Goal: Transaction & Acquisition: Download file/media

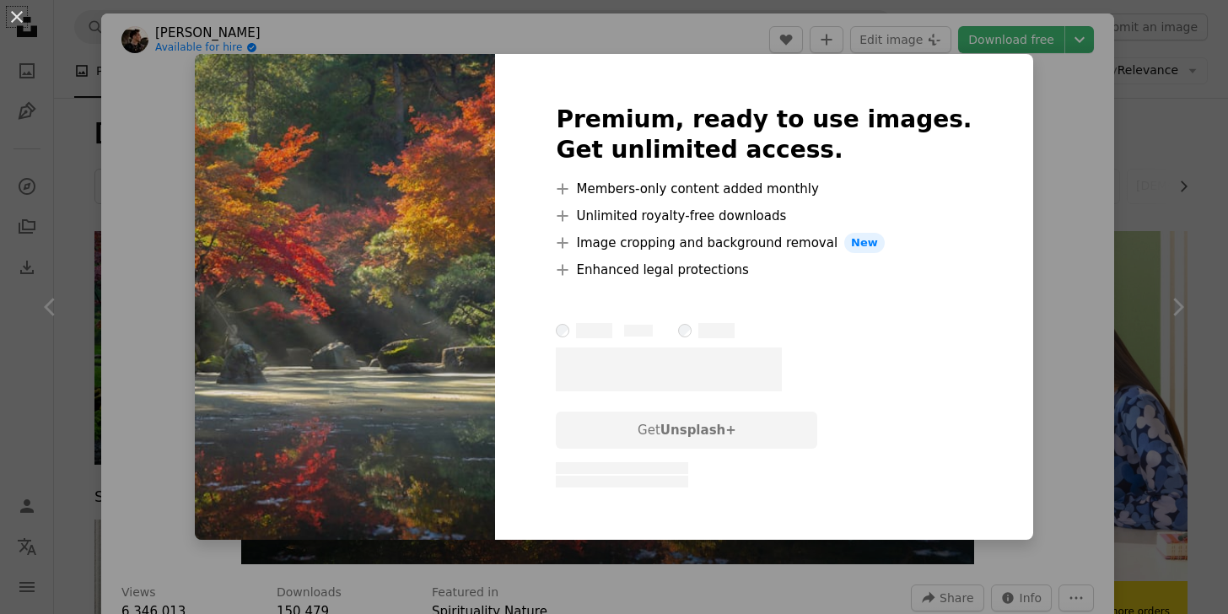
scroll to position [283, 0]
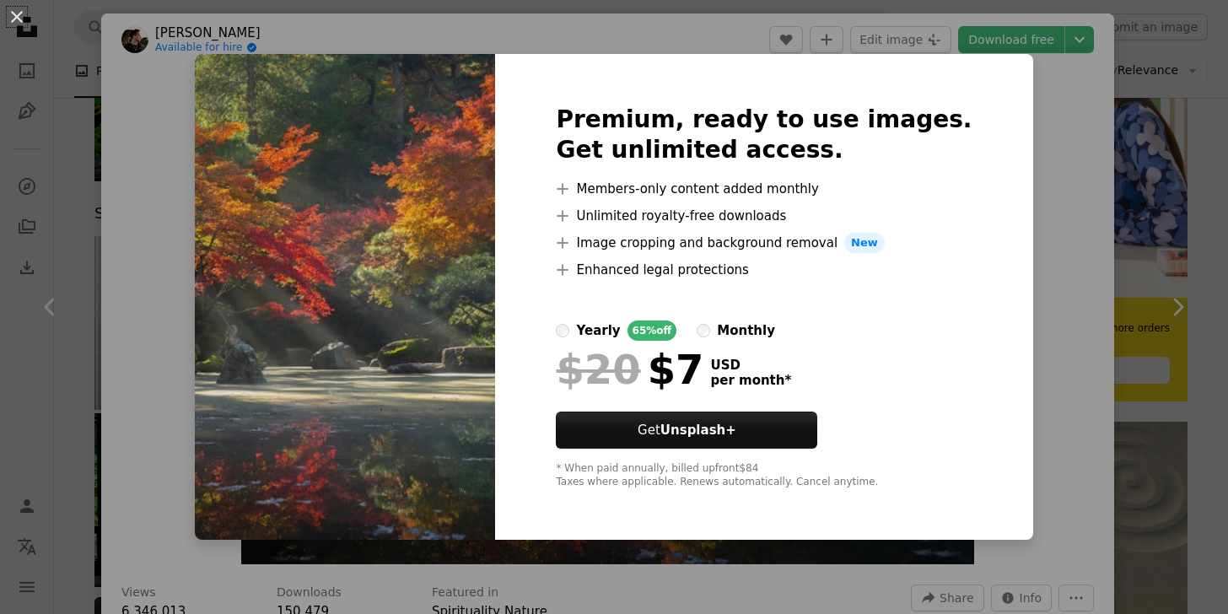
click at [1038, 148] on div "An X shape Premium, ready to use images. Get unlimited access. A plus sign Memb…" at bounding box center [614, 307] width 1228 height 614
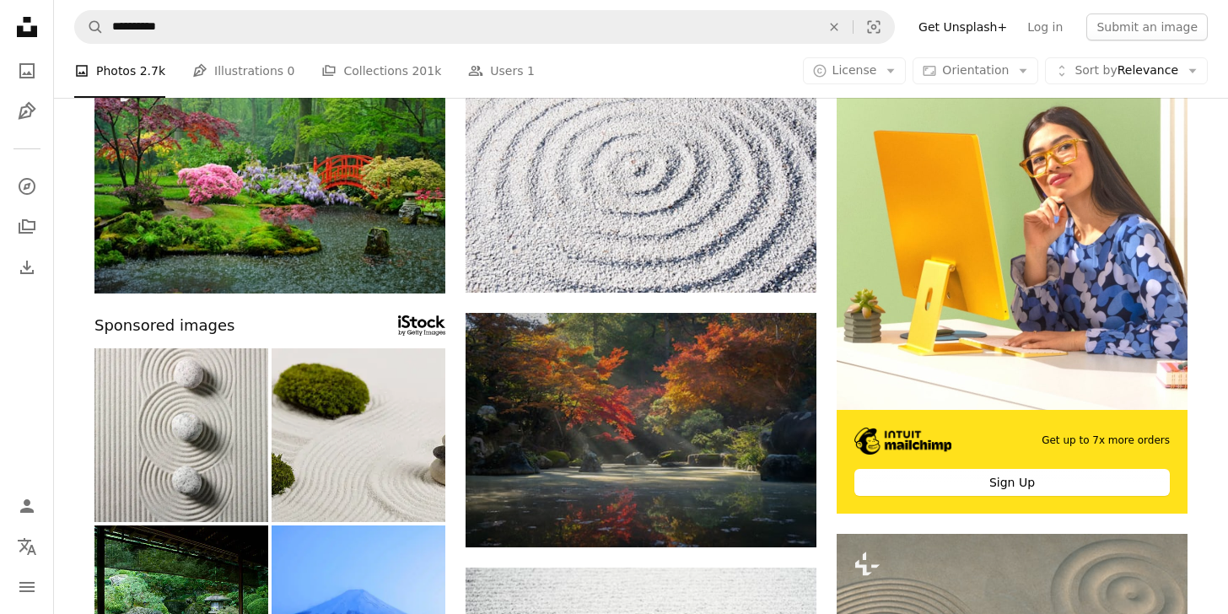
scroll to position [153, 0]
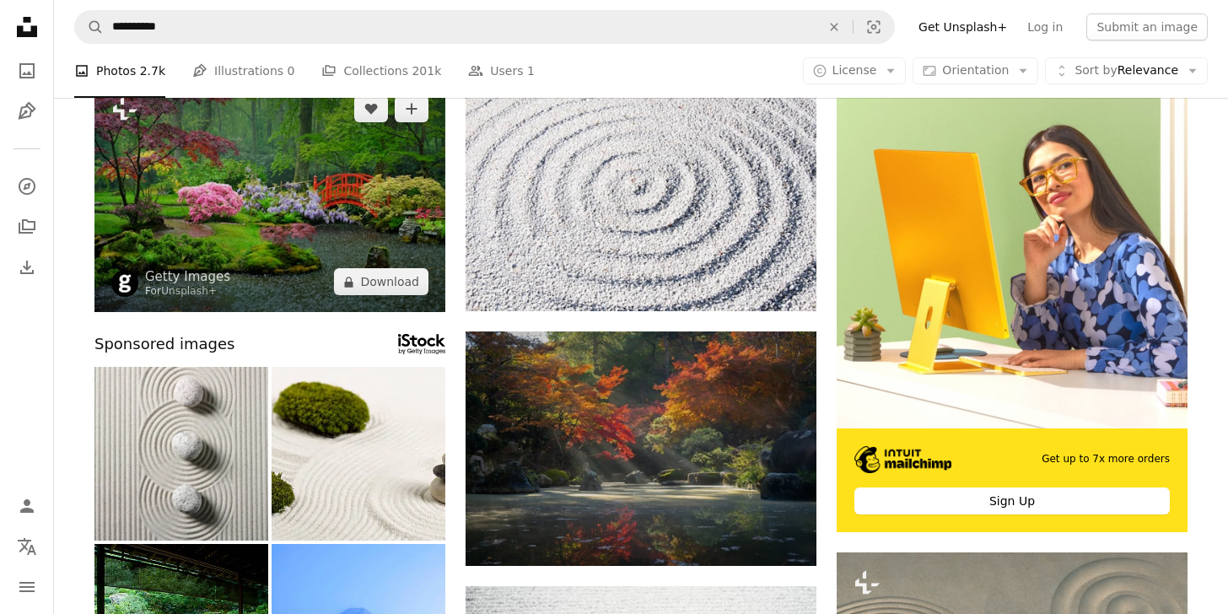
click at [333, 272] on img at bounding box center [269, 195] width 351 height 234
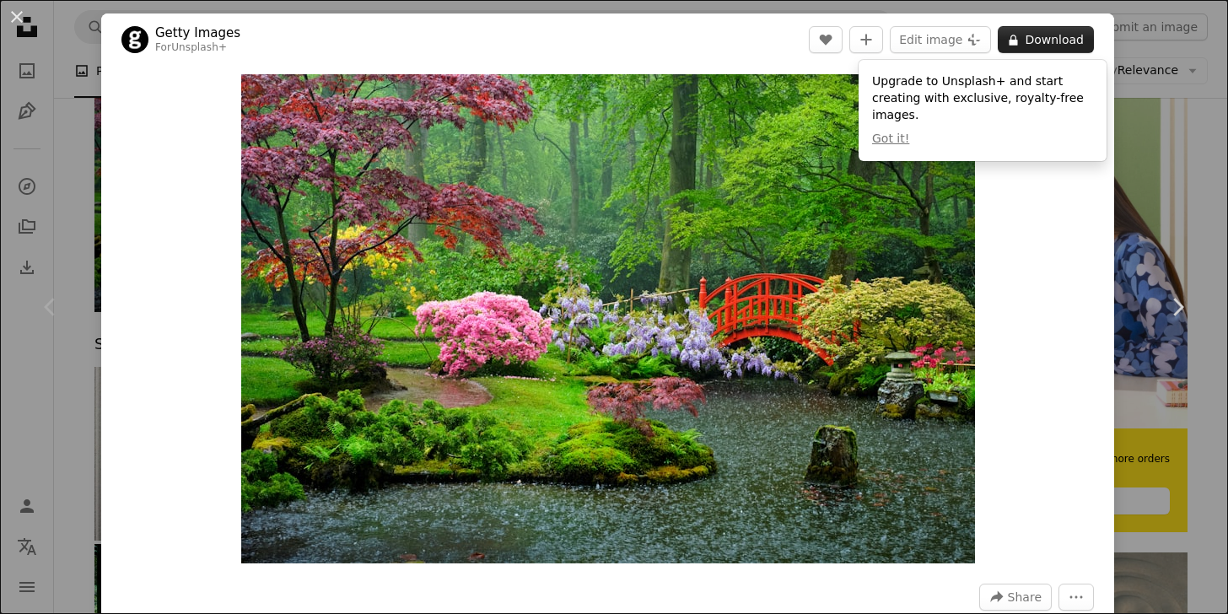
click at [1073, 40] on button "A lock Download" at bounding box center [1046, 39] width 96 height 27
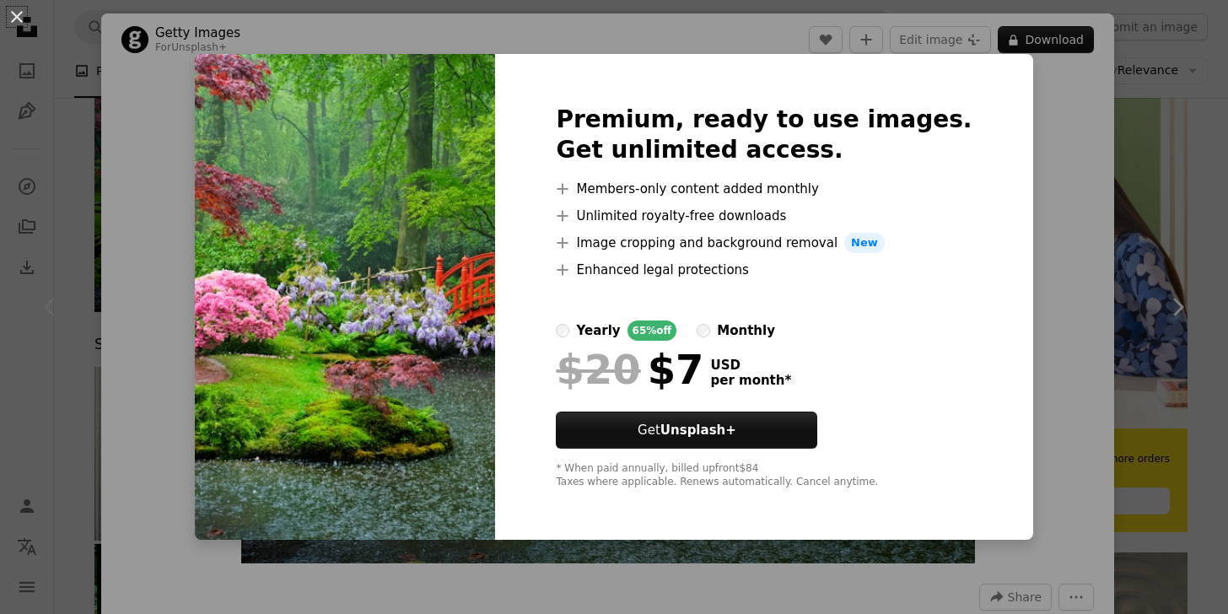
click at [1031, 265] on div "An X shape Premium, ready to use images. Get unlimited access. A plus sign Memb…" at bounding box center [614, 307] width 1228 height 614
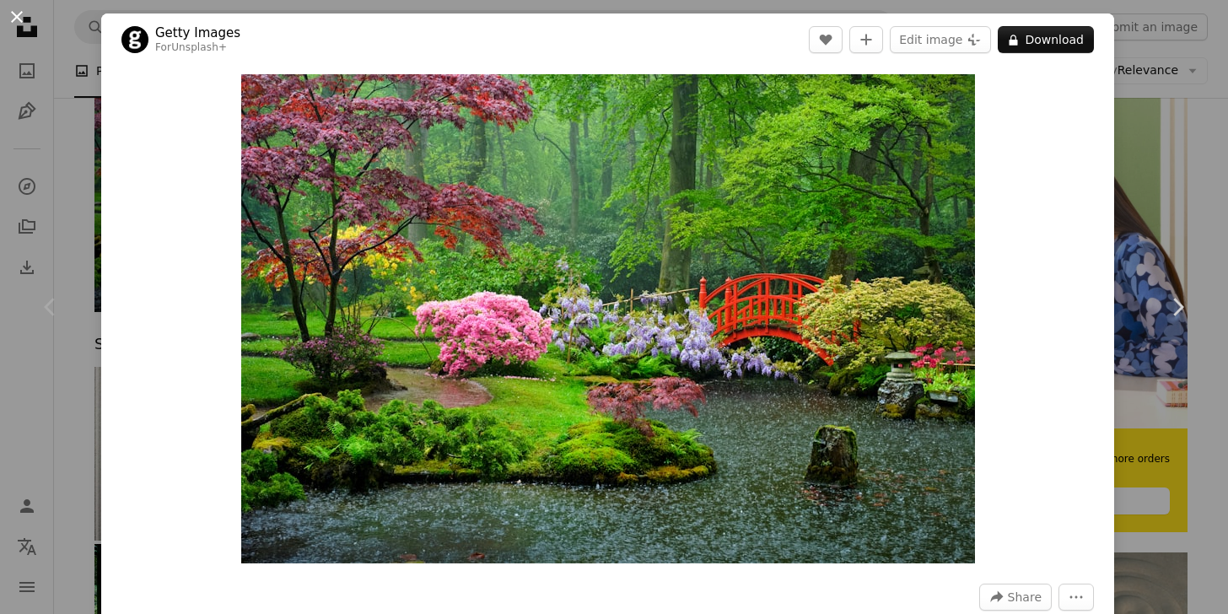
click at [18, 12] on button "An X shape" at bounding box center [17, 17] width 20 height 20
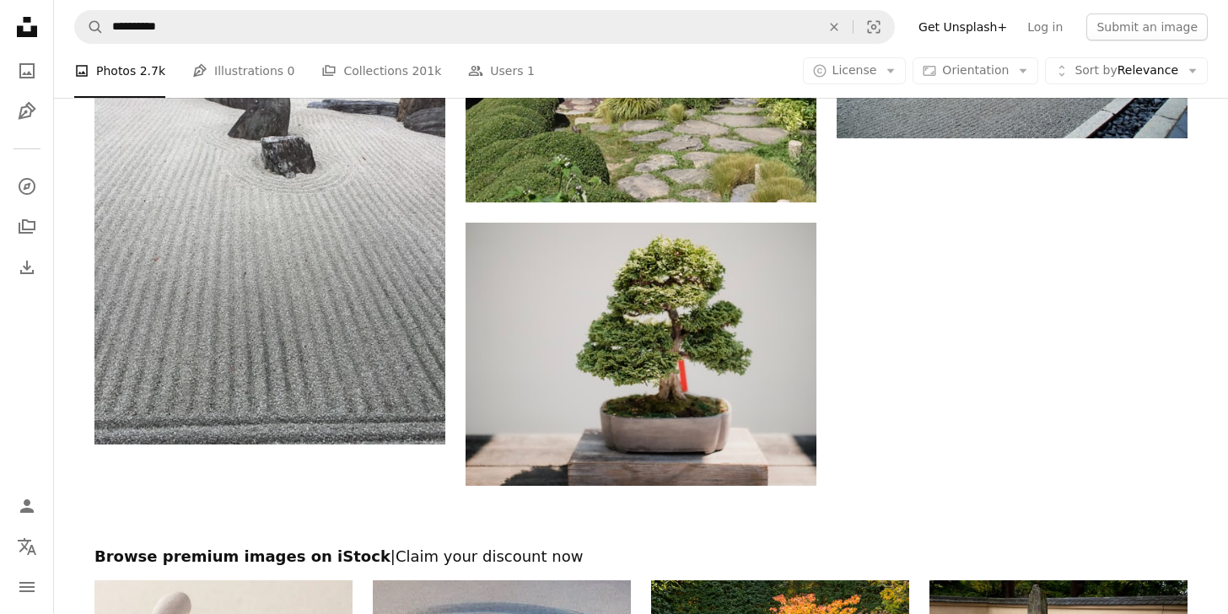
scroll to position [2787, 0]
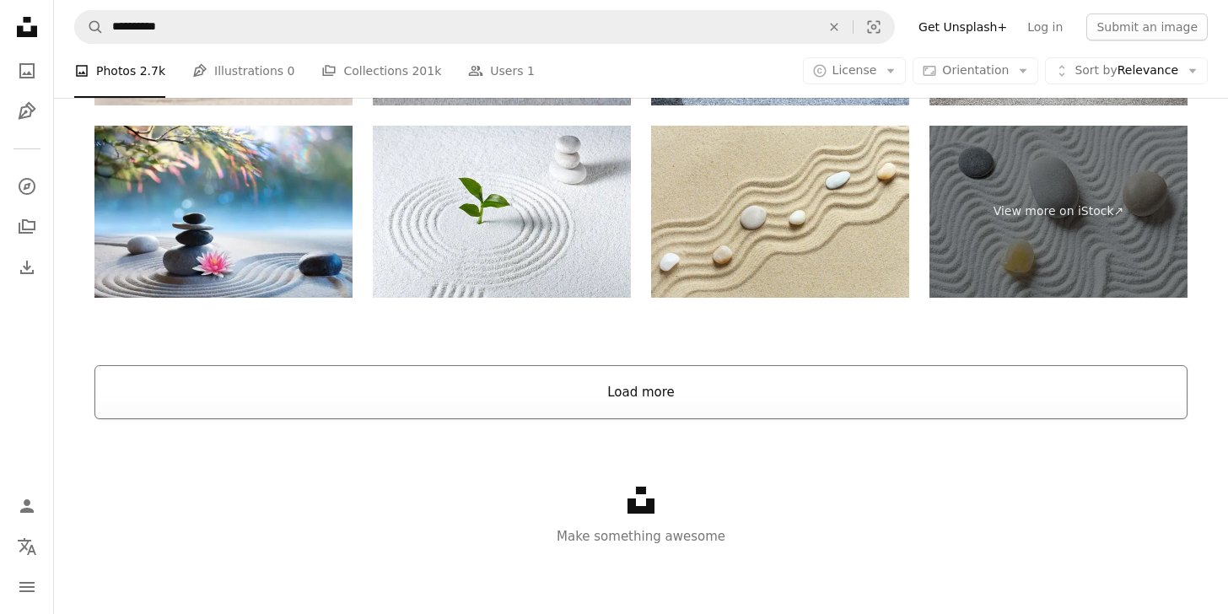
click at [635, 401] on button "Load more" at bounding box center [640, 392] width 1093 height 54
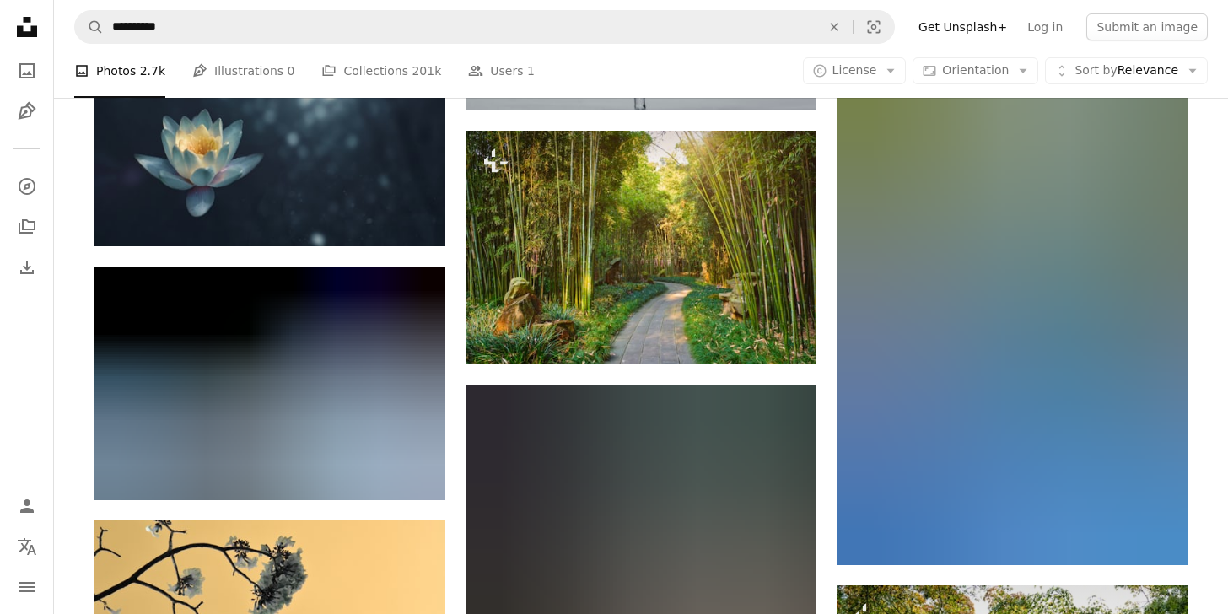
scroll to position [4085, 0]
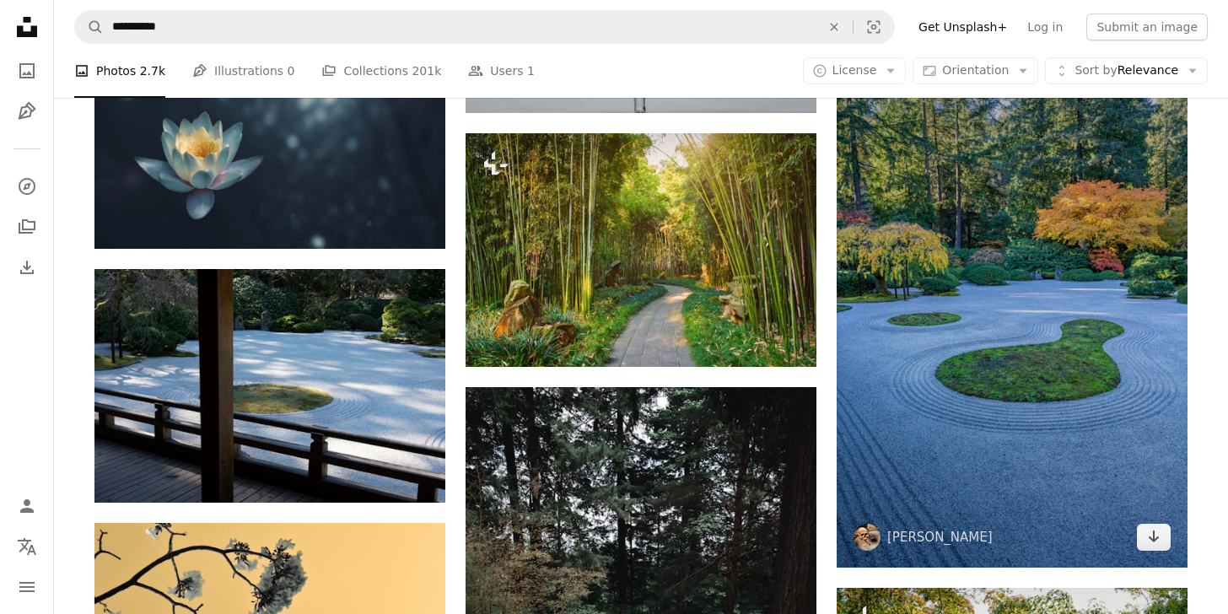
click at [919, 487] on img at bounding box center [1012, 304] width 351 height 526
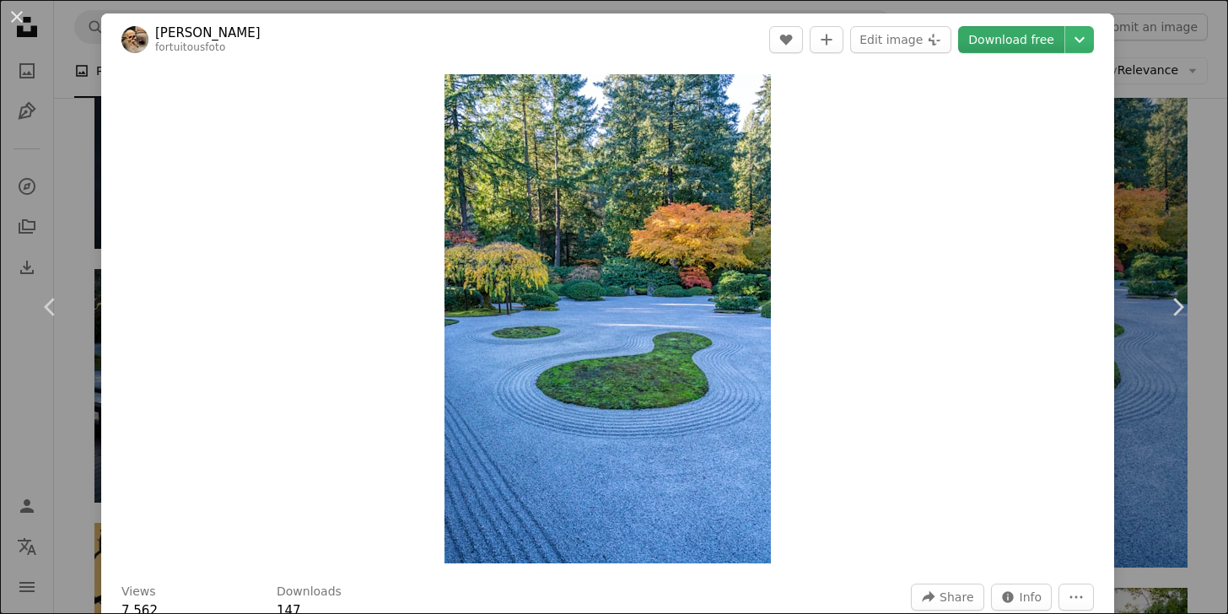
click at [1011, 35] on link "Download free" at bounding box center [1011, 39] width 106 height 27
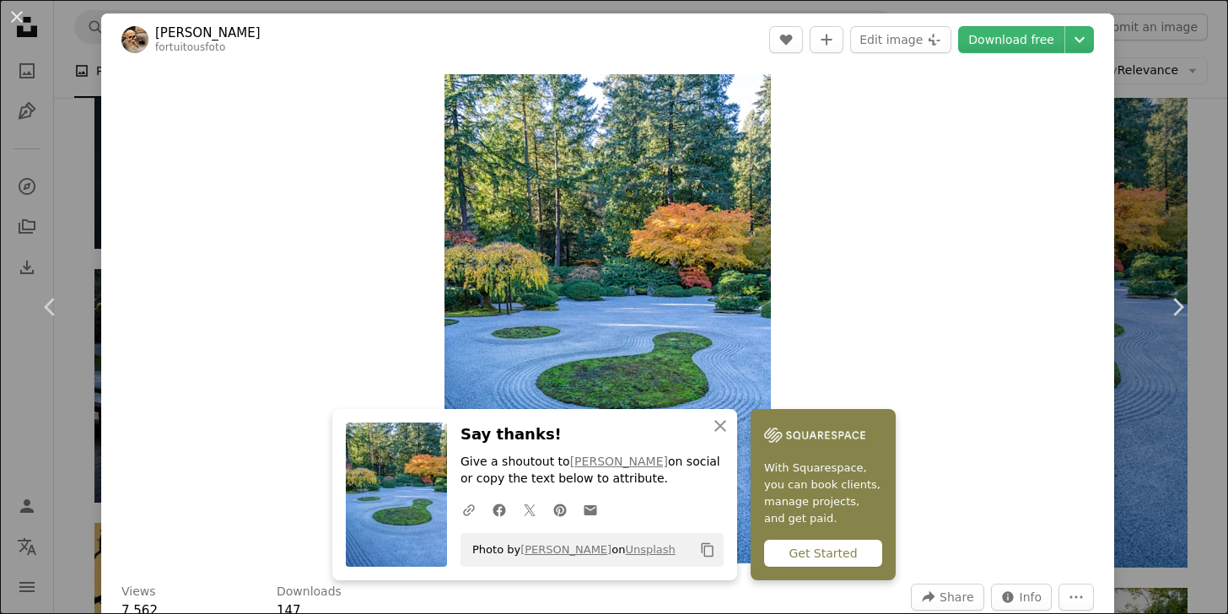
click at [982, 469] on div "Zoom in" at bounding box center [607, 319] width 1013 height 506
click at [719, 428] on icon "button" at bounding box center [720, 426] width 12 height 12
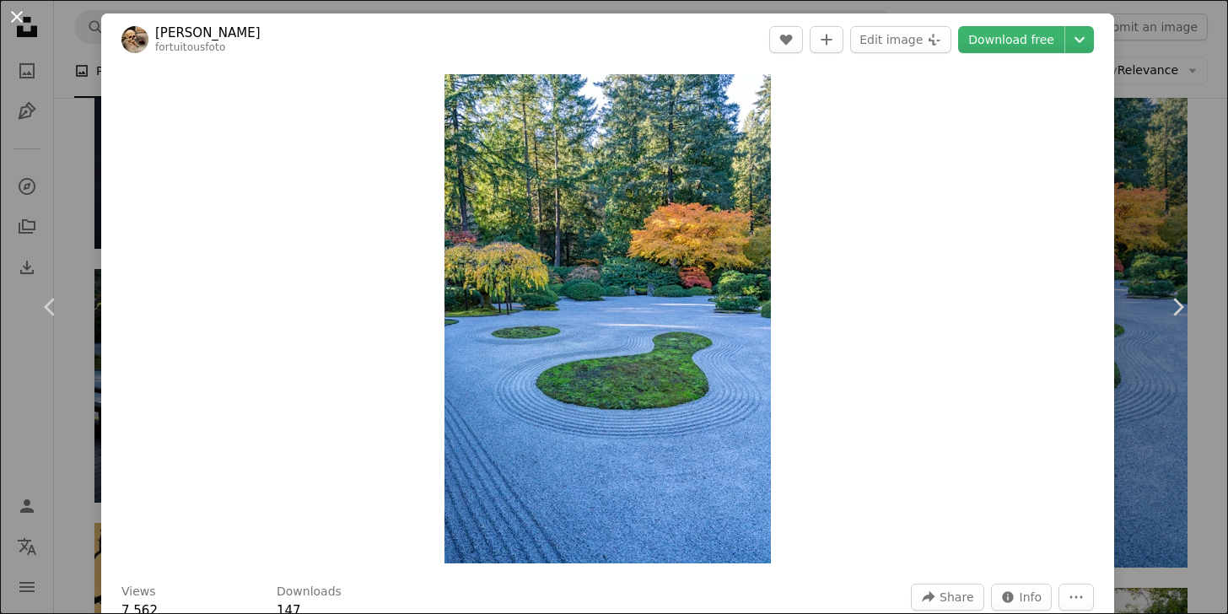
click at [13, 13] on button "An X shape" at bounding box center [17, 17] width 20 height 20
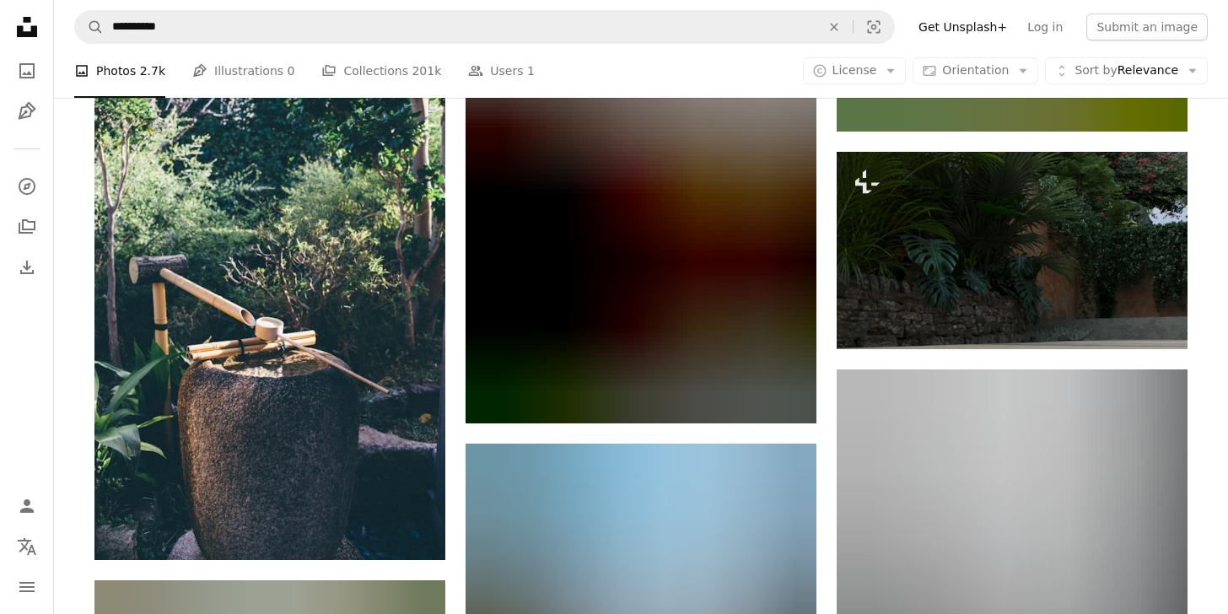
scroll to position [12930, 0]
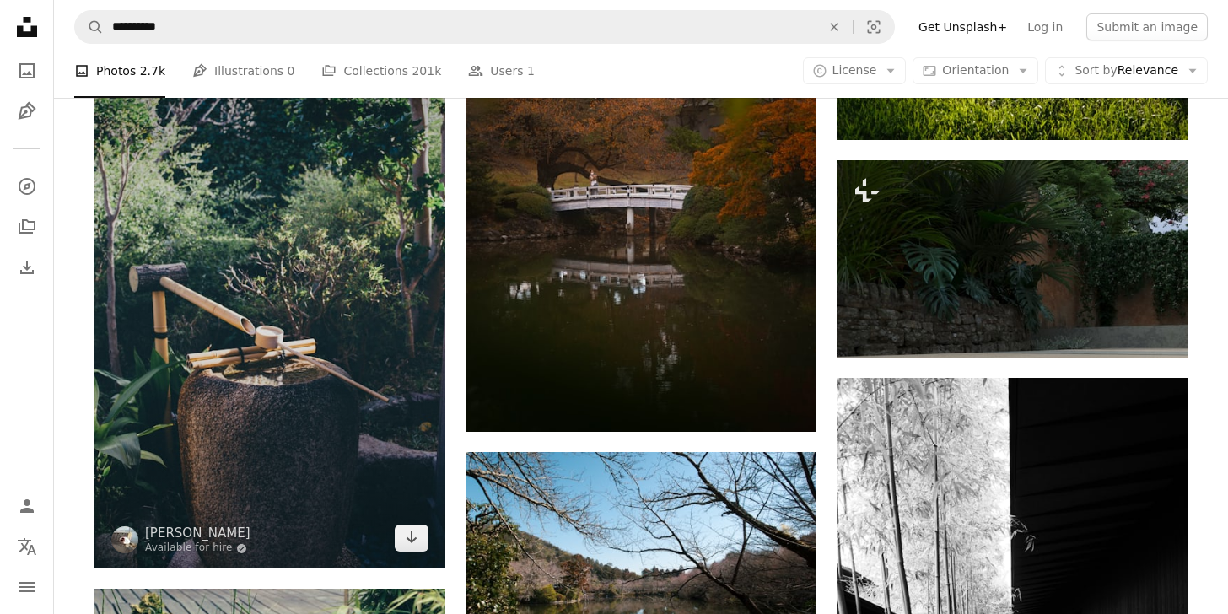
click at [347, 454] on img at bounding box center [269, 294] width 351 height 547
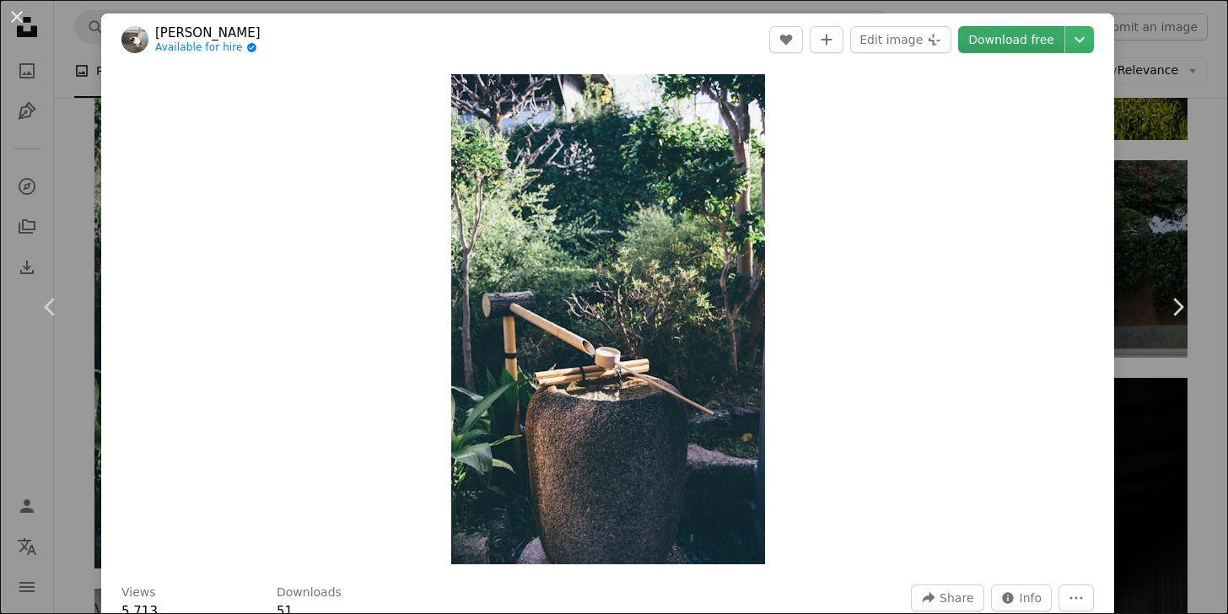
click at [1035, 40] on link "Download free" at bounding box center [1011, 39] width 106 height 27
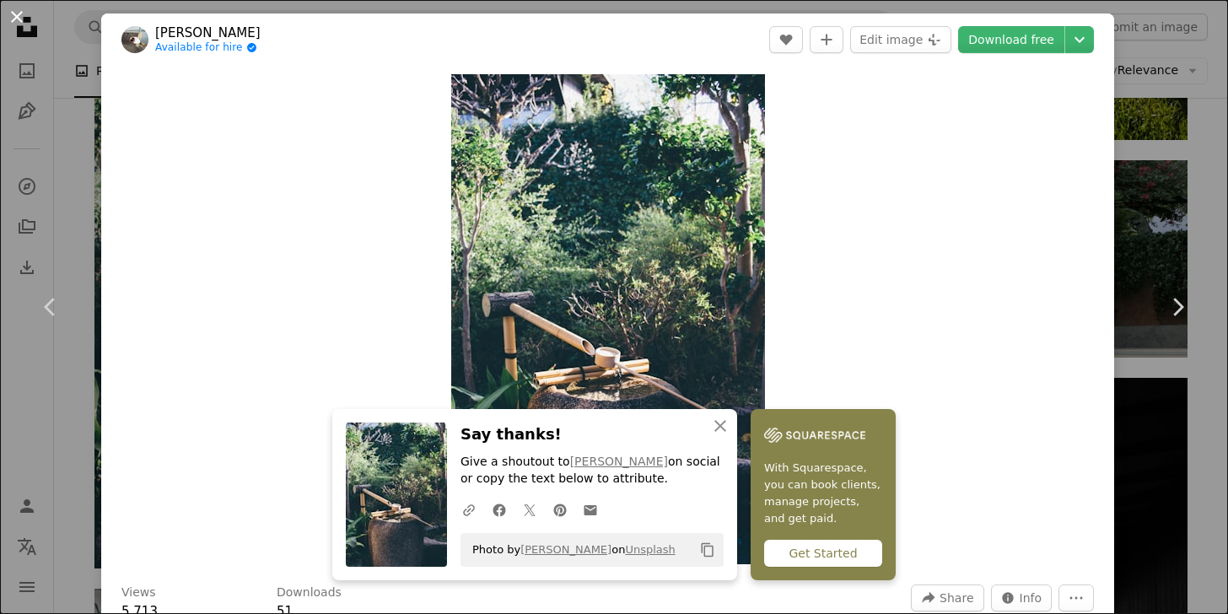
click at [19, 13] on button "An X shape" at bounding box center [17, 17] width 20 height 20
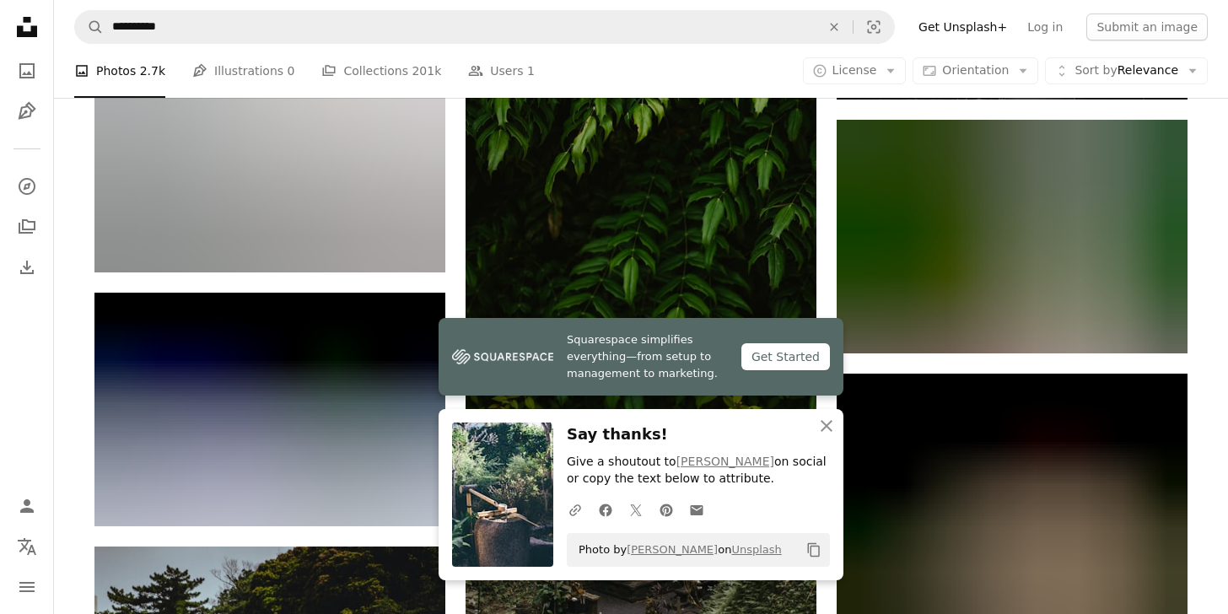
scroll to position [13795, 0]
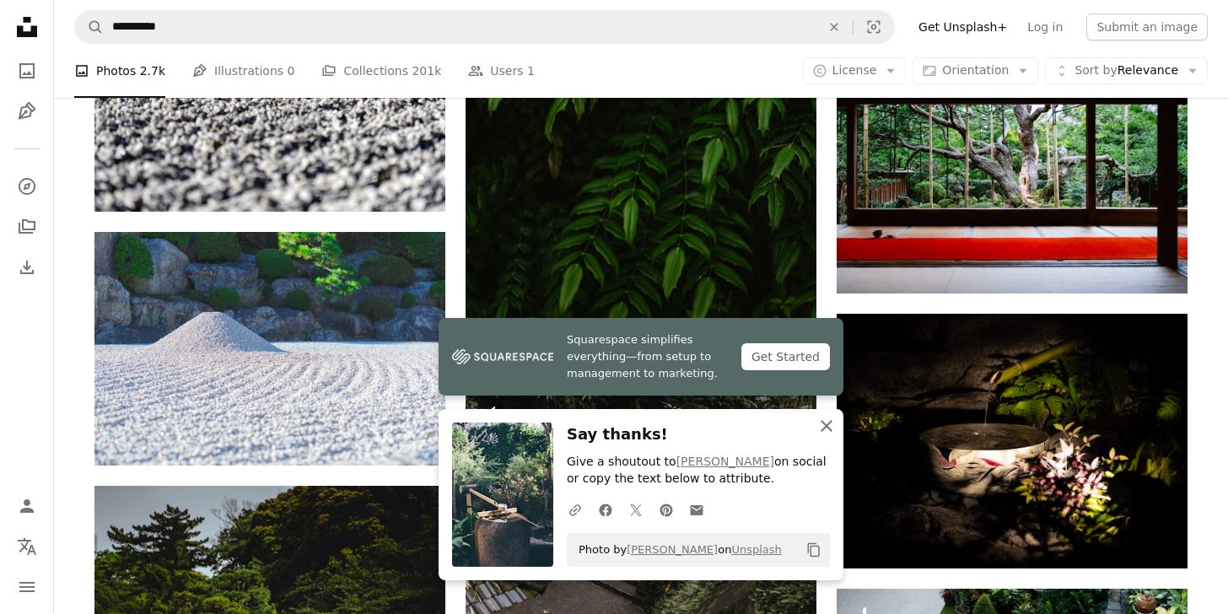
click at [836, 430] on icon "An X shape" at bounding box center [826, 426] width 20 height 20
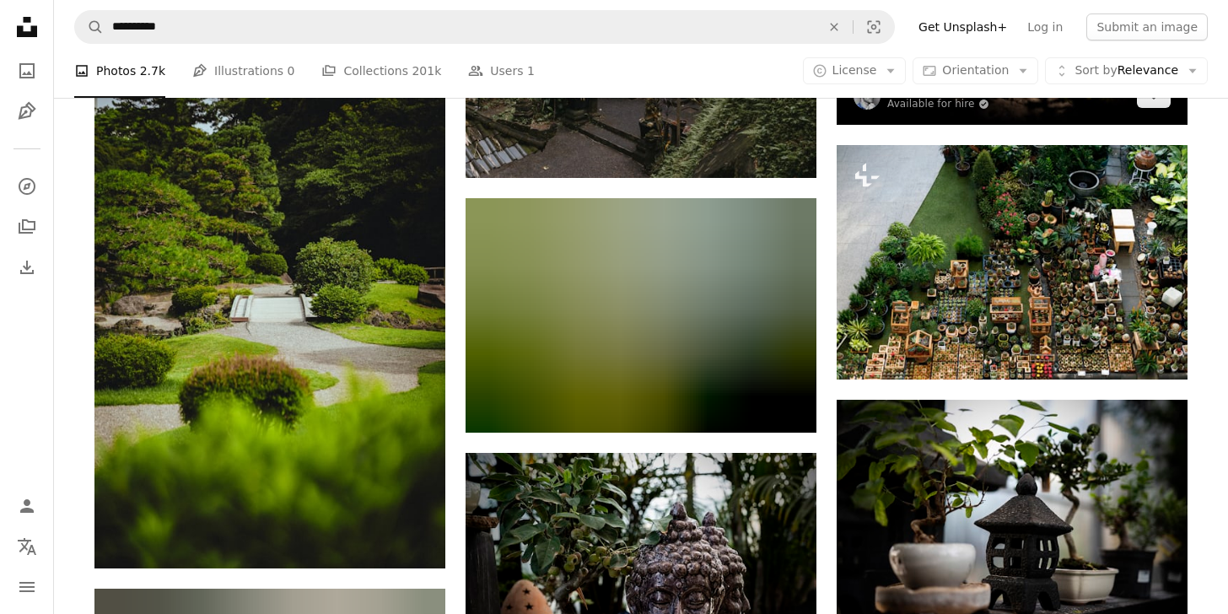
scroll to position [14236, 0]
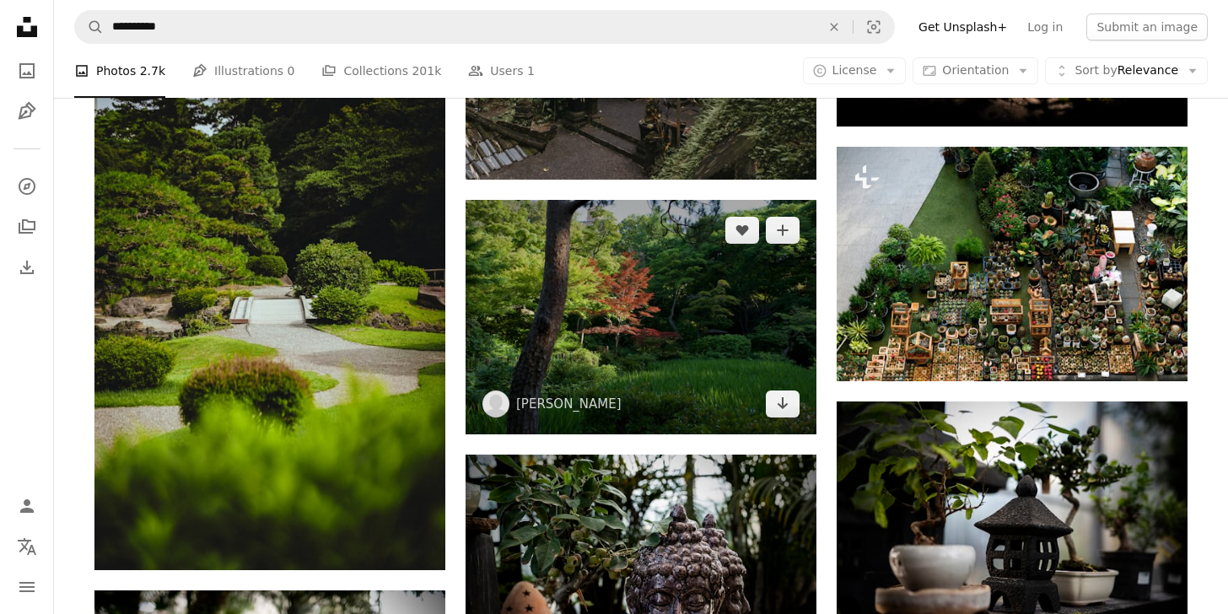
click at [731, 396] on img at bounding box center [641, 317] width 351 height 234
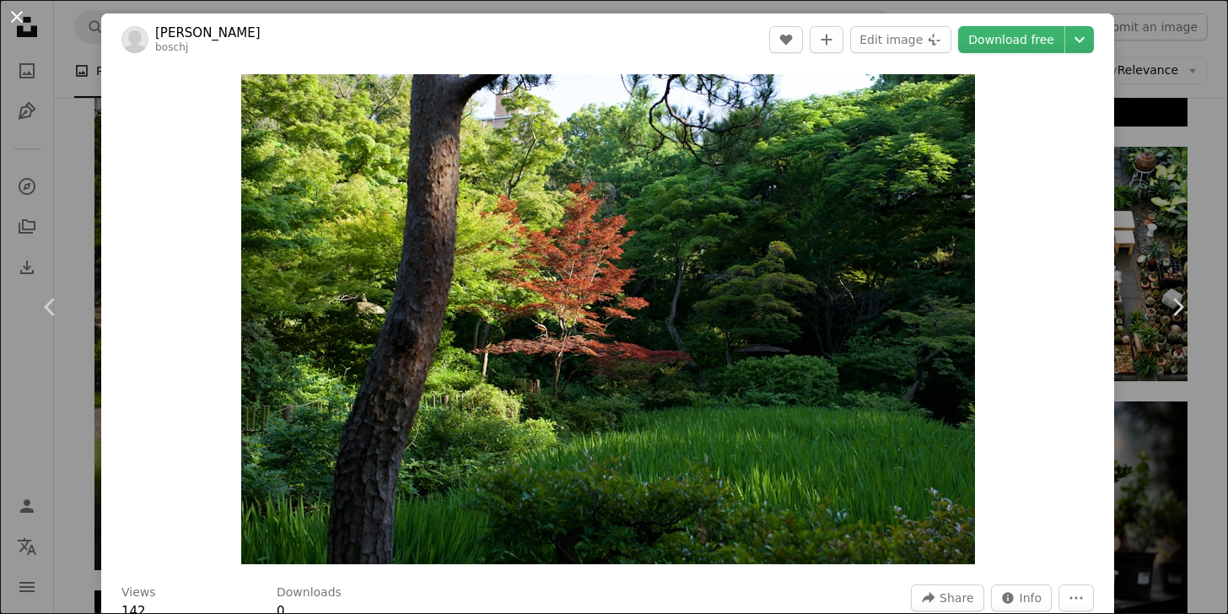
click at [17, 18] on button "An X shape" at bounding box center [17, 17] width 20 height 20
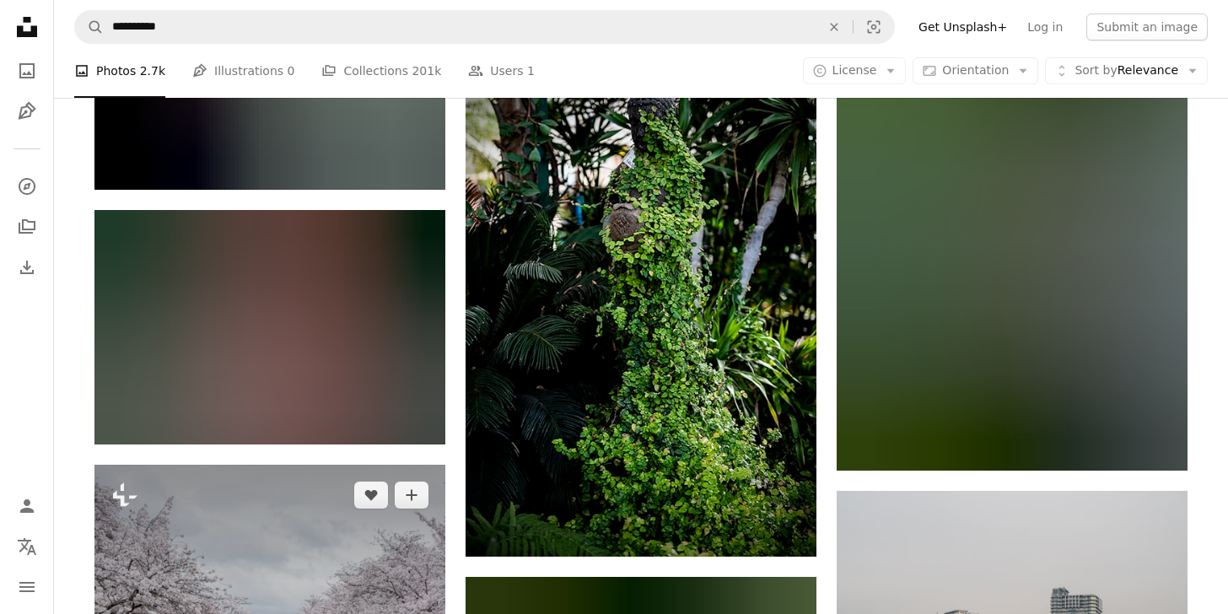
scroll to position [15948, 0]
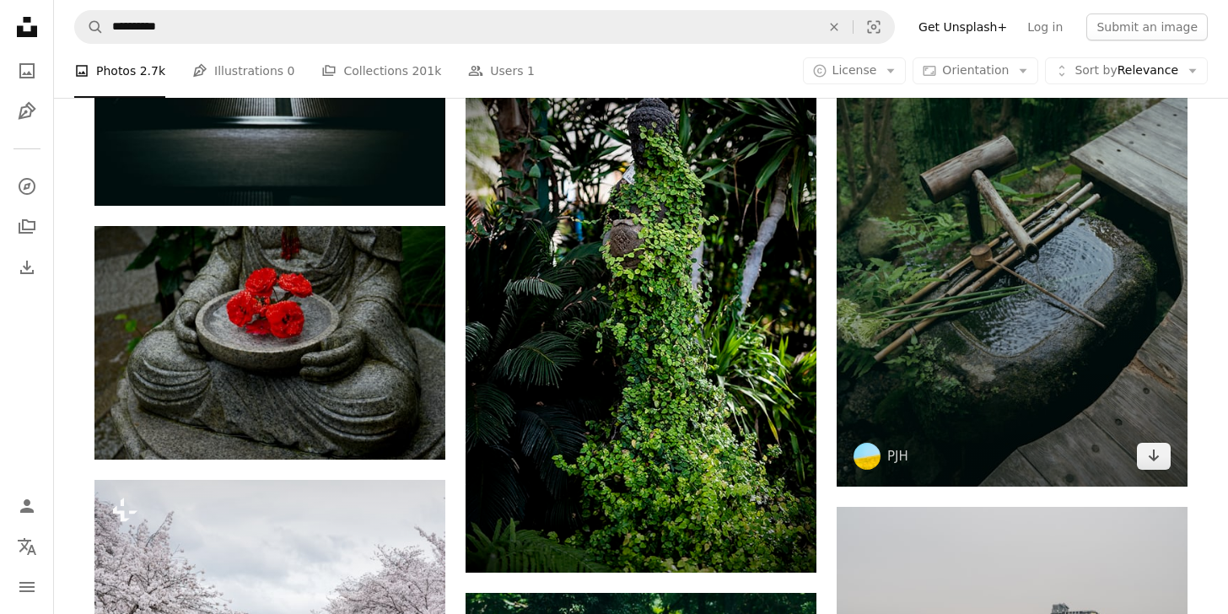
click at [994, 374] on img at bounding box center [1012, 223] width 351 height 526
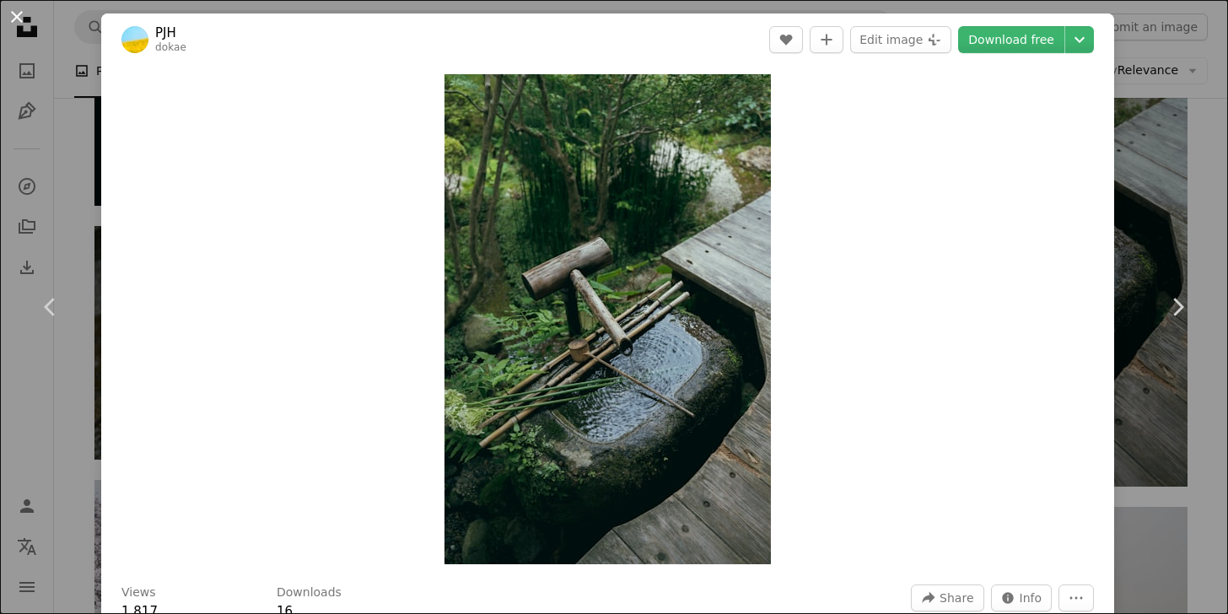
click at [14, 22] on button "An X shape" at bounding box center [17, 17] width 20 height 20
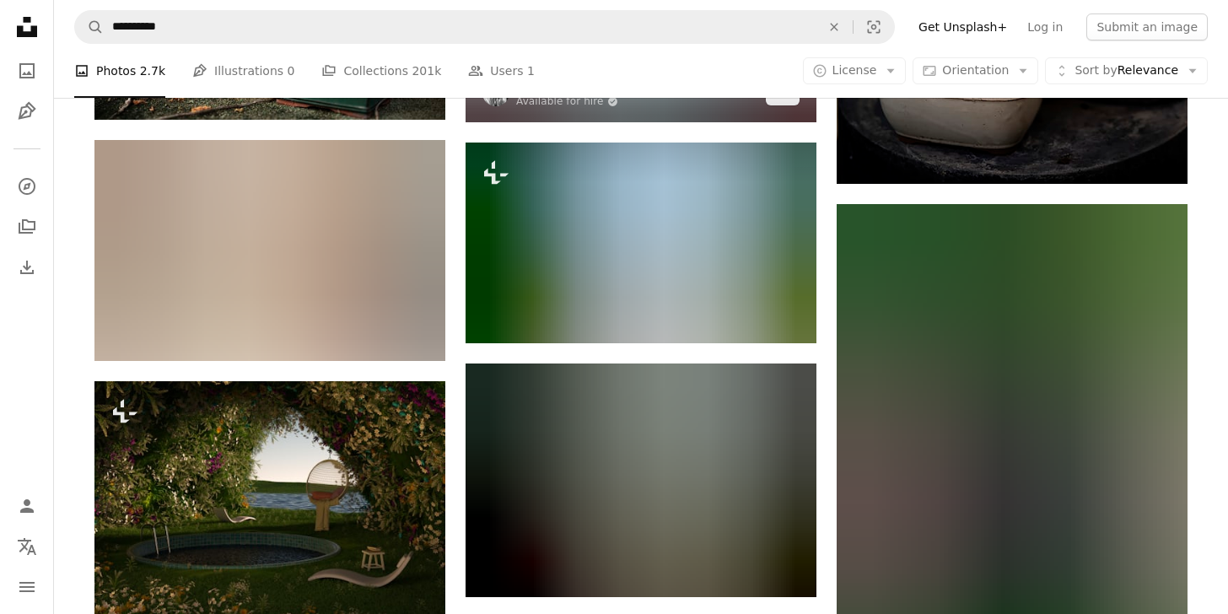
scroll to position [17889, 0]
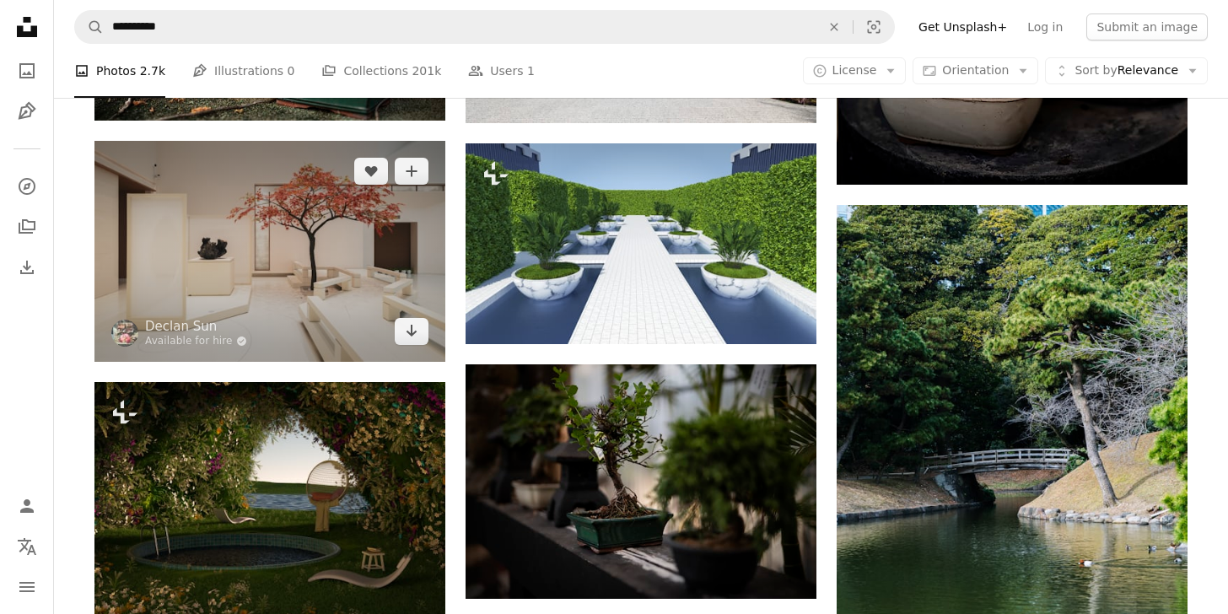
click at [315, 277] on img at bounding box center [269, 251] width 351 height 221
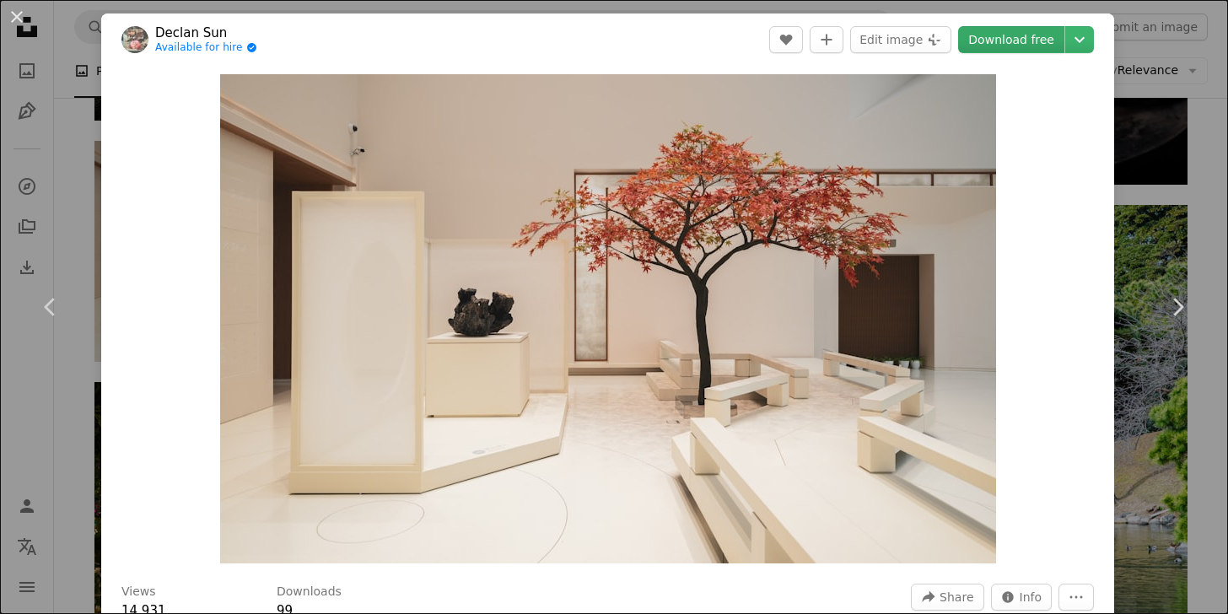
click at [1020, 42] on link "Download free" at bounding box center [1011, 39] width 106 height 27
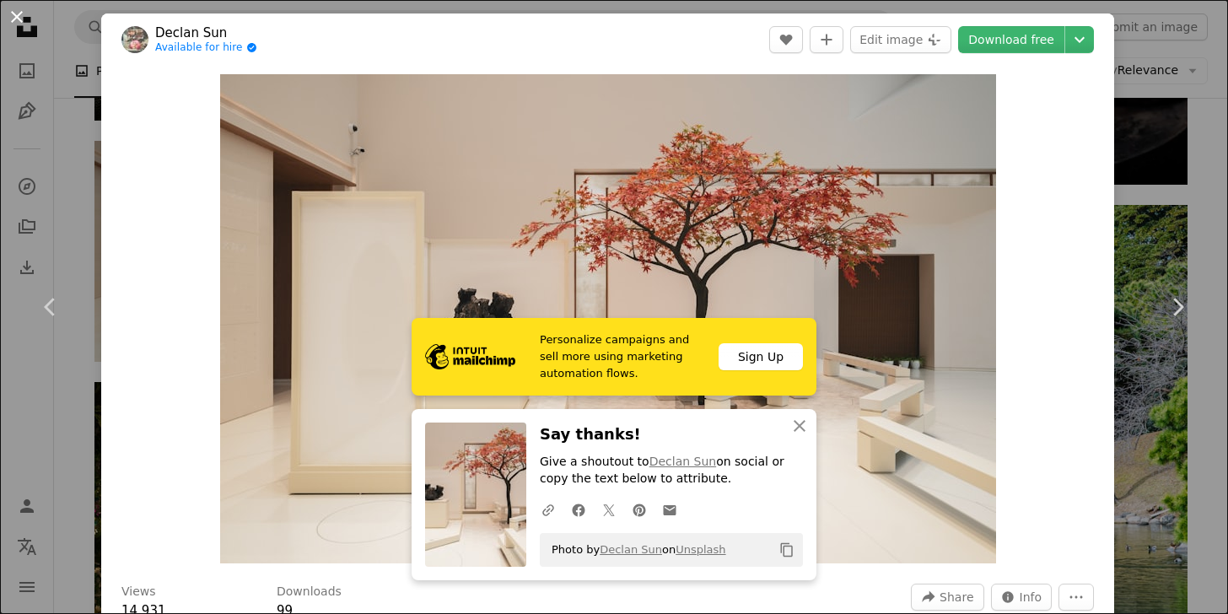
click at [15, 16] on button "An X shape" at bounding box center [17, 17] width 20 height 20
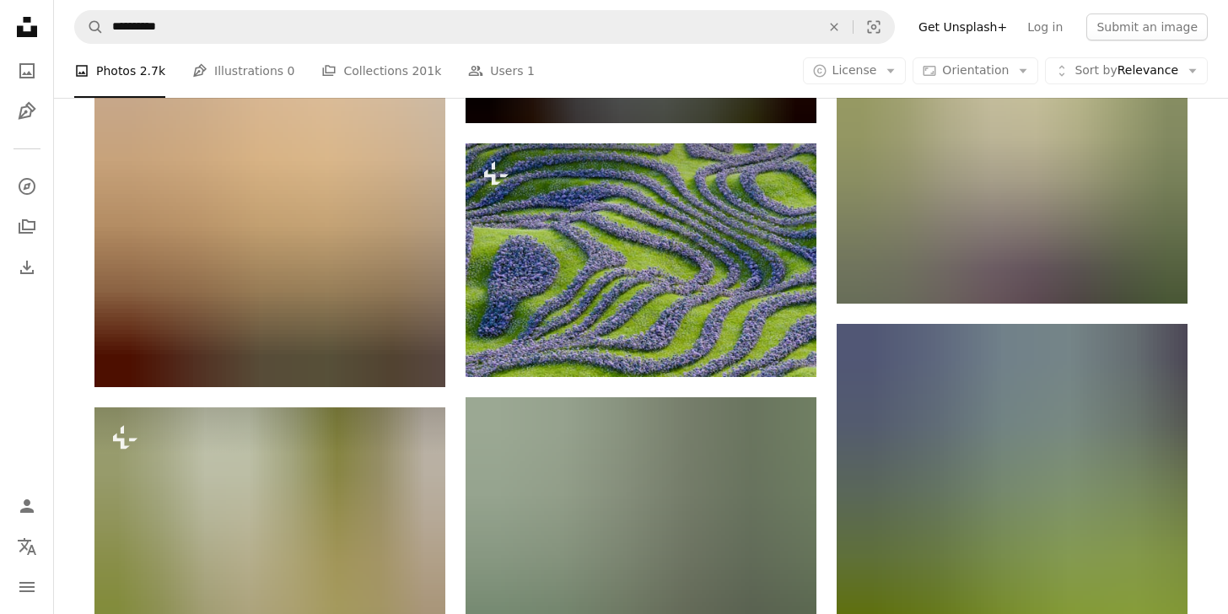
scroll to position [31205, 0]
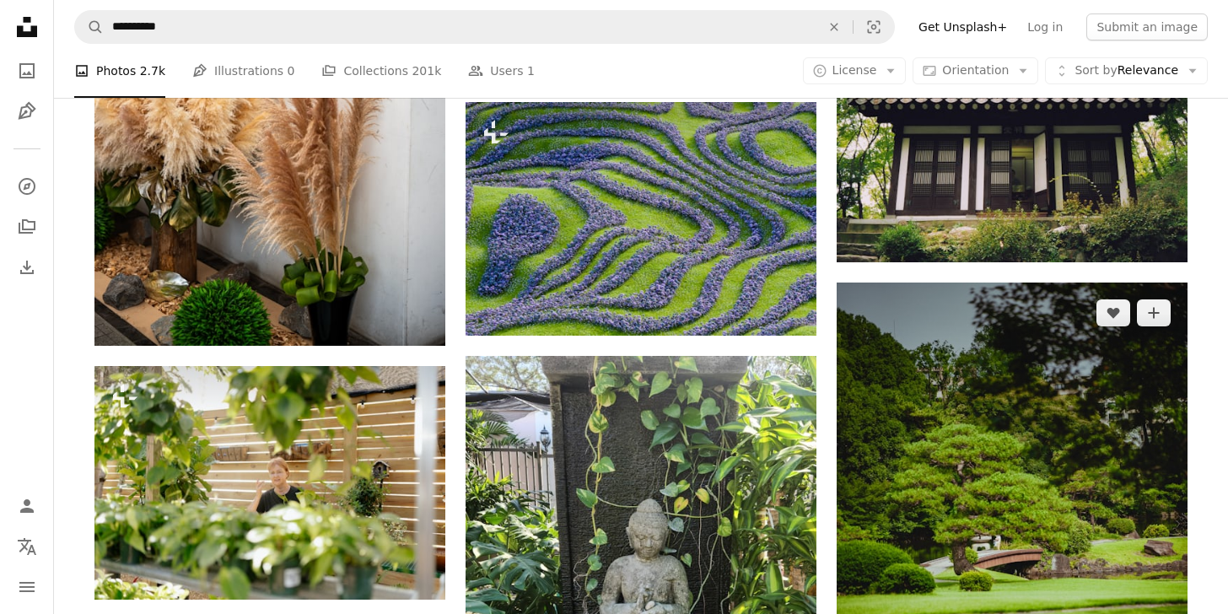
click at [1018, 438] on img at bounding box center [1012, 546] width 351 height 526
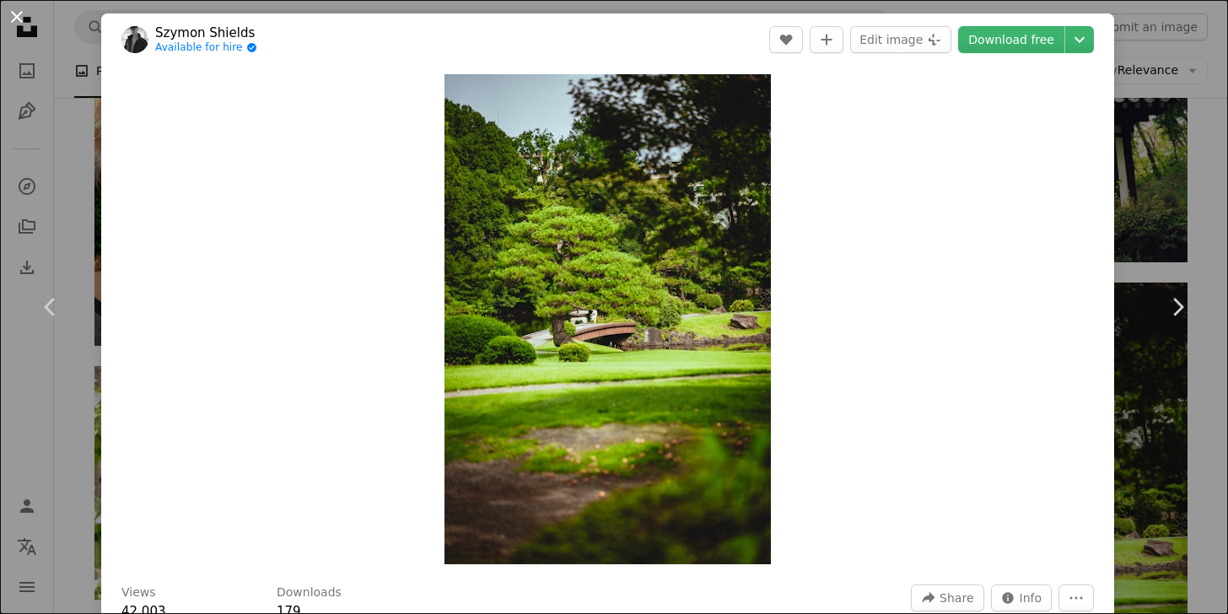
click at [19, 16] on button "An X shape" at bounding box center [17, 17] width 20 height 20
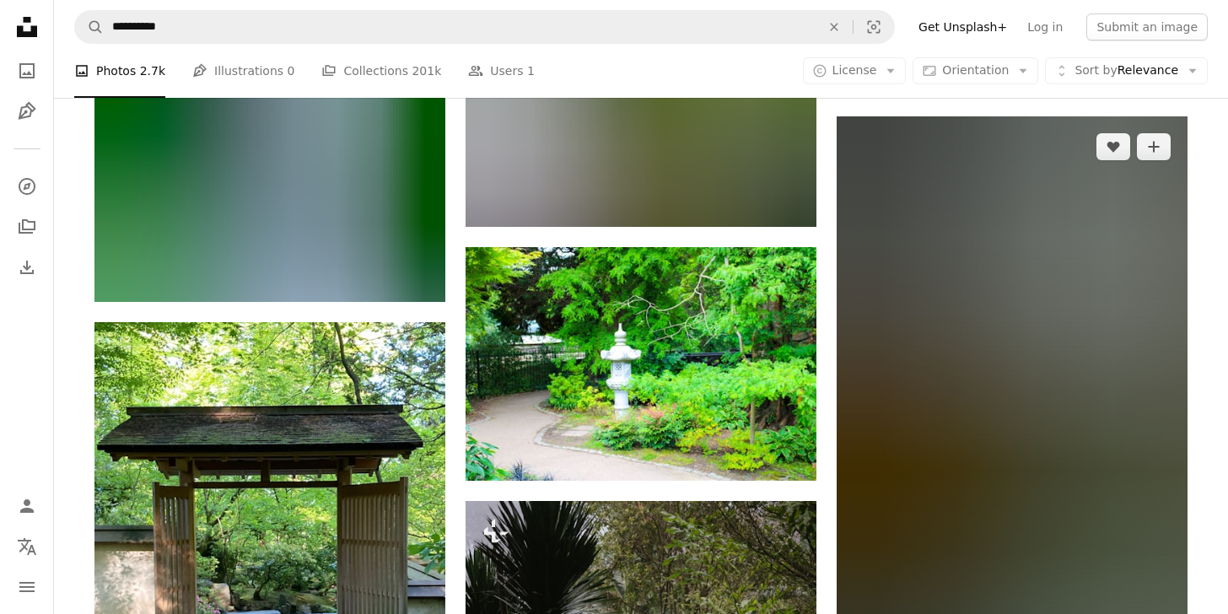
scroll to position [53970, 0]
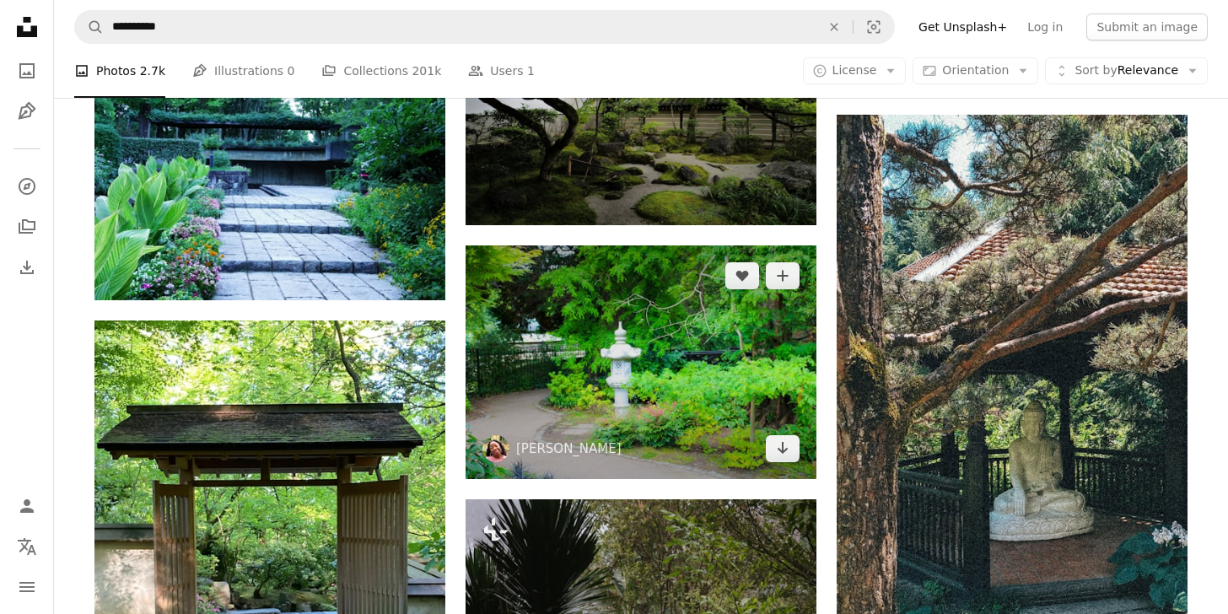
click at [737, 357] on img at bounding box center [641, 362] width 351 height 234
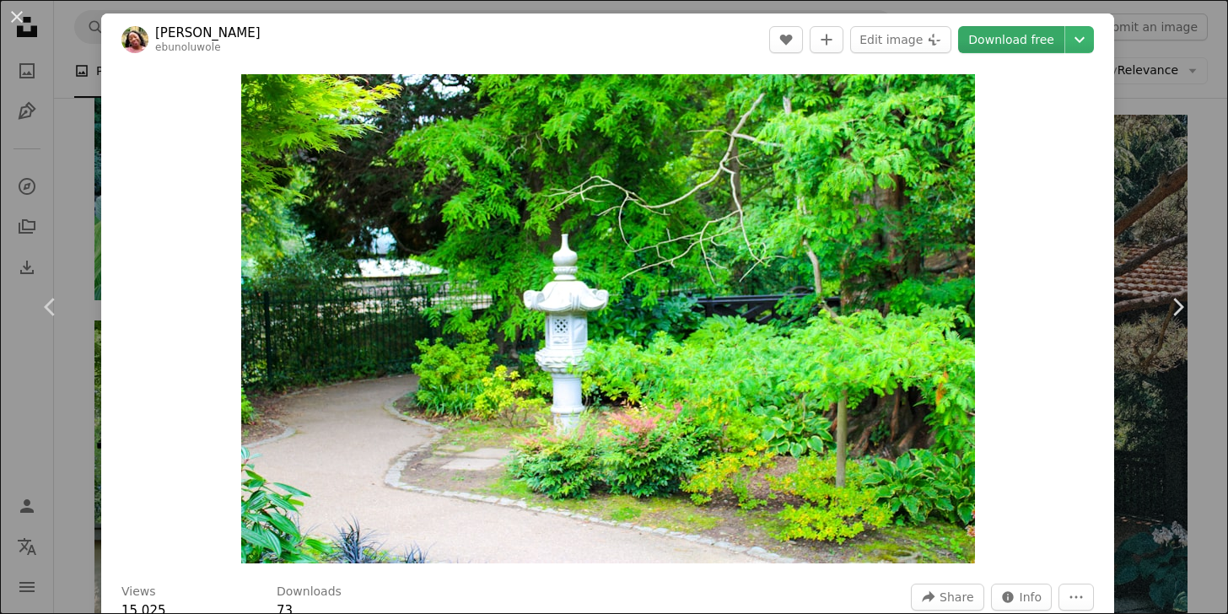
click at [1044, 41] on link "Download free" at bounding box center [1011, 39] width 106 height 27
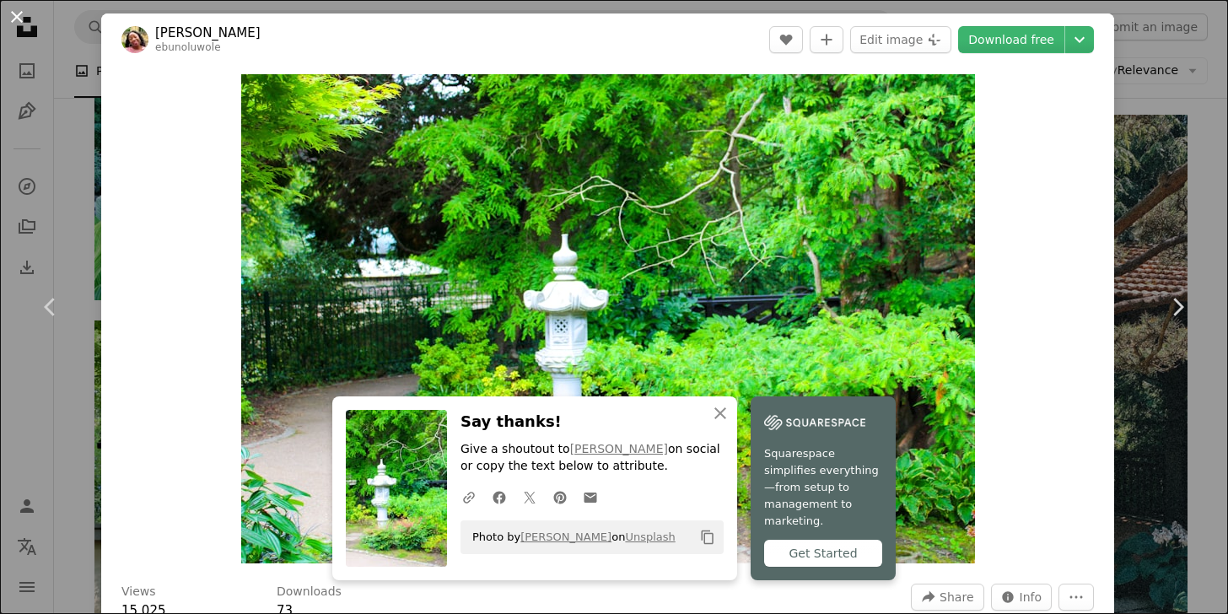
click at [20, 20] on button "An X shape" at bounding box center [17, 17] width 20 height 20
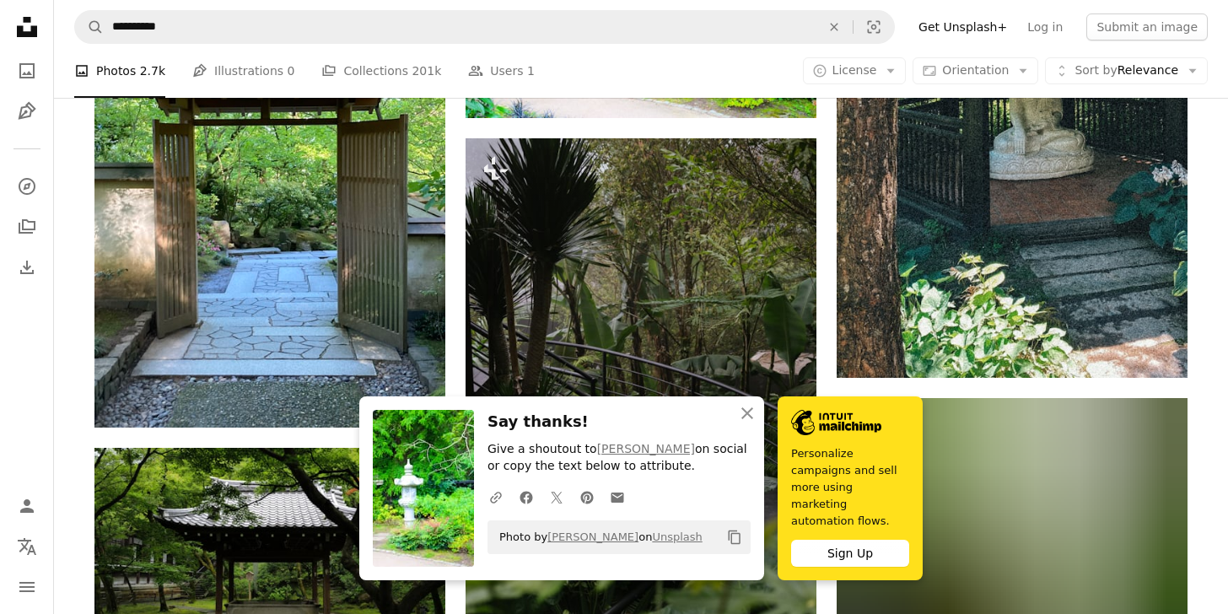
scroll to position [54358, 0]
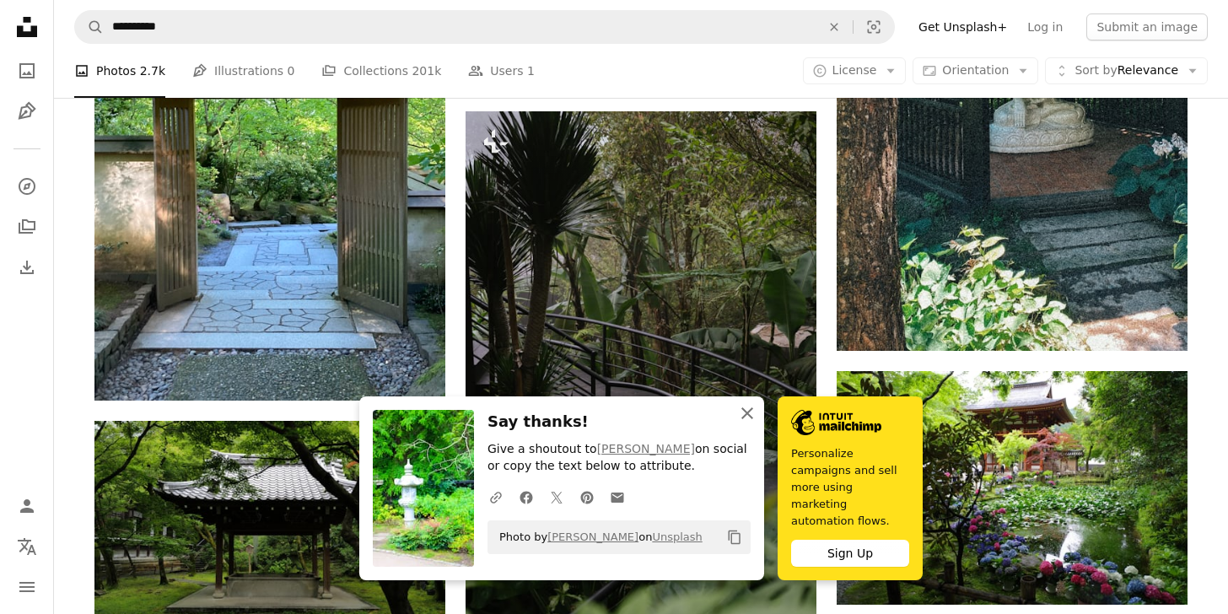
click at [748, 423] on icon "An X shape" at bounding box center [747, 413] width 20 height 20
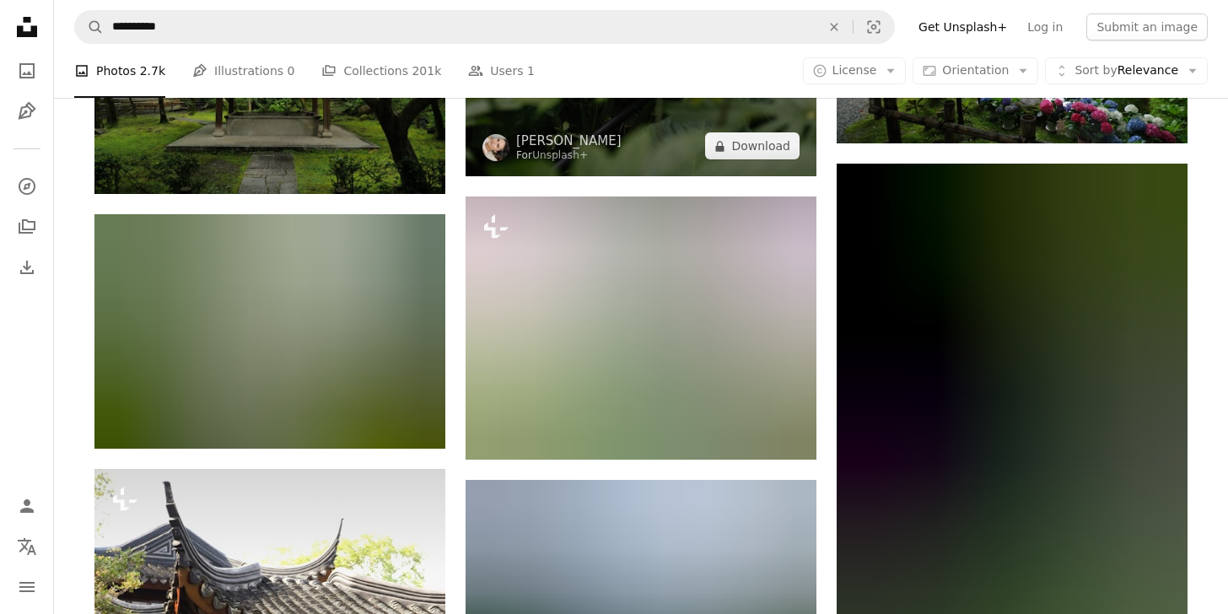
scroll to position [54828, 0]
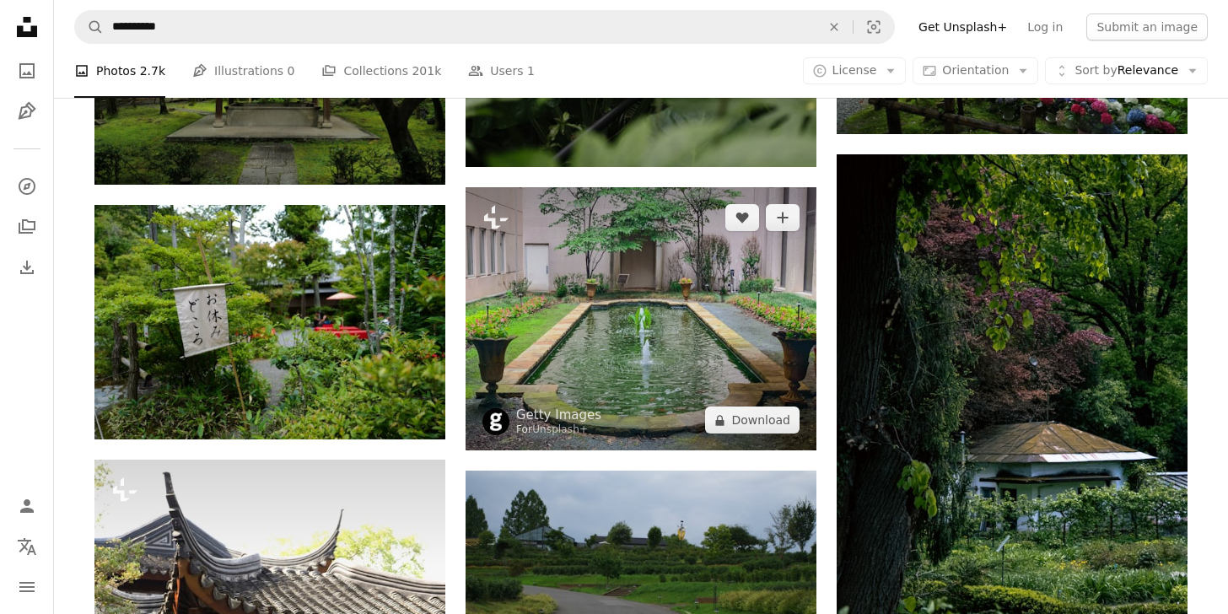
click at [754, 369] on img at bounding box center [641, 318] width 351 height 263
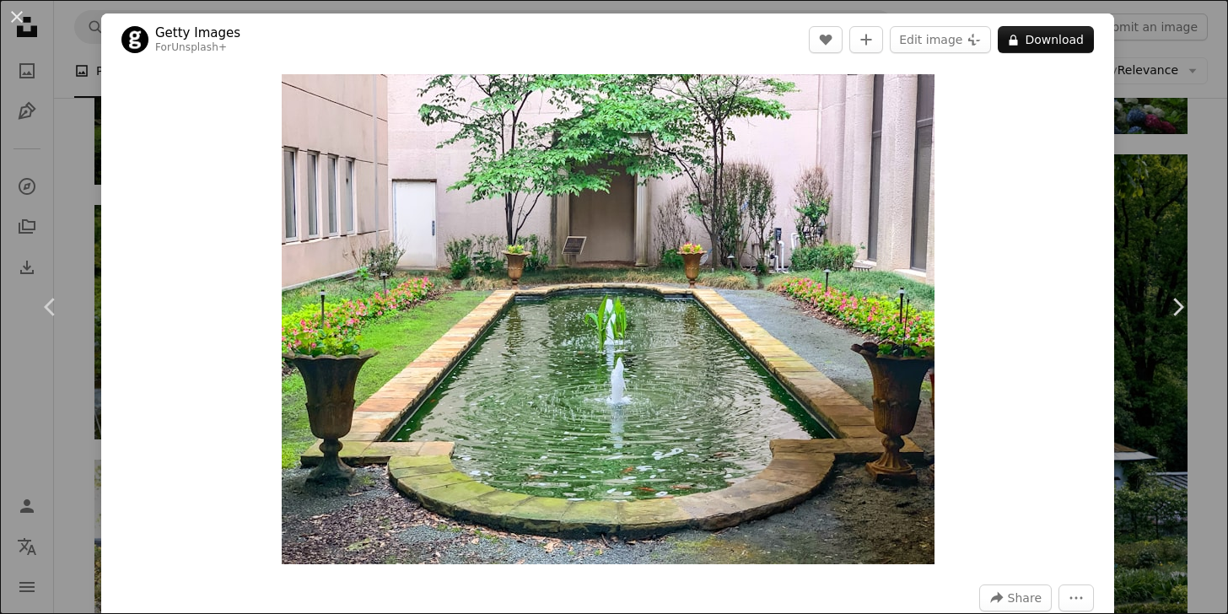
click at [679, 342] on img "Zoom in on this image" at bounding box center [608, 319] width 653 height 490
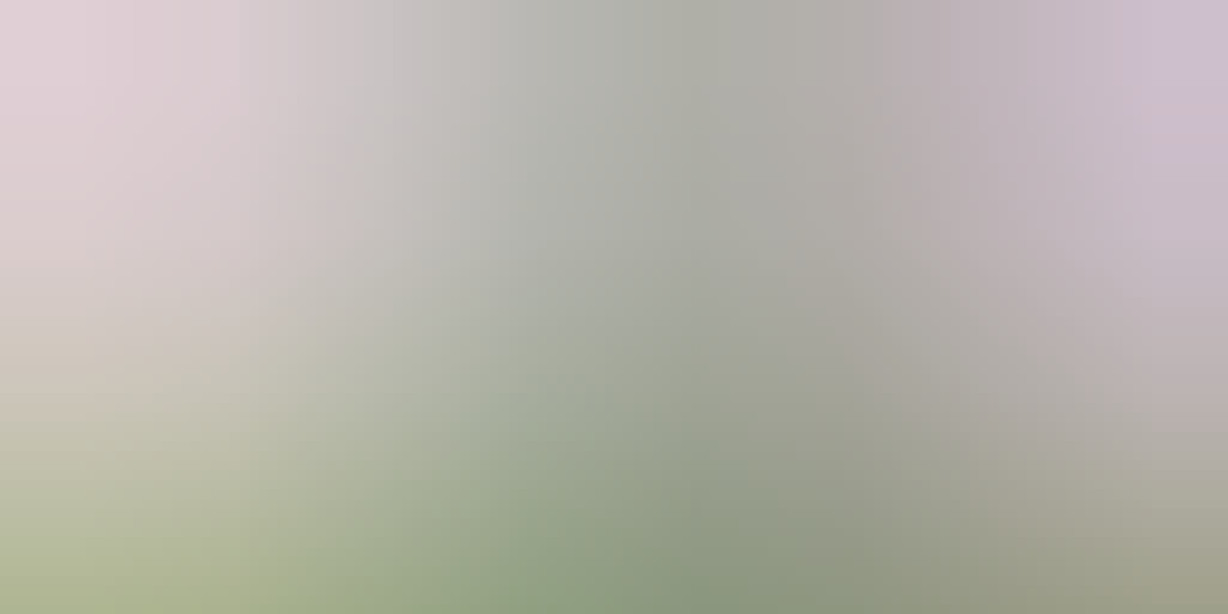
scroll to position [154, 0]
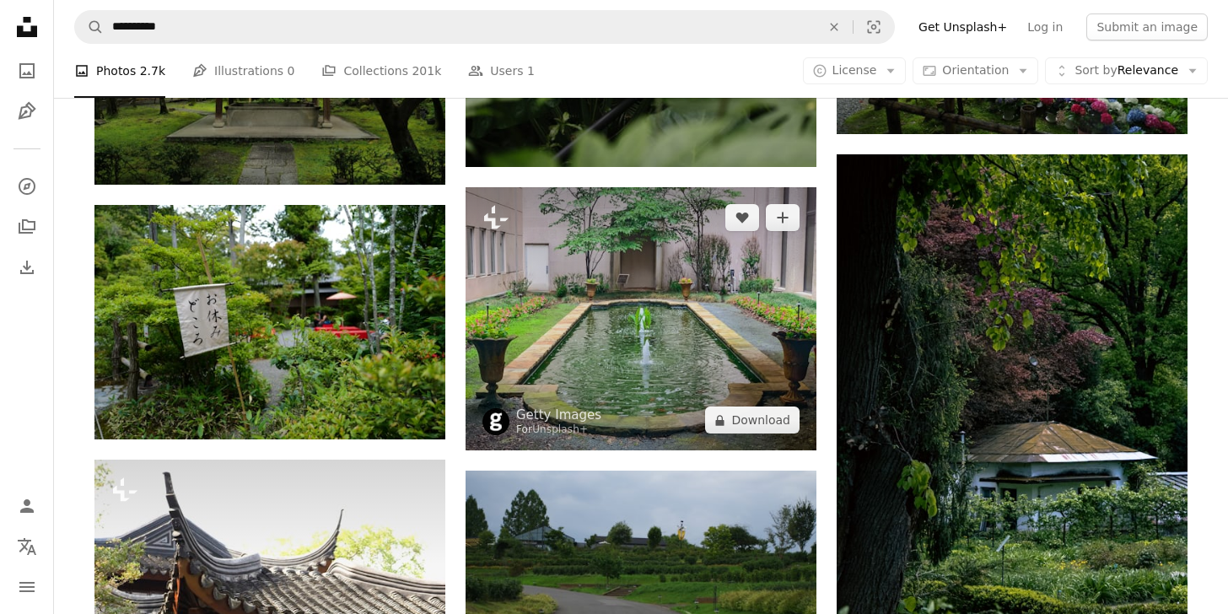
click at [703, 381] on img at bounding box center [641, 318] width 351 height 263
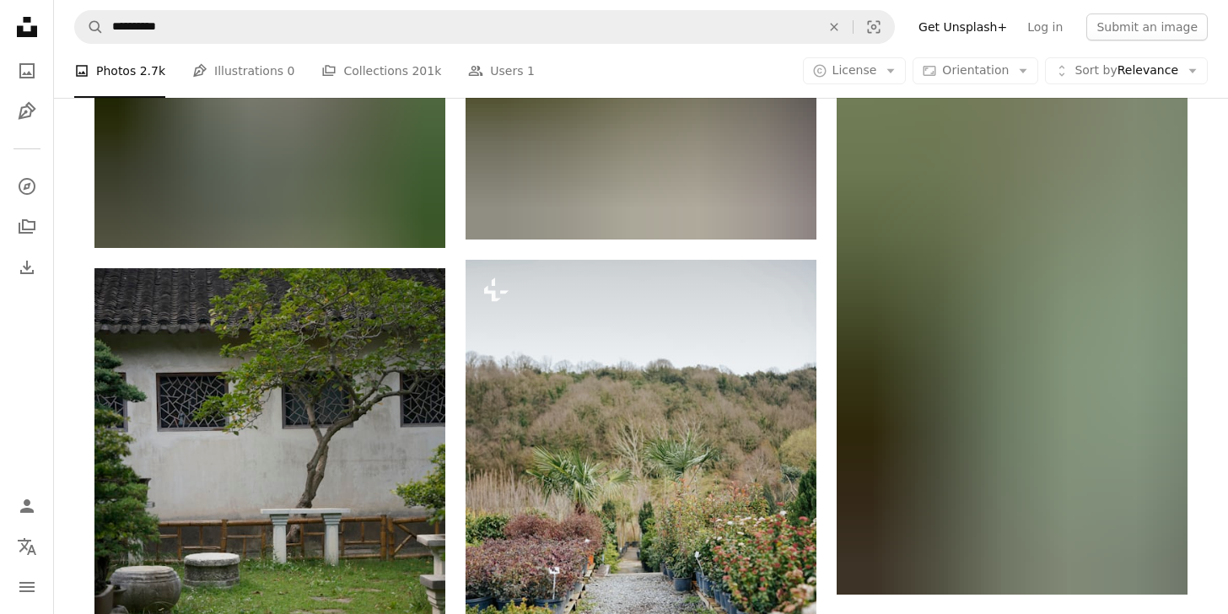
scroll to position [58545, 0]
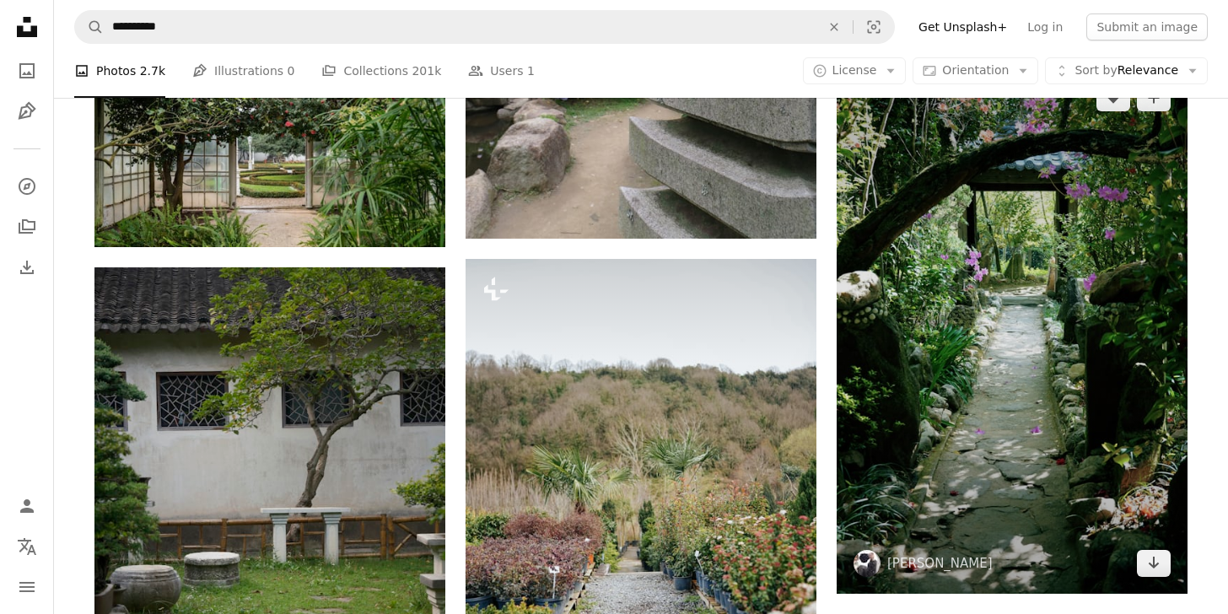
click at [1013, 371] on img at bounding box center [1012, 330] width 351 height 526
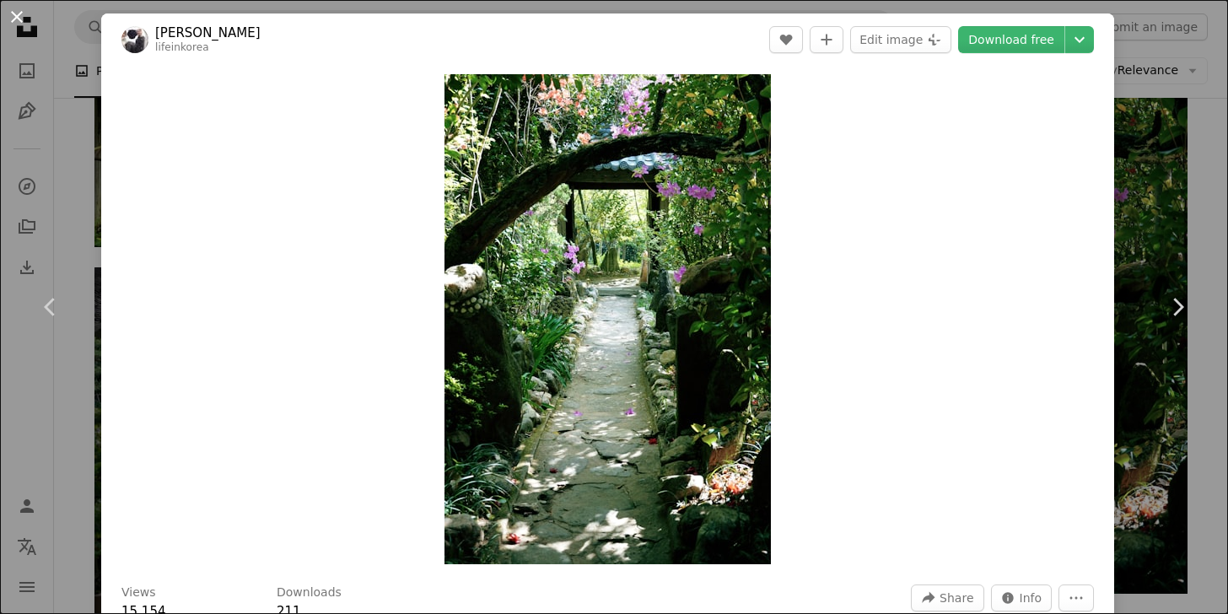
click at [16, 16] on button "An X shape" at bounding box center [17, 17] width 20 height 20
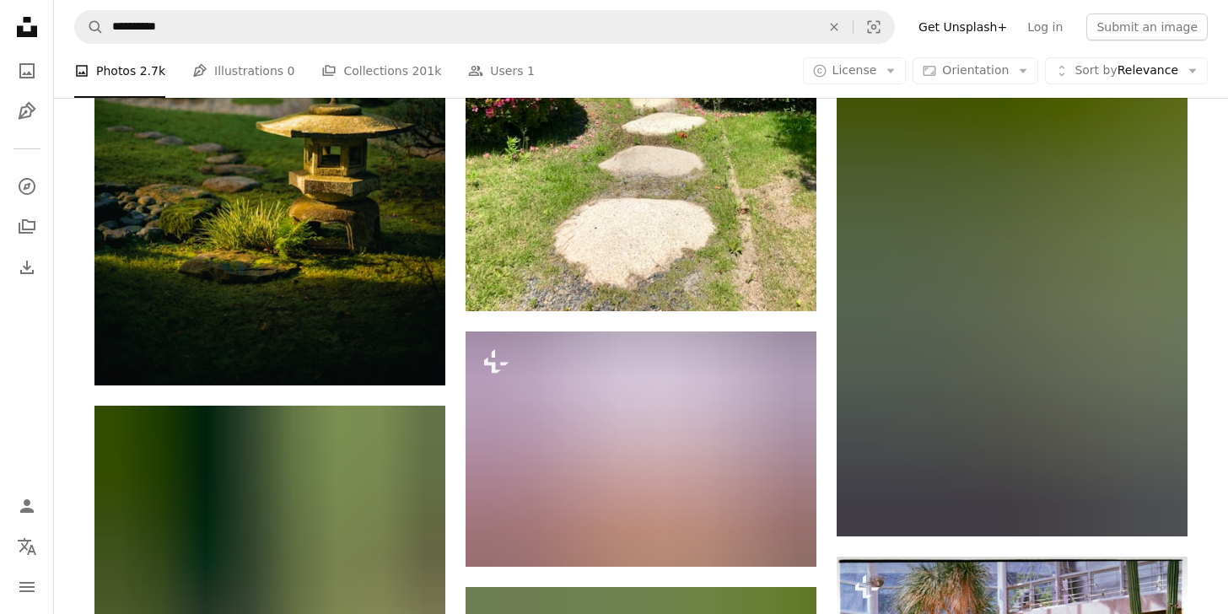
scroll to position [65774, 0]
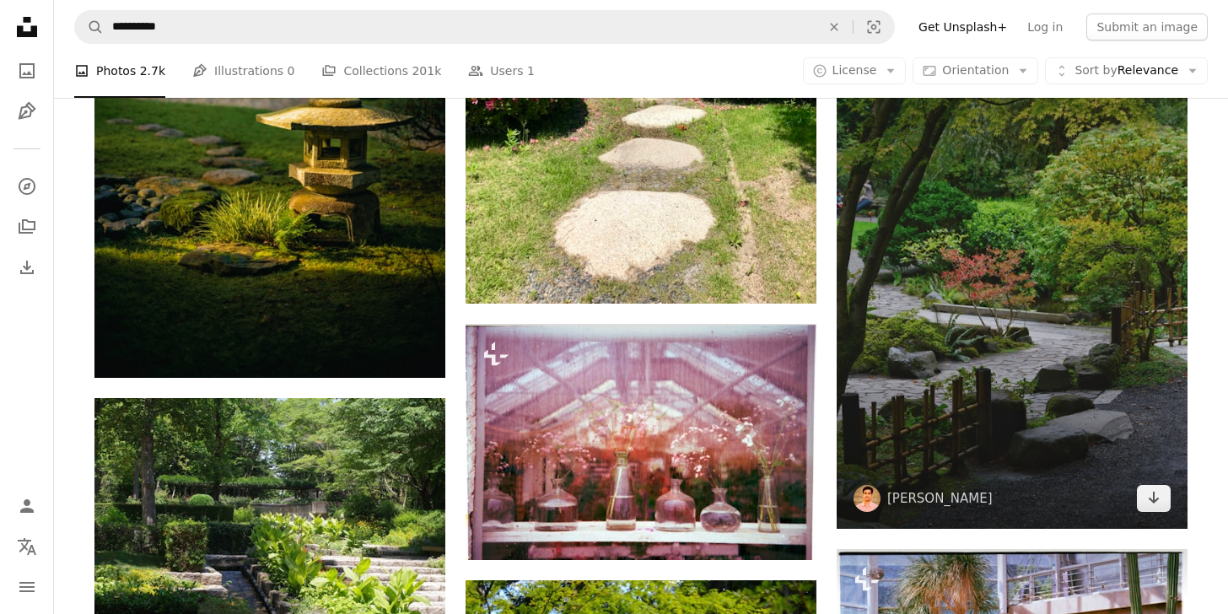
click at [1062, 279] on img at bounding box center [1012, 265] width 351 height 528
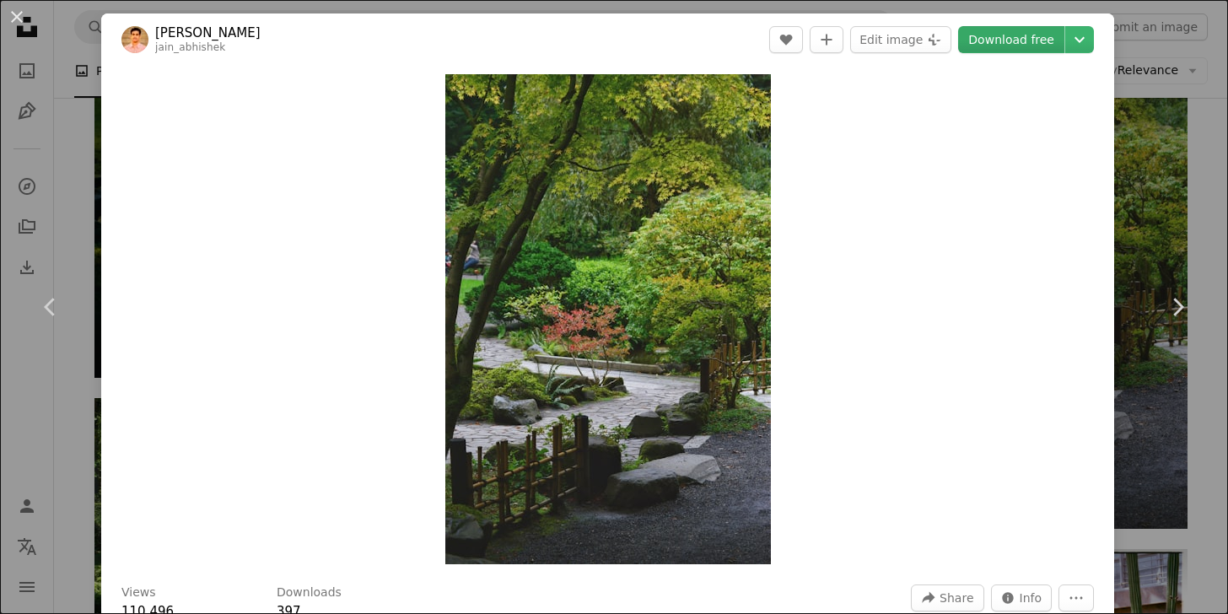
click at [1008, 37] on link "Download free" at bounding box center [1011, 39] width 106 height 27
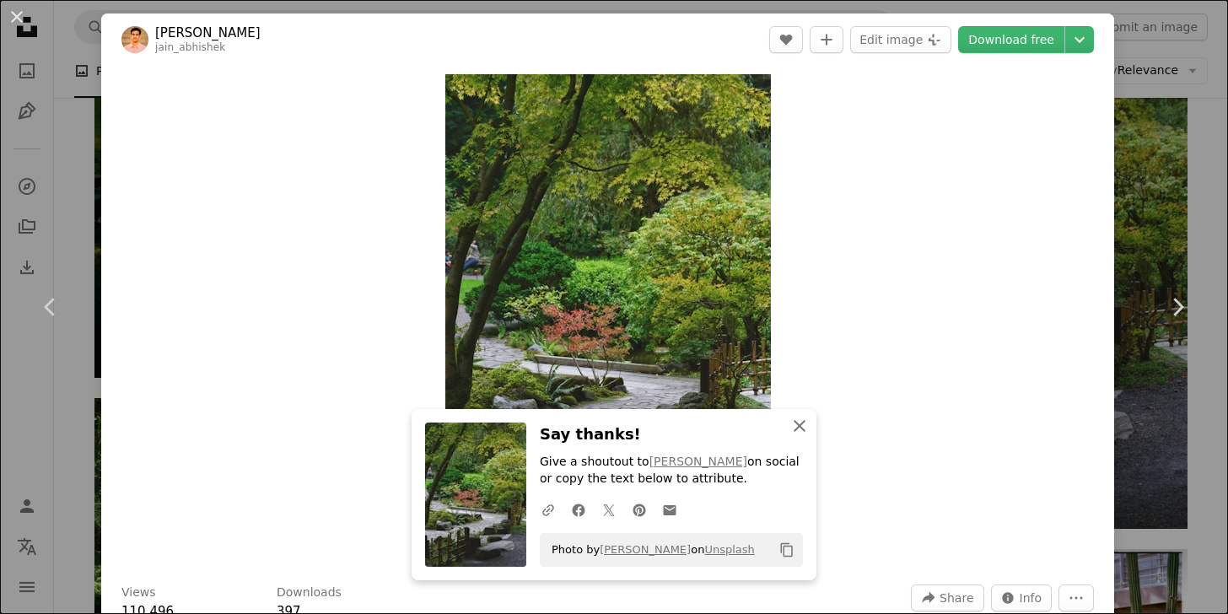
click at [805, 424] on icon "An X shape" at bounding box center [799, 426] width 20 height 20
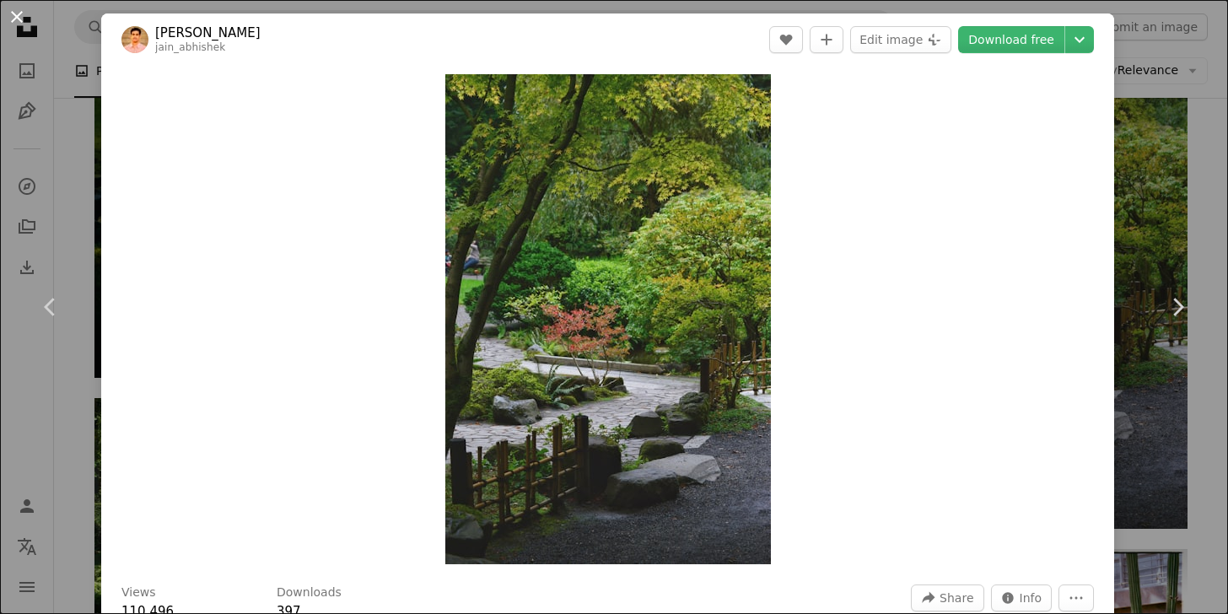
click at [17, 18] on button "An X shape" at bounding box center [17, 17] width 20 height 20
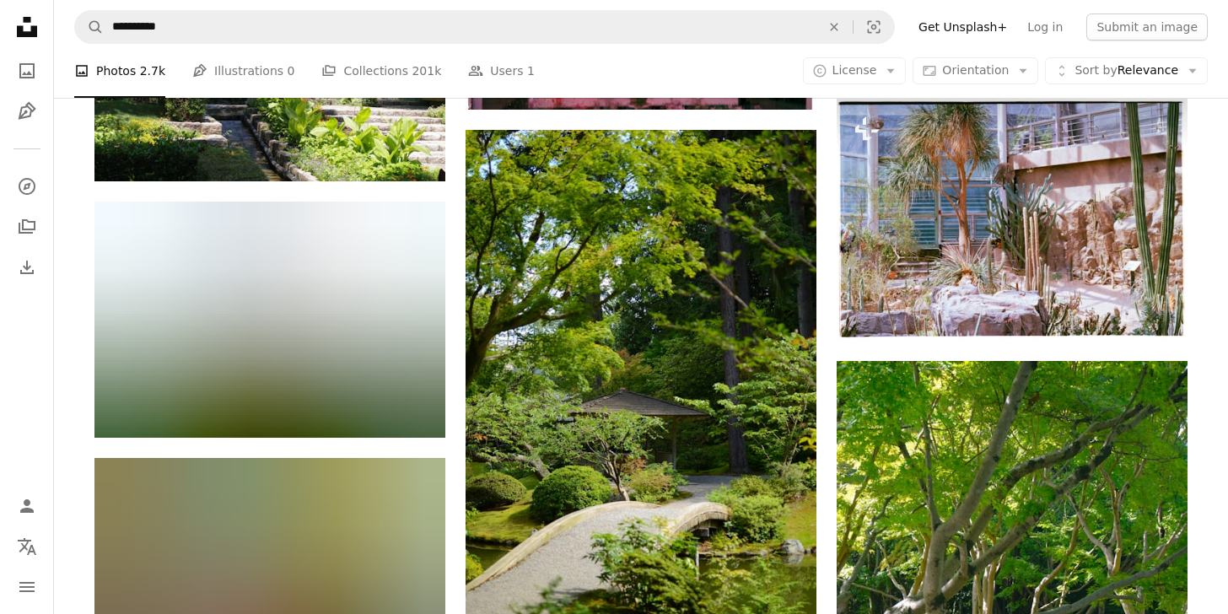
scroll to position [66219, 0]
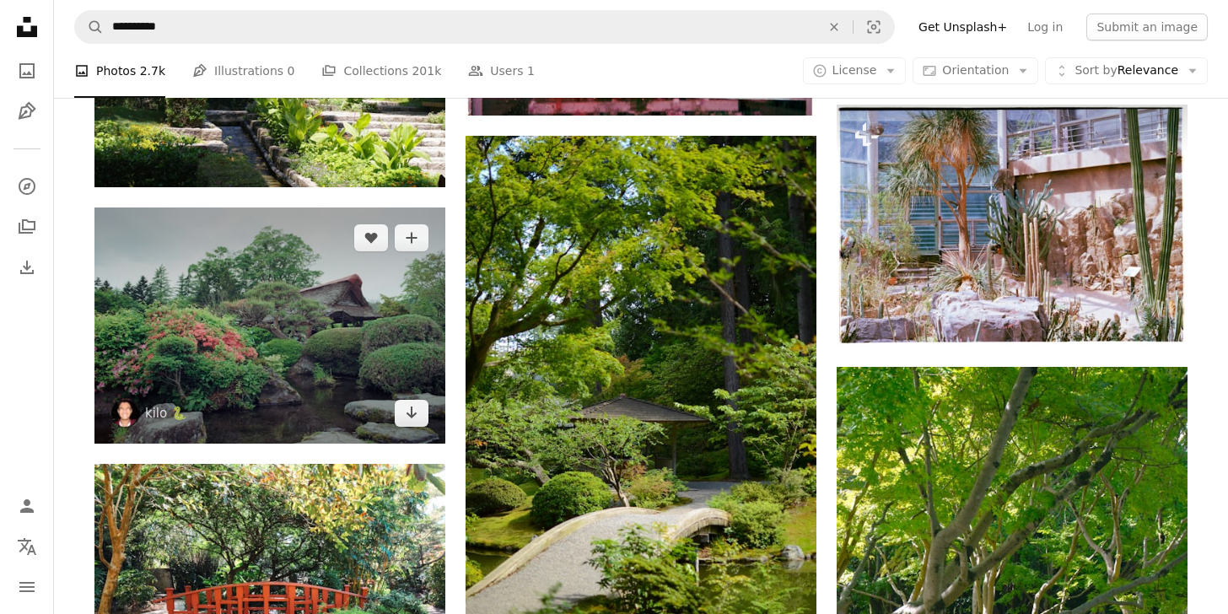
click at [264, 323] on img at bounding box center [269, 325] width 351 height 236
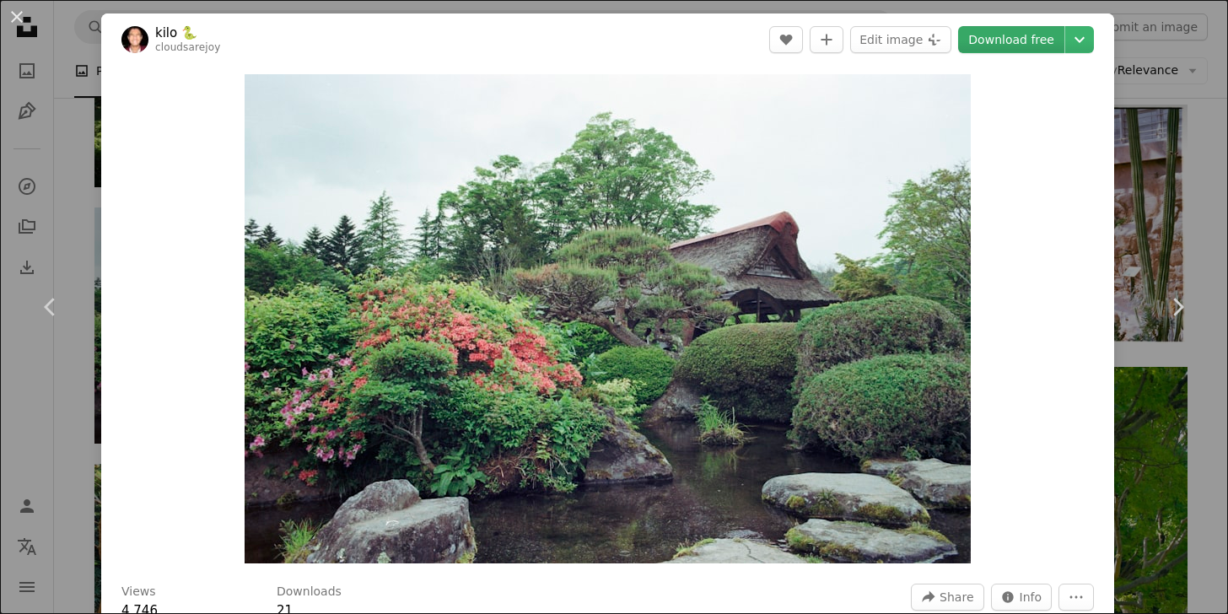
click at [1013, 38] on link "Download free" at bounding box center [1011, 39] width 106 height 27
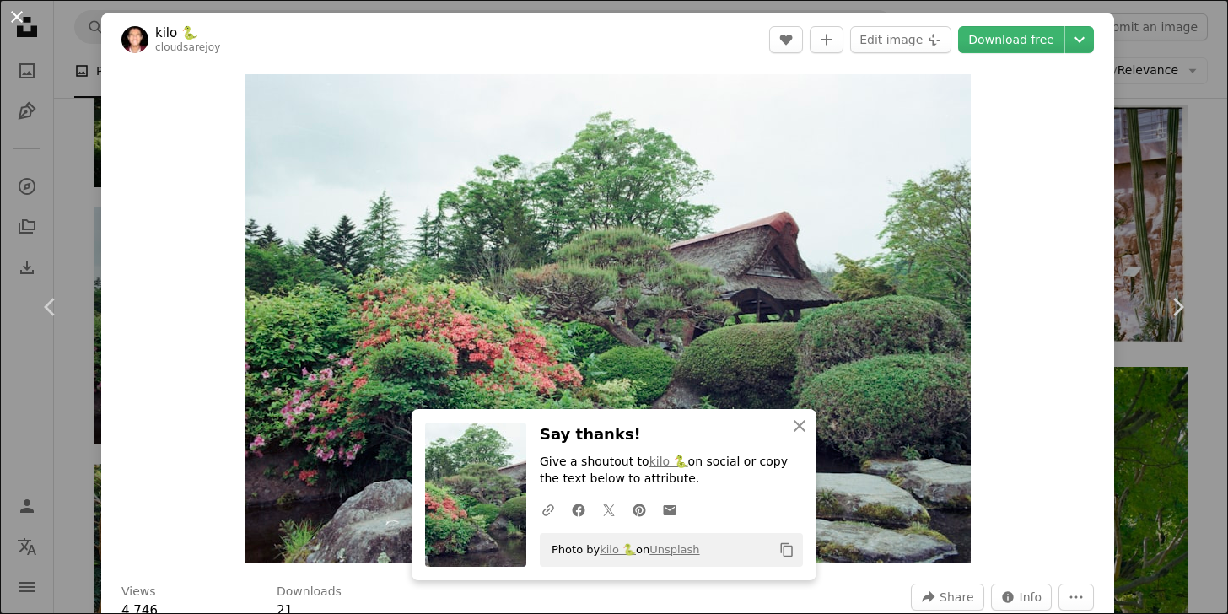
click at [14, 17] on button "An X shape" at bounding box center [17, 17] width 20 height 20
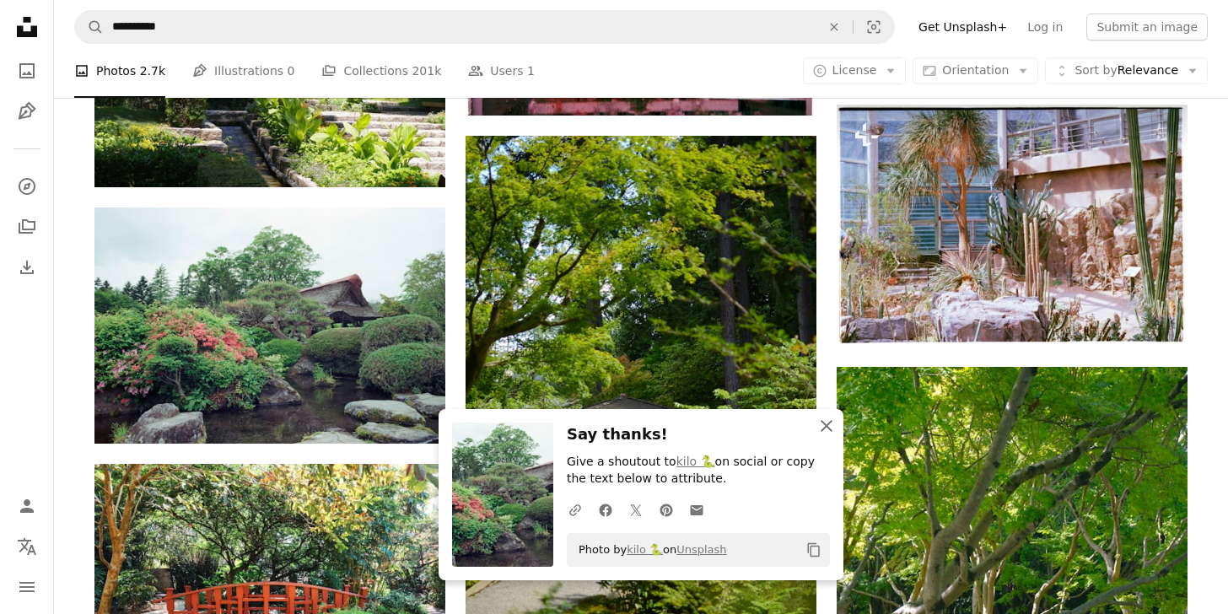
click at [826, 428] on icon "An X shape" at bounding box center [826, 426] width 20 height 20
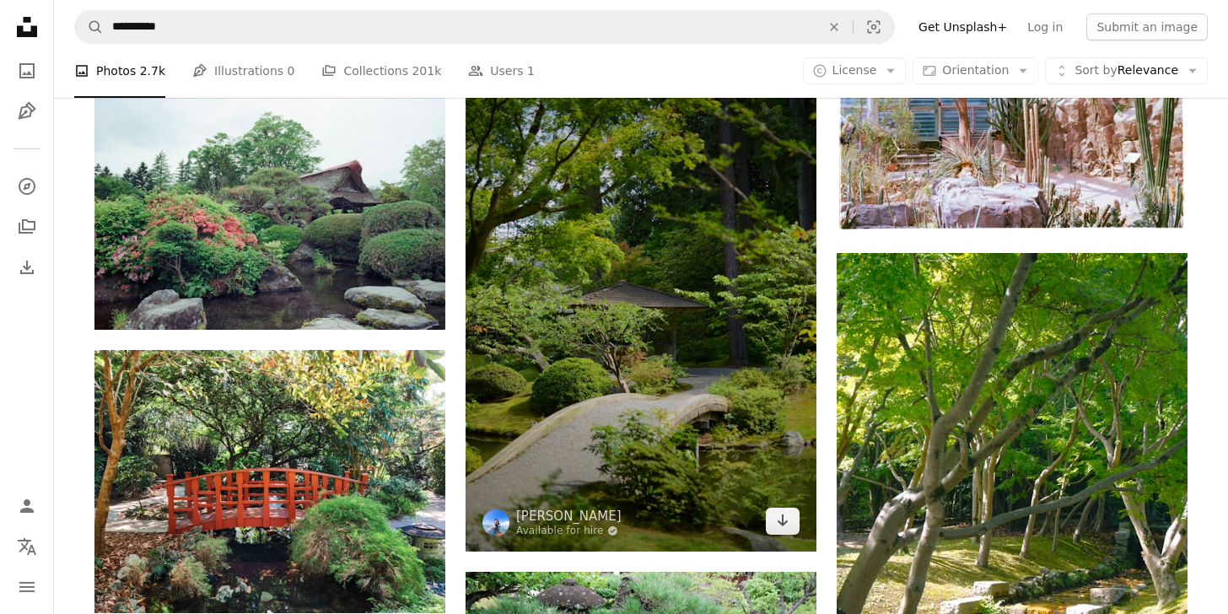
scroll to position [66334, 0]
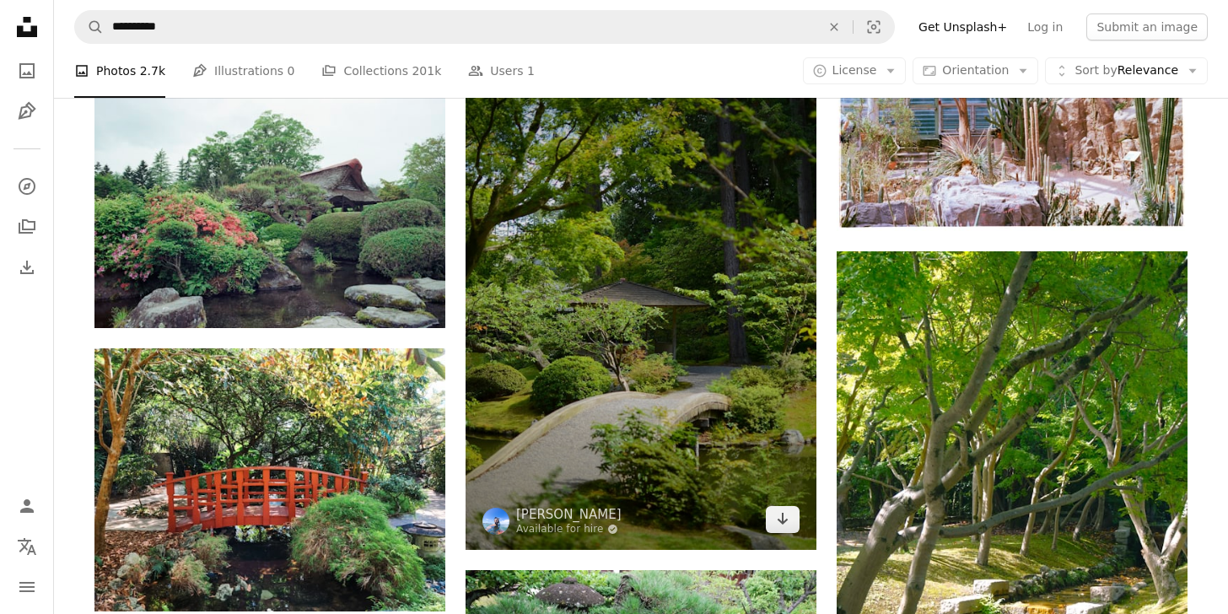
click at [673, 374] on img at bounding box center [641, 285] width 351 height 530
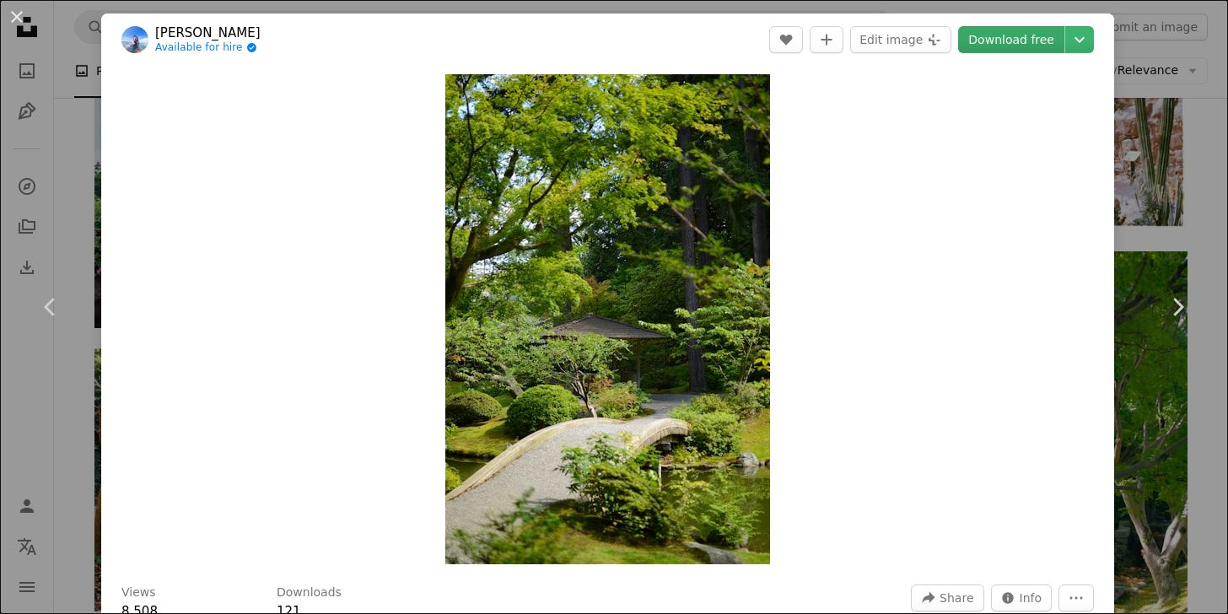
click at [1019, 41] on link "Download free" at bounding box center [1011, 39] width 106 height 27
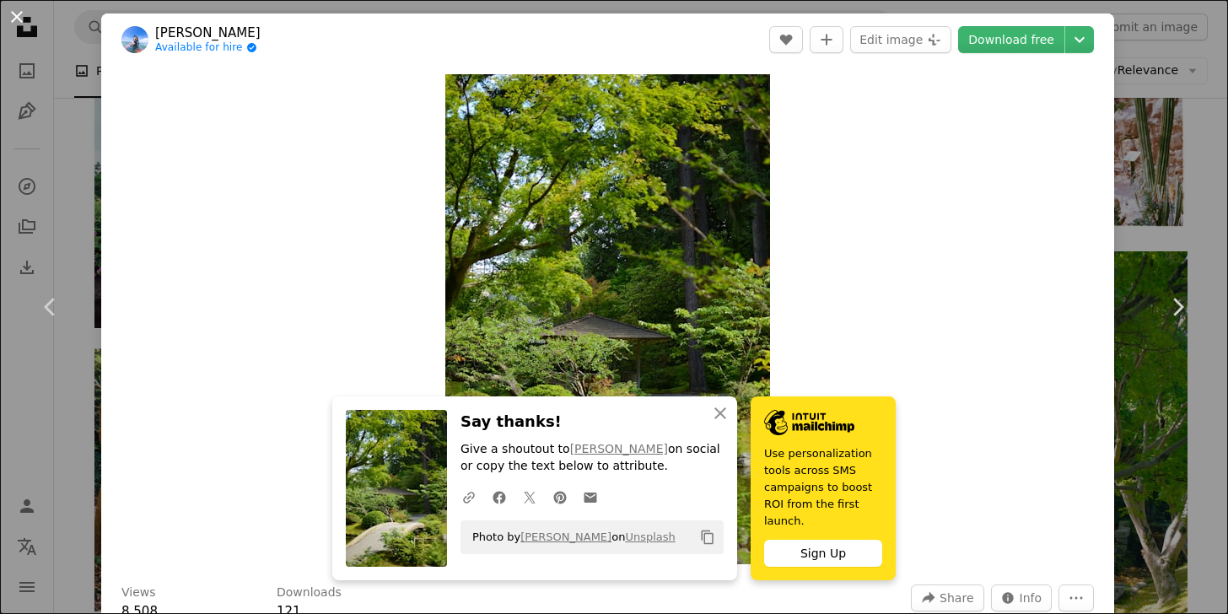
click at [9, 17] on button "An X shape" at bounding box center [17, 17] width 20 height 20
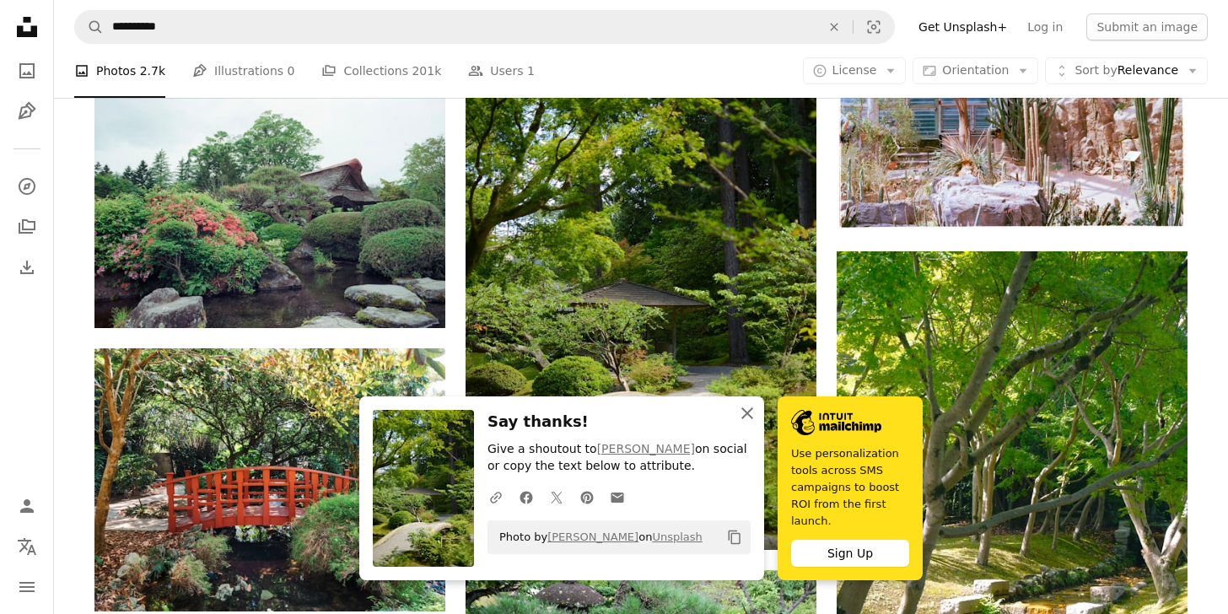
click at [747, 416] on icon "An X shape" at bounding box center [747, 413] width 20 height 20
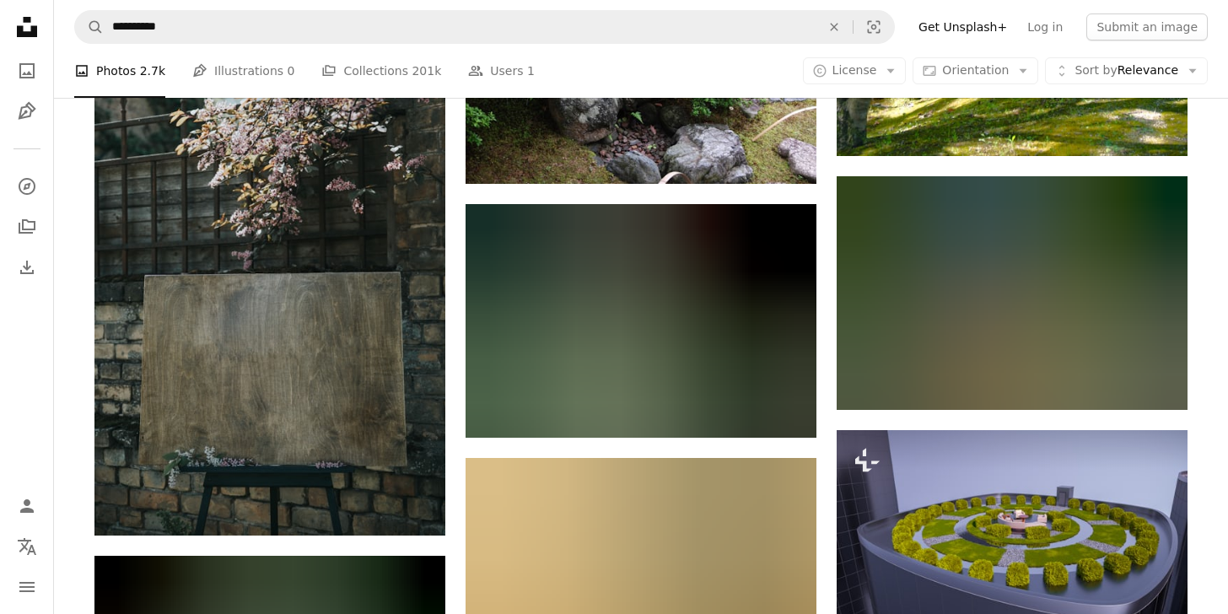
scroll to position [66959, 0]
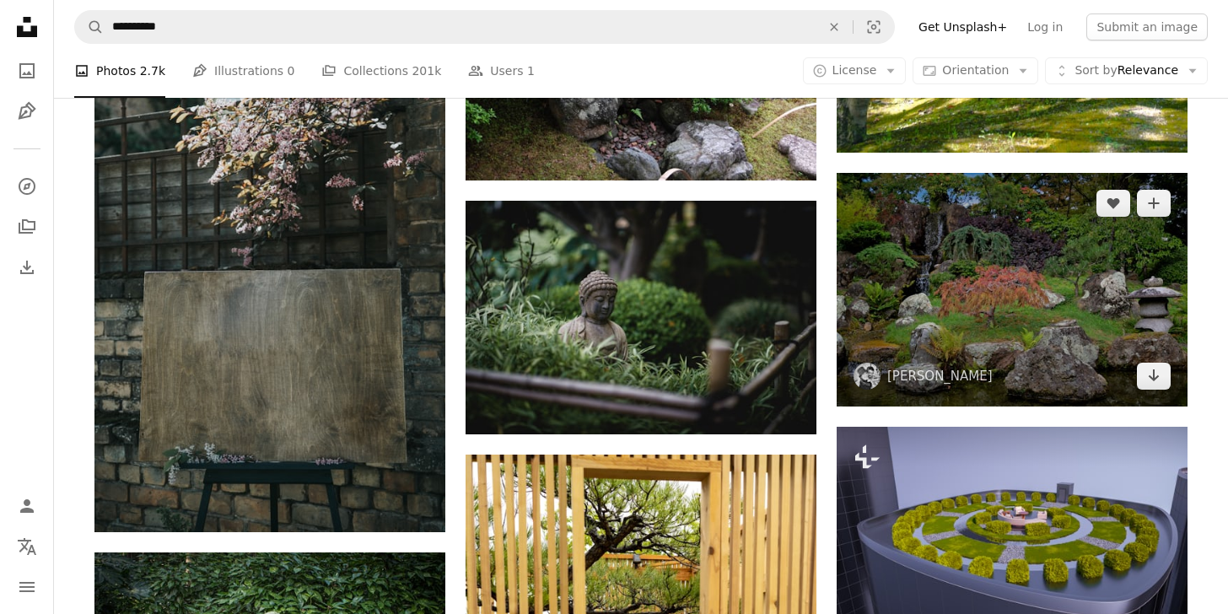
click at [1046, 261] on img at bounding box center [1012, 290] width 351 height 234
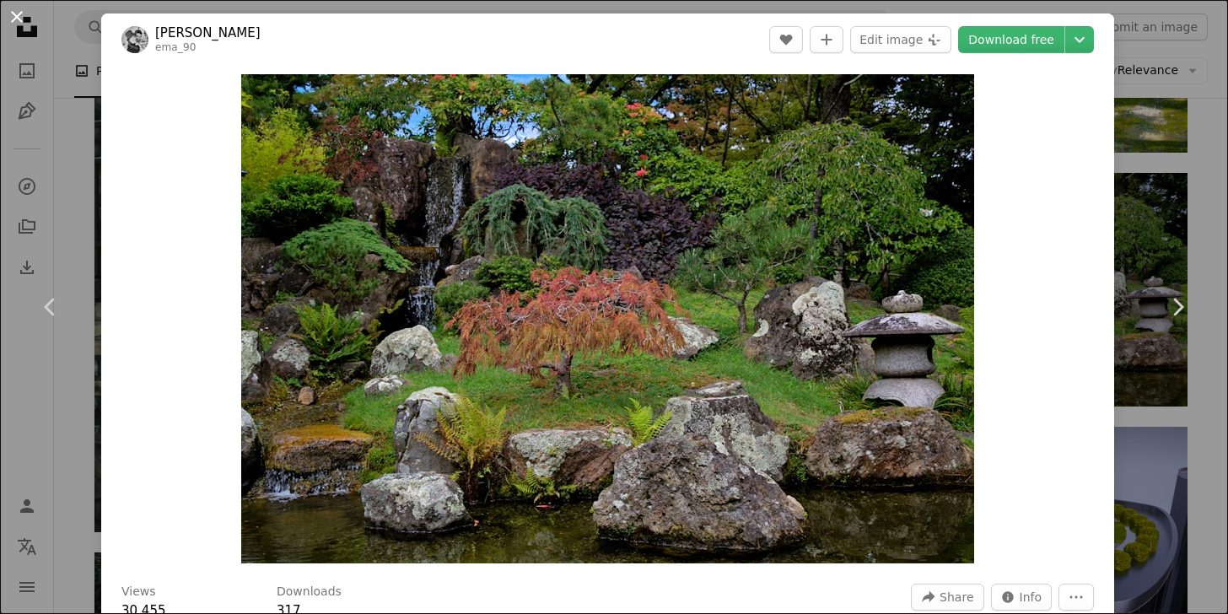
click at [17, 19] on button "An X shape" at bounding box center [17, 17] width 20 height 20
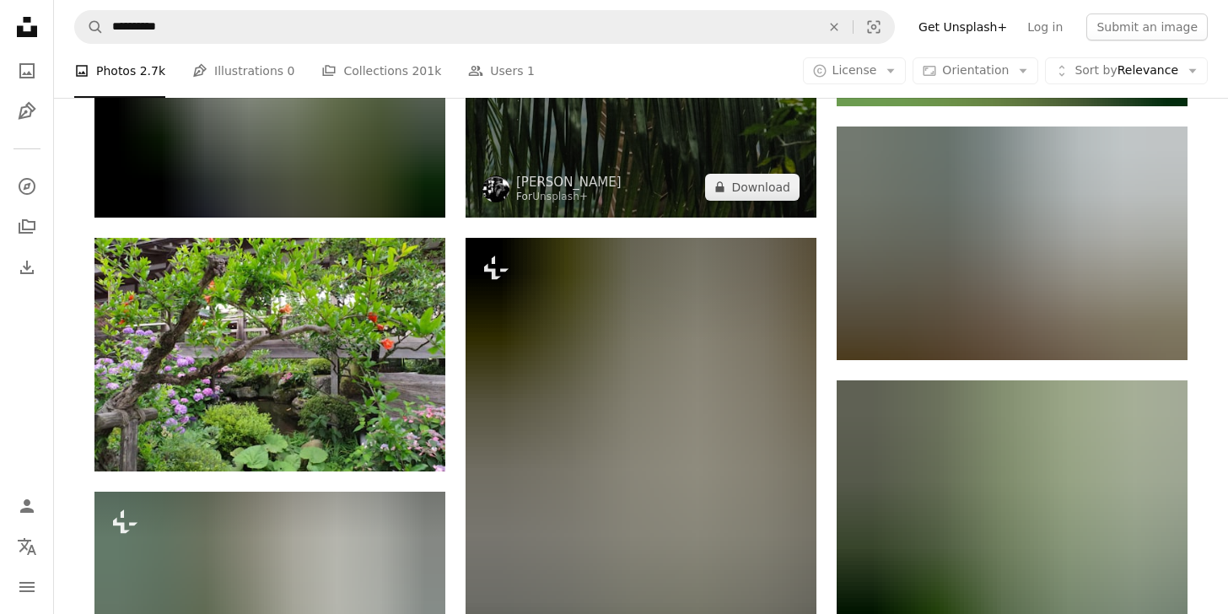
scroll to position [68264, 0]
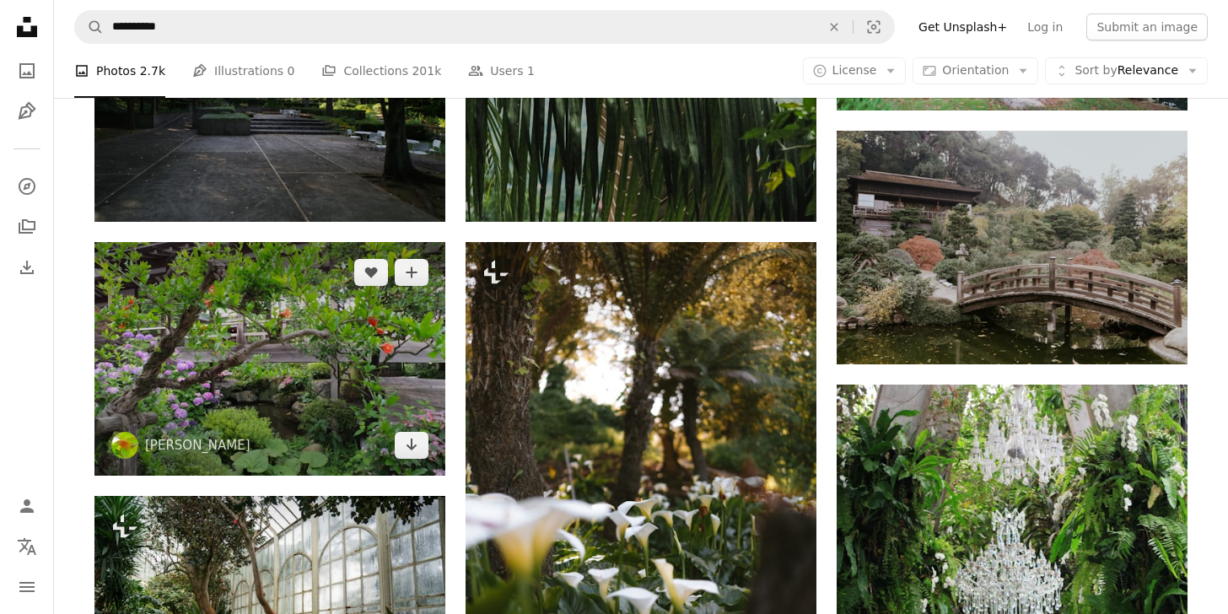
click at [345, 361] on img at bounding box center [269, 359] width 351 height 234
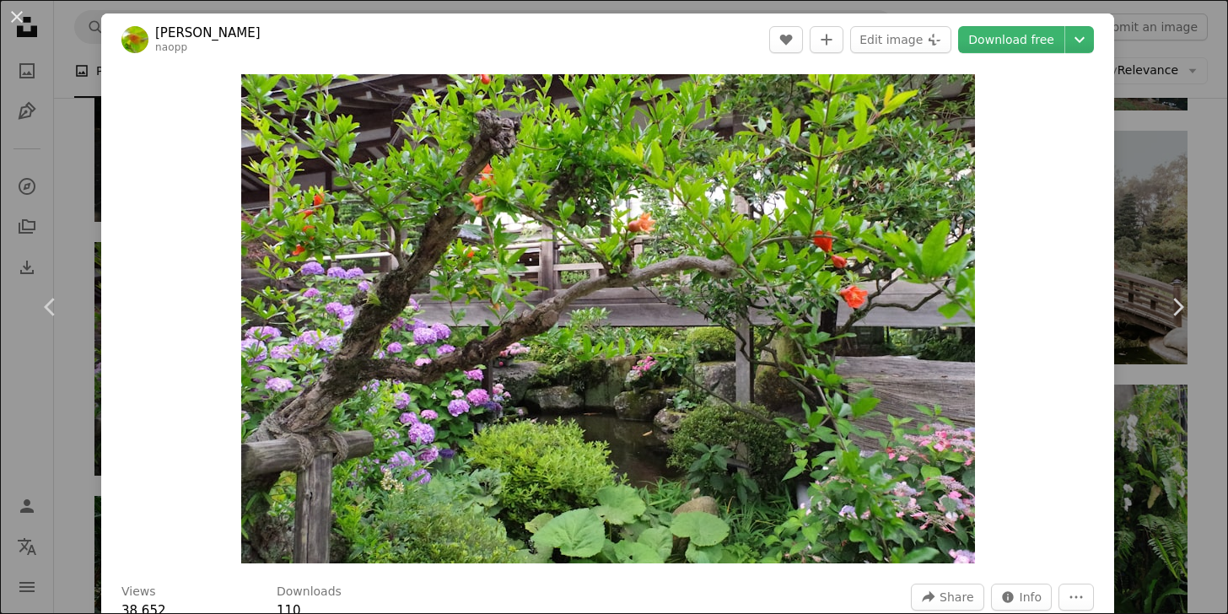
click at [341, 360] on img "Zoom in on this image" at bounding box center [608, 318] width 734 height 489
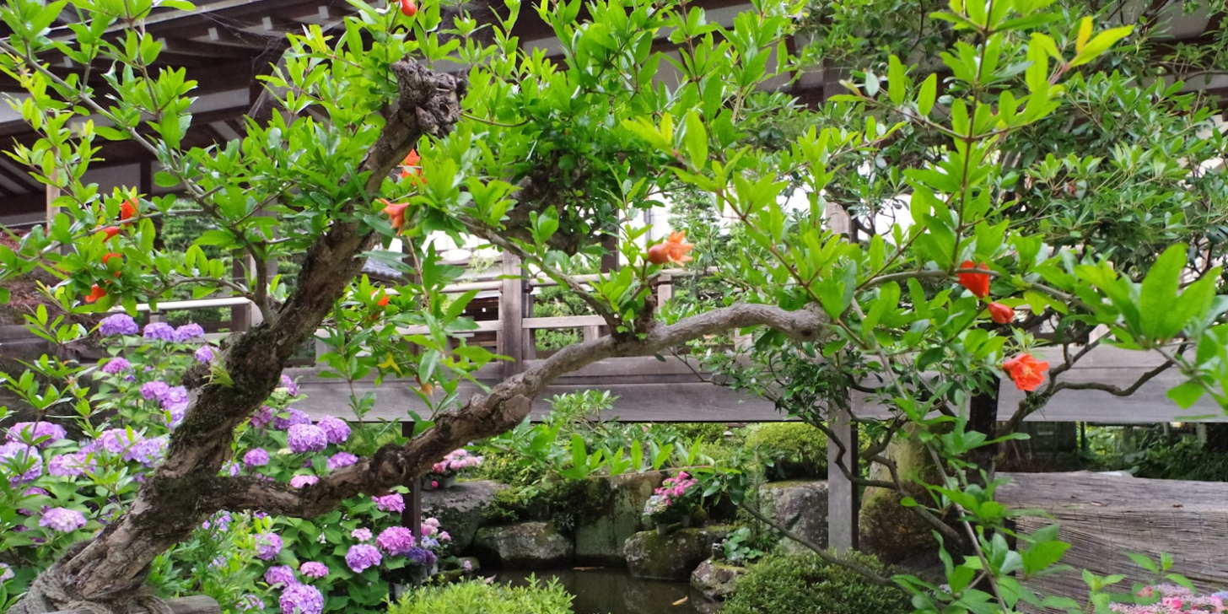
scroll to position [103, 0]
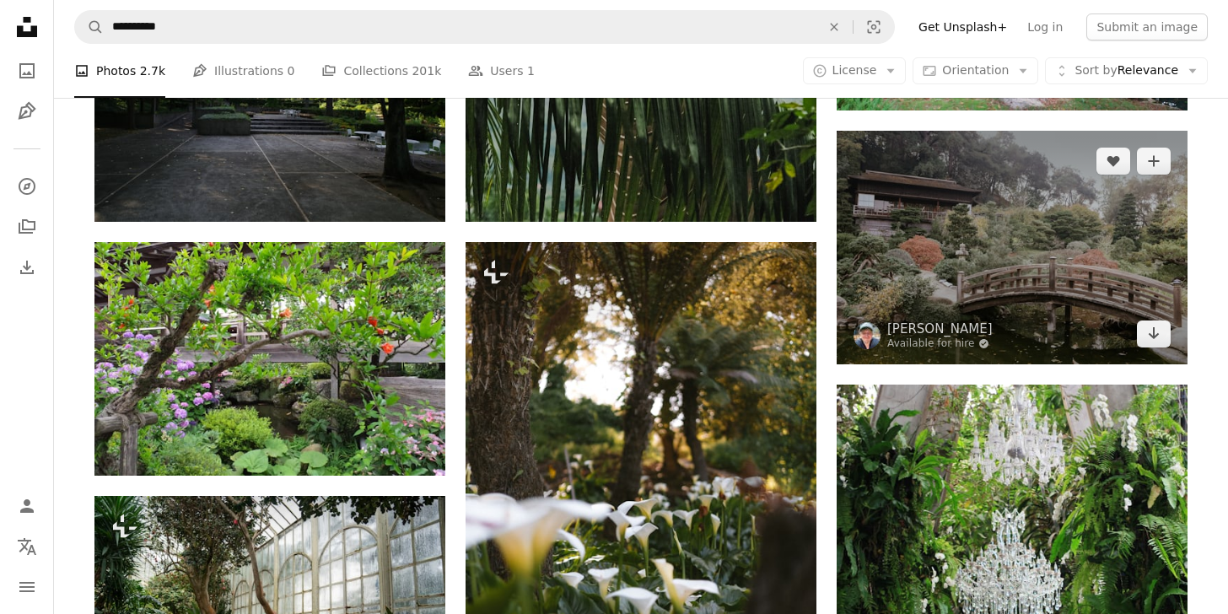
click at [867, 336] on img at bounding box center [866, 335] width 27 height 27
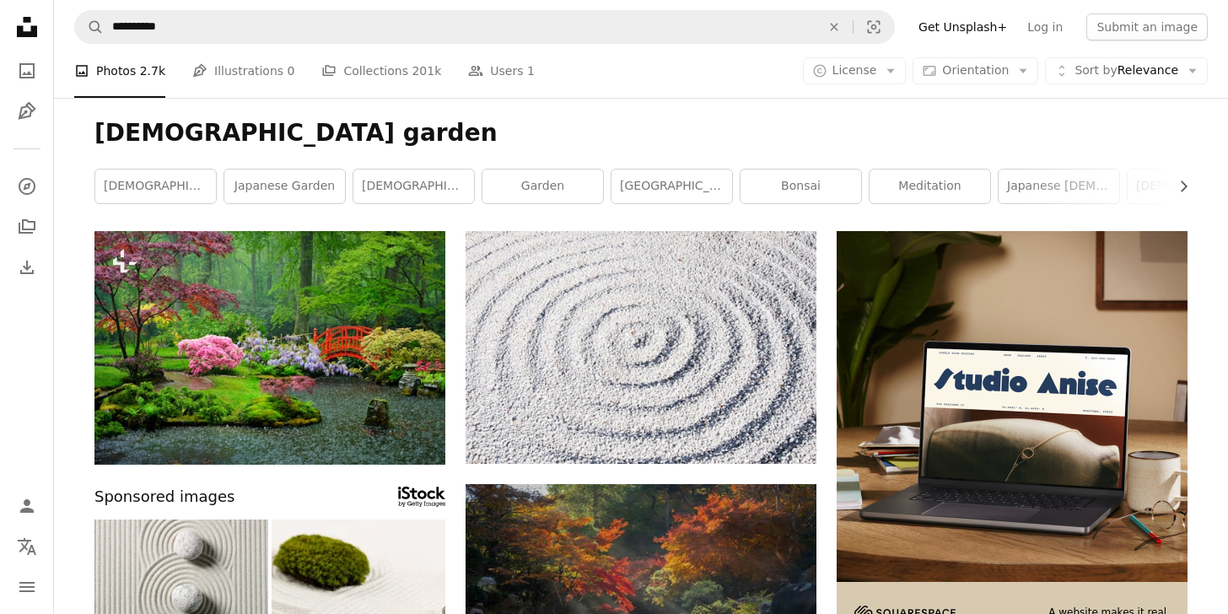
scroll to position [68264, 0]
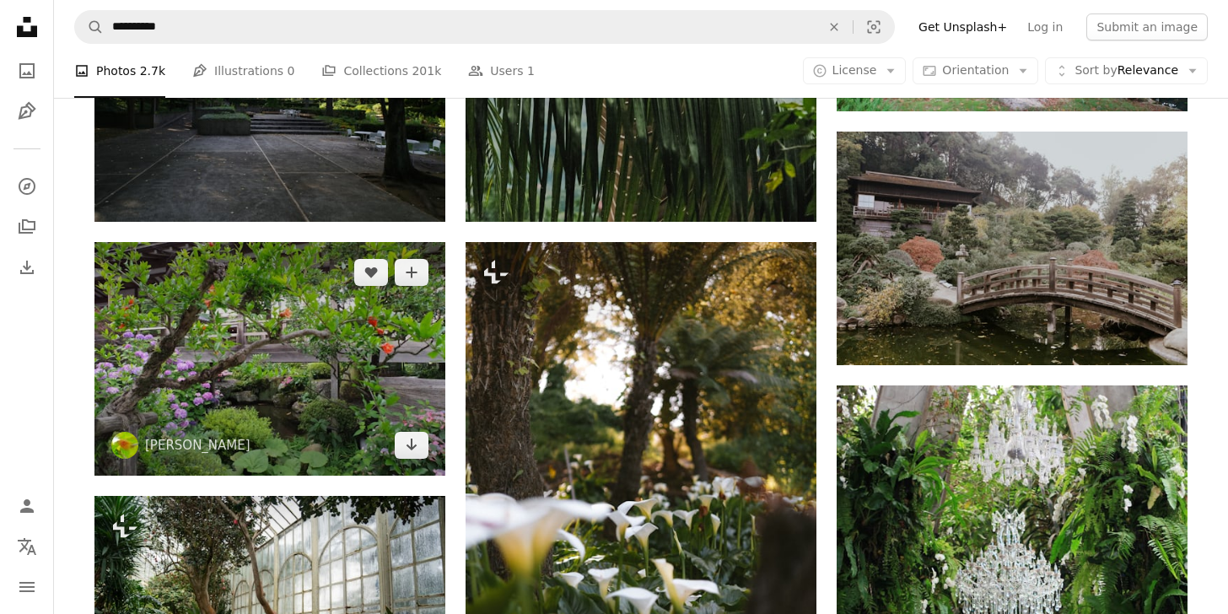
click at [277, 315] on img at bounding box center [269, 359] width 351 height 234
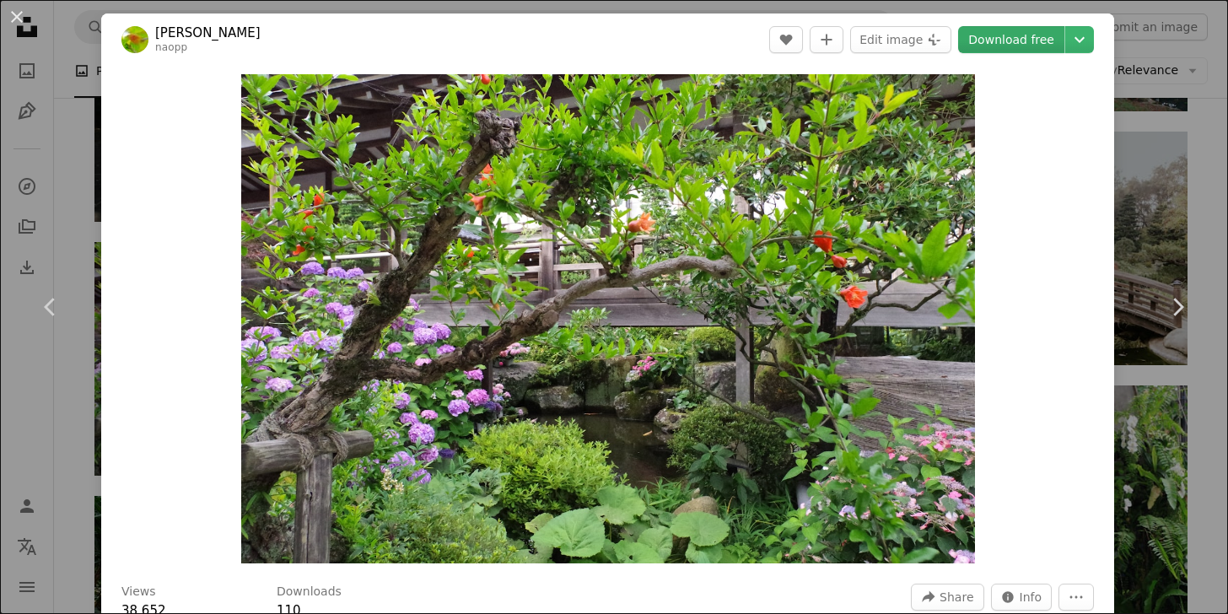
click at [1029, 49] on link "Download free" at bounding box center [1011, 39] width 106 height 27
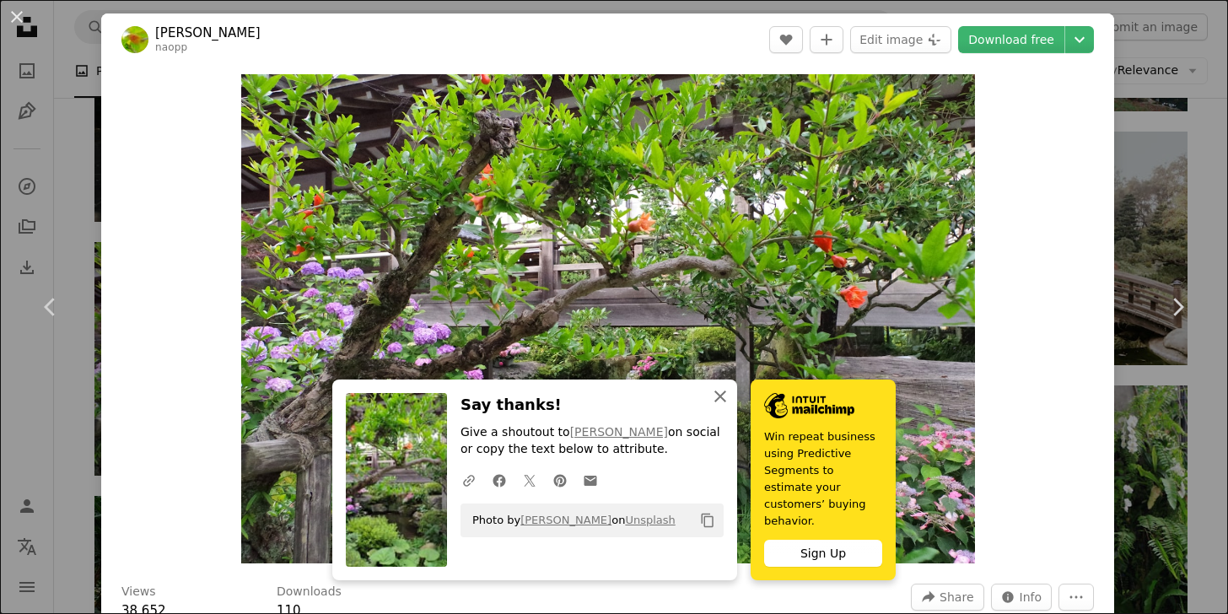
click at [719, 406] on icon "An X shape" at bounding box center [720, 396] width 20 height 20
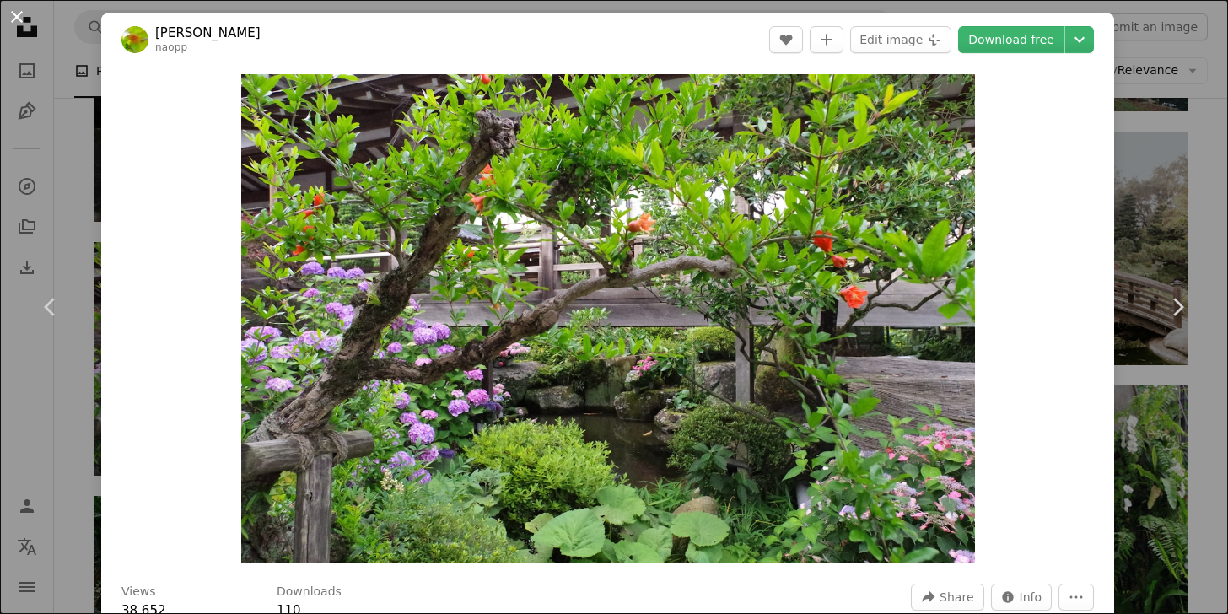
click at [20, 18] on button "An X shape" at bounding box center [17, 17] width 20 height 20
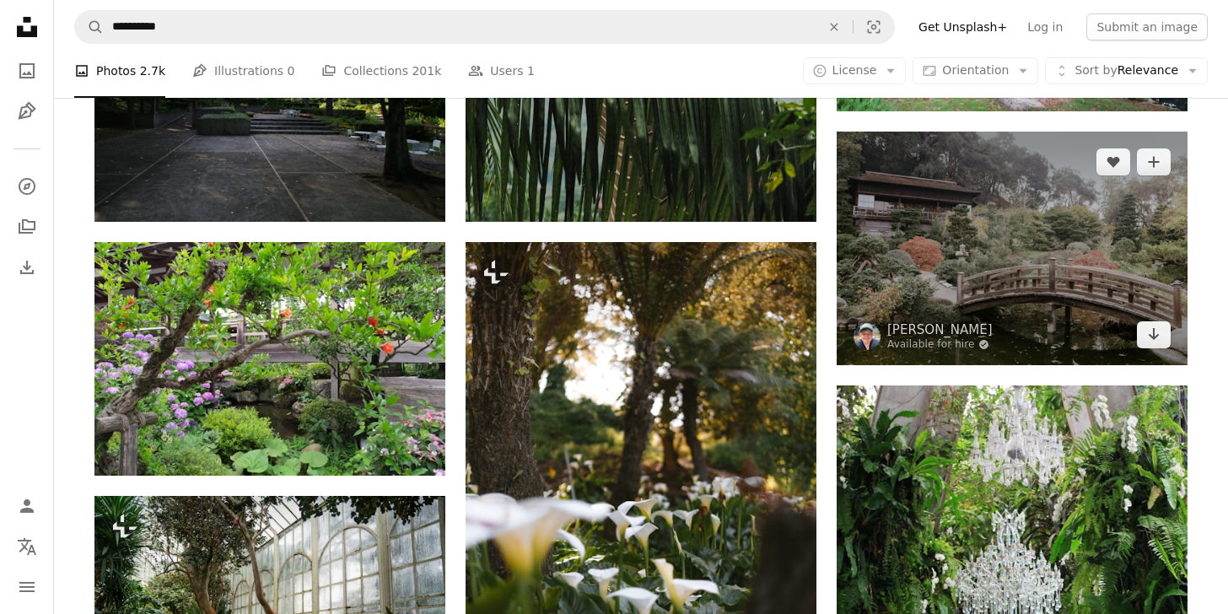
click at [1031, 309] on img at bounding box center [1012, 249] width 351 height 234
click at [1015, 307] on img at bounding box center [1012, 249] width 351 height 234
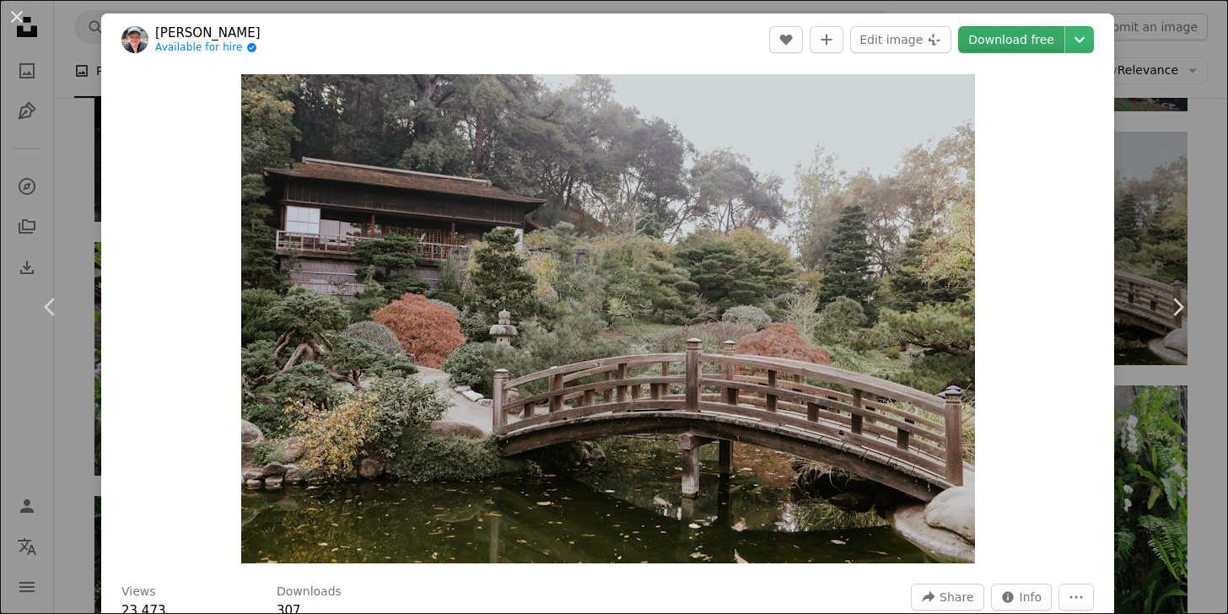
click at [1026, 40] on link "Download free" at bounding box center [1011, 39] width 106 height 27
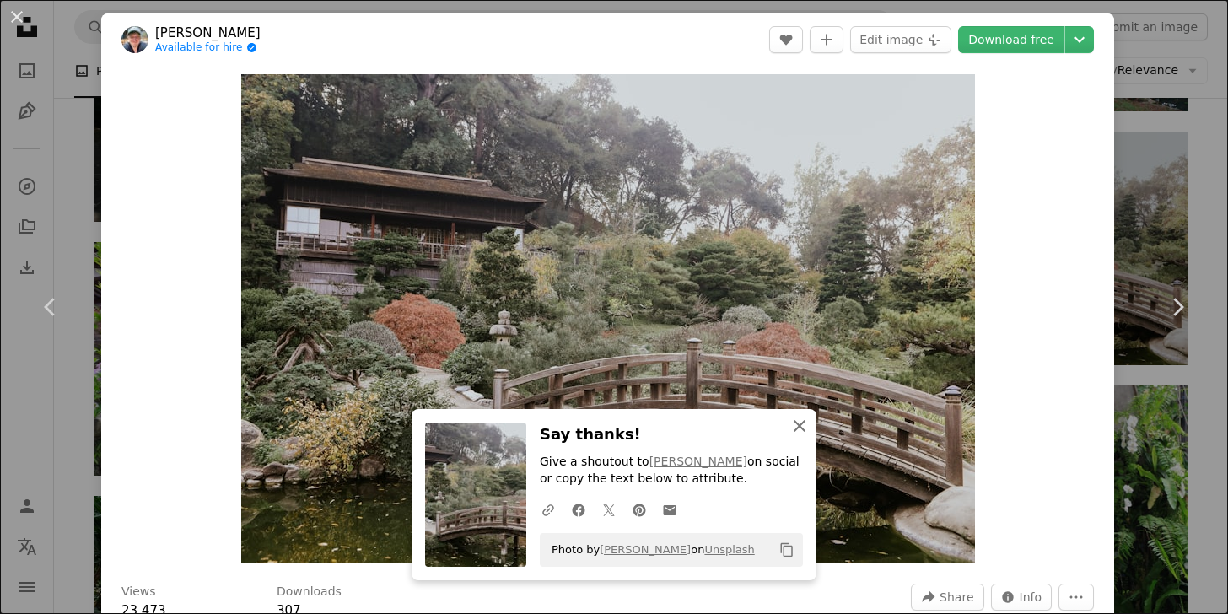
click at [805, 429] on icon "button" at bounding box center [800, 426] width 12 height 12
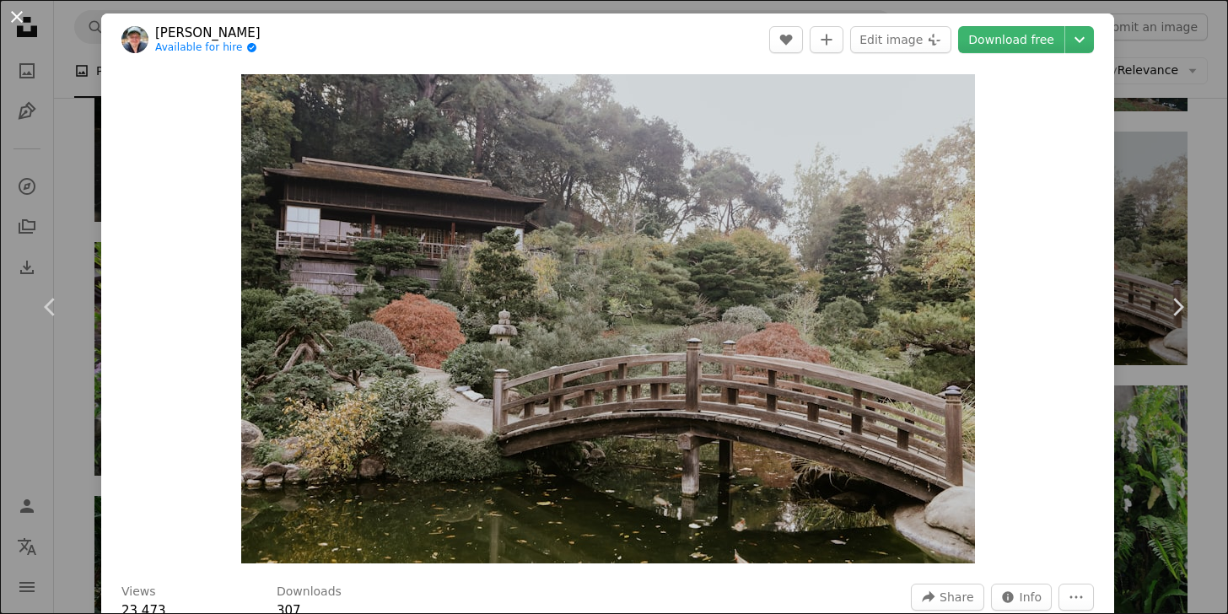
click at [13, 22] on button "An X shape" at bounding box center [17, 17] width 20 height 20
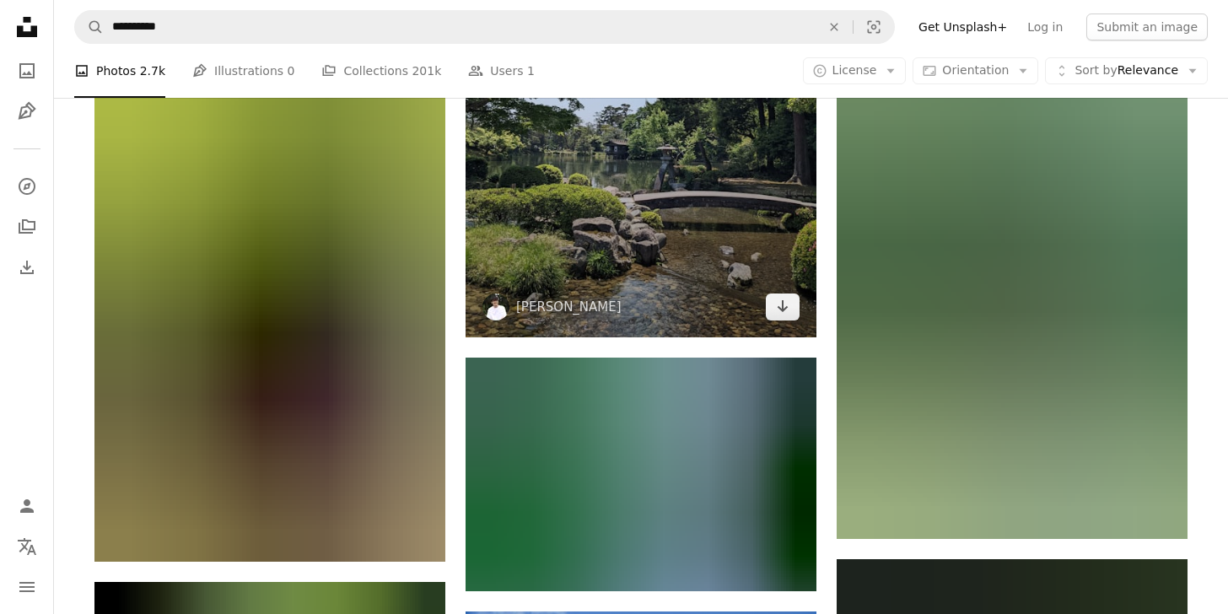
scroll to position [69408, 0]
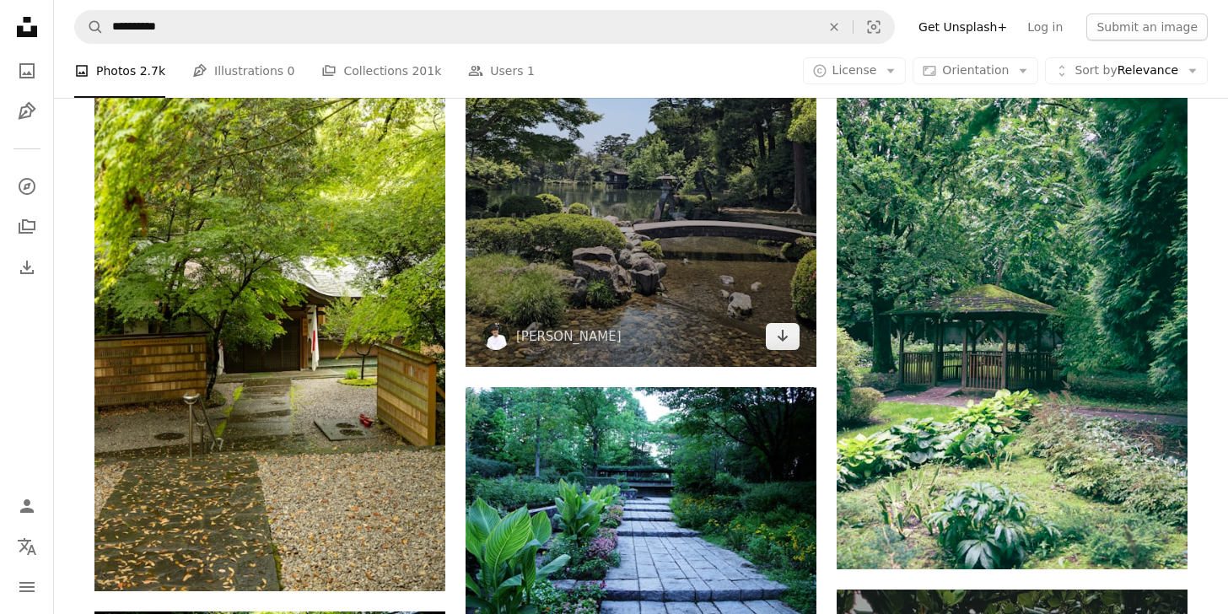
click at [658, 269] on img at bounding box center [641, 133] width 351 height 468
click at [708, 257] on img at bounding box center [641, 133] width 351 height 468
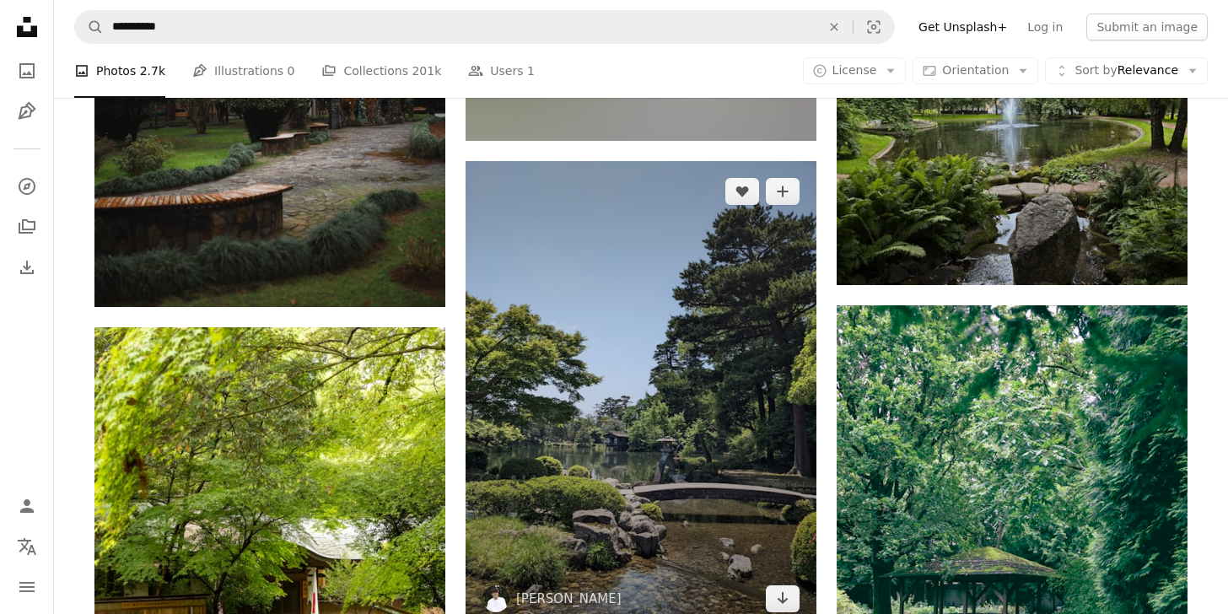
scroll to position [69144, 0]
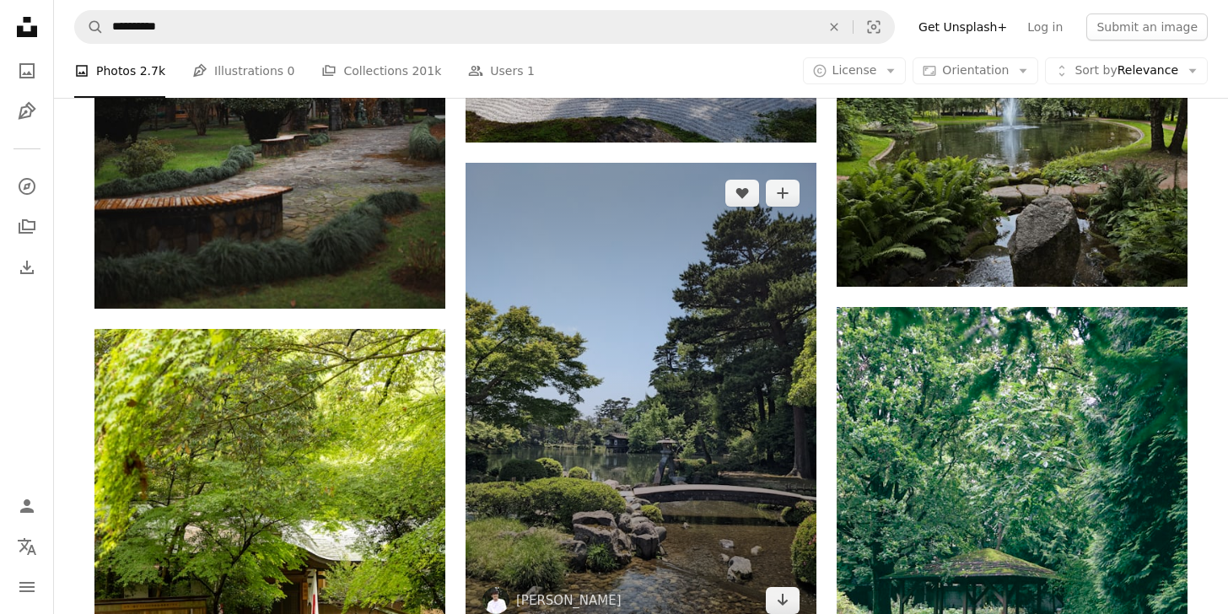
click at [684, 377] on img at bounding box center [641, 397] width 351 height 468
click at [654, 392] on img at bounding box center [641, 397] width 351 height 468
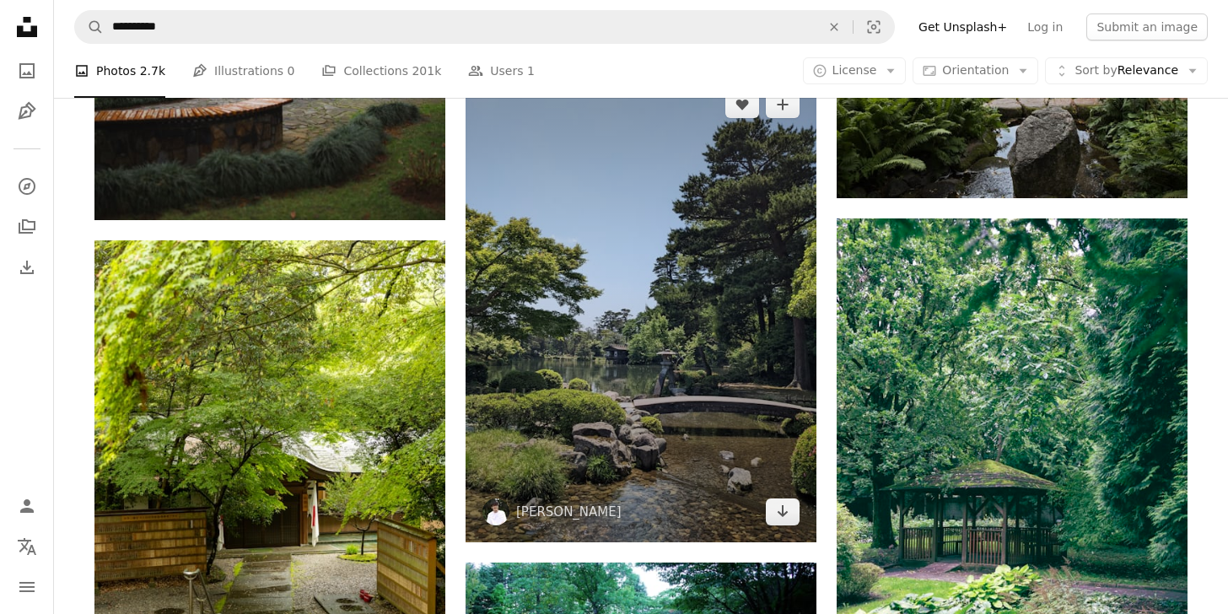
scroll to position [69260, 0]
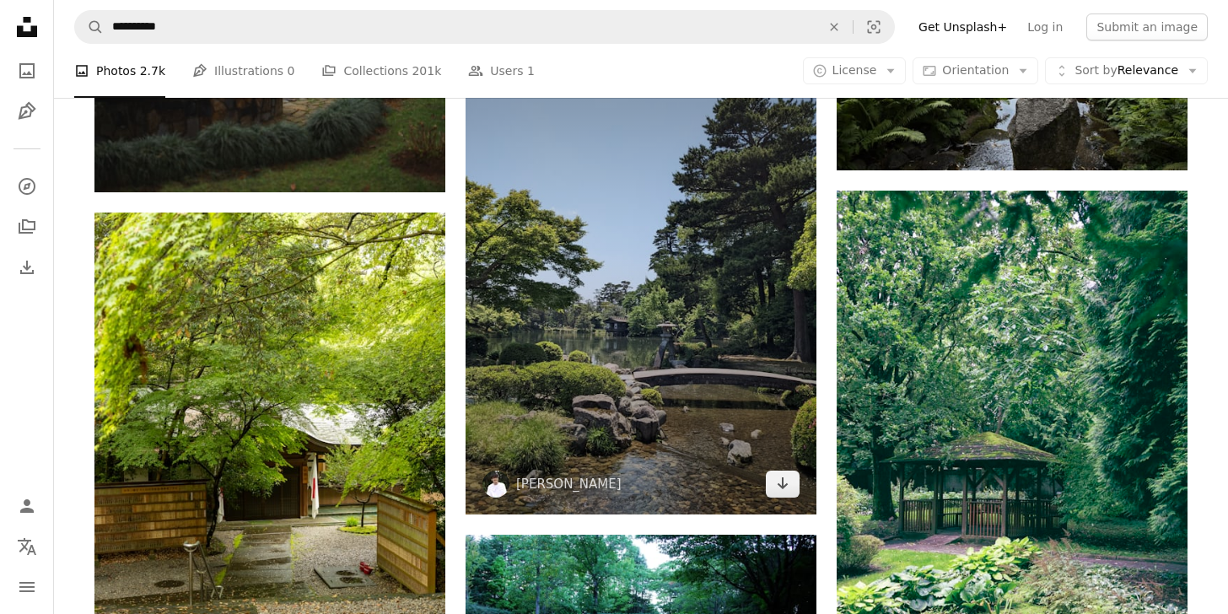
drag, startPoint x: 654, startPoint y: 392, endPoint x: 668, endPoint y: 390, distance: 13.7
click at [654, 392] on img at bounding box center [641, 280] width 351 height 468
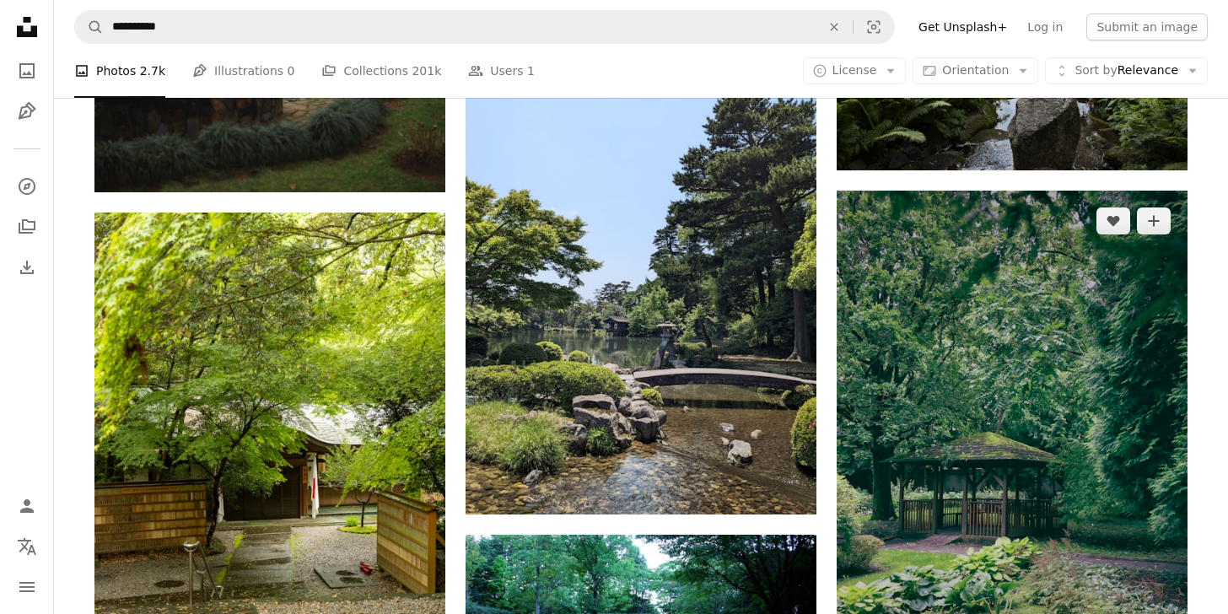
click at [1053, 369] on img at bounding box center [1012, 454] width 351 height 526
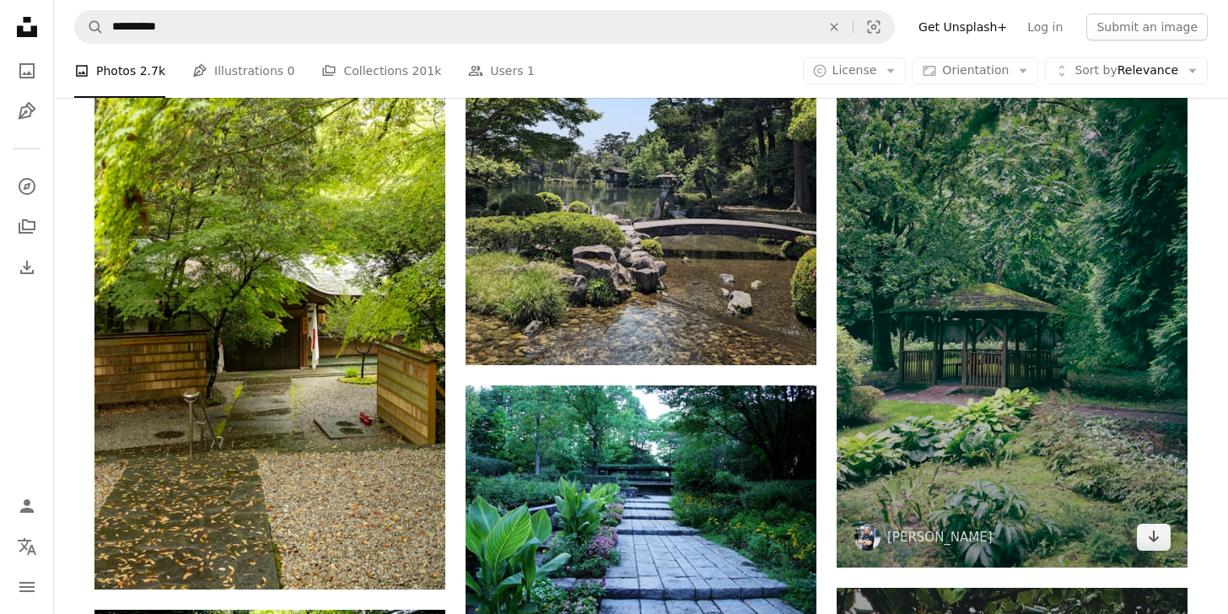
scroll to position [69409, 0]
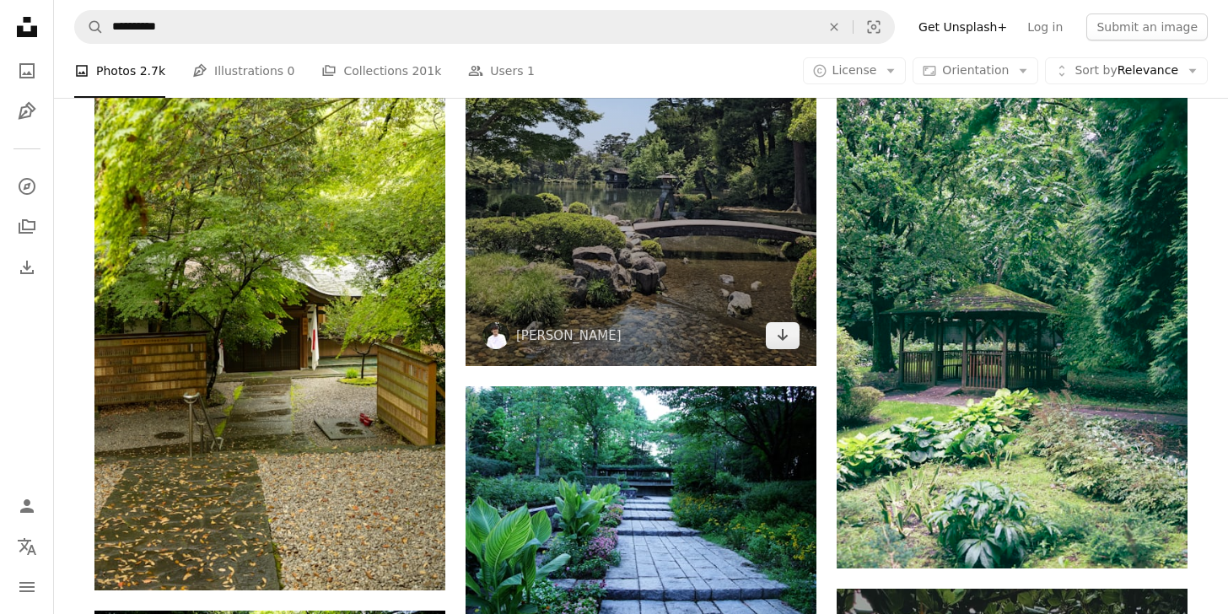
click at [670, 269] on img at bounding box center [641, 132] width 351 height 468
click at [657, 276] on img at bounding box center [641, 132] width 351 height 468
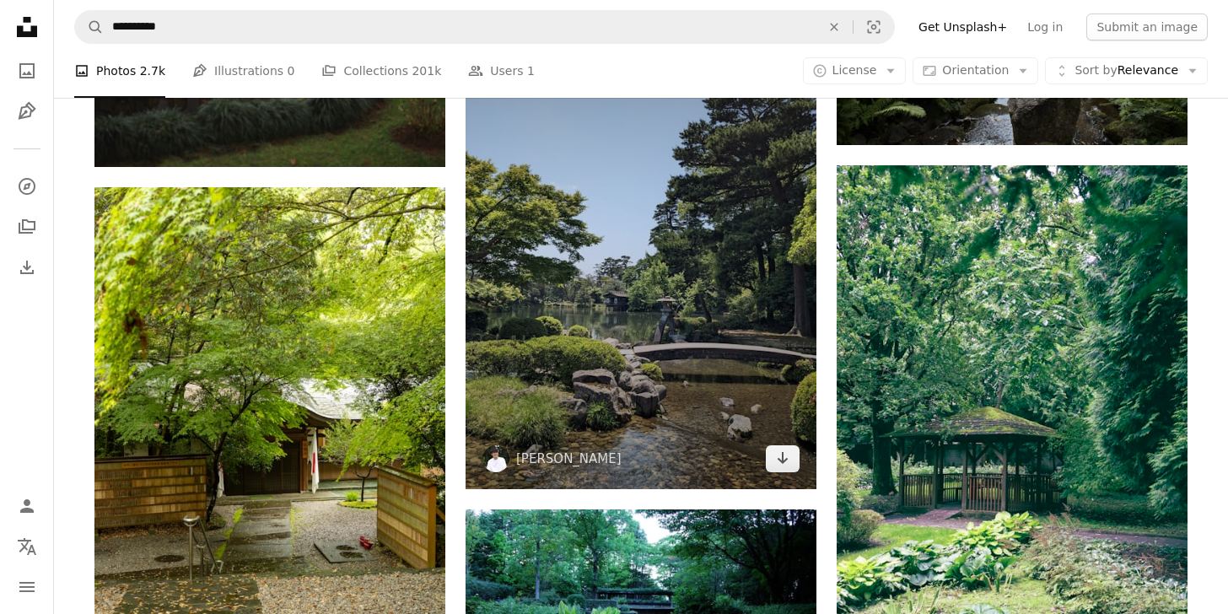
scroll to position [69287, 0]
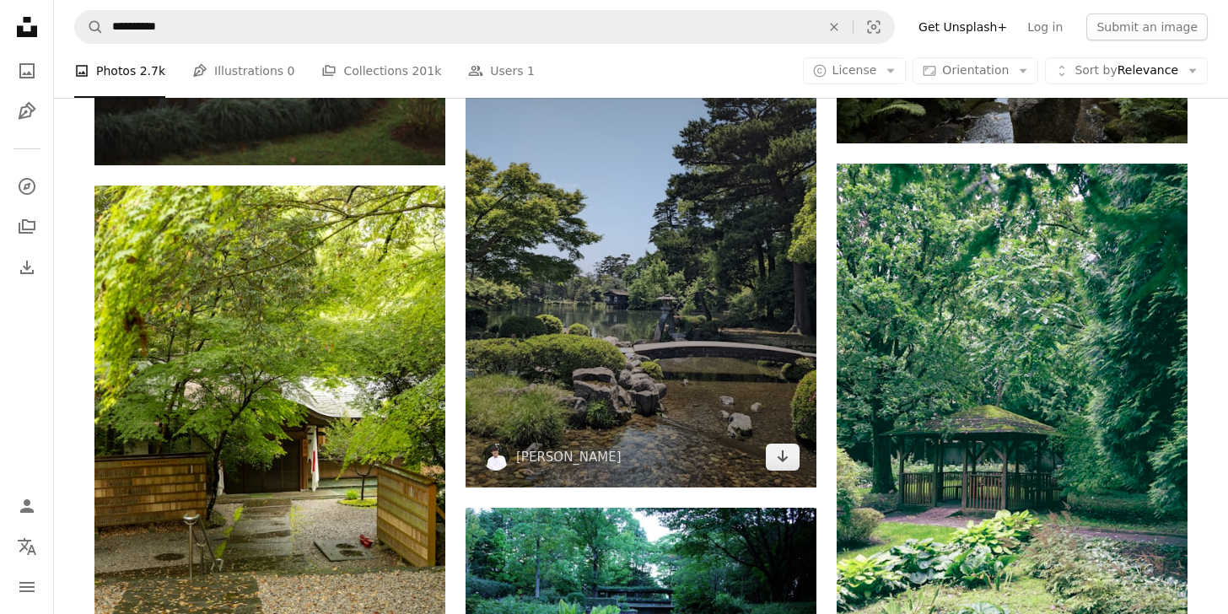
click at [657, 276] on img at bounding box center [641, 253] width 351 height 468
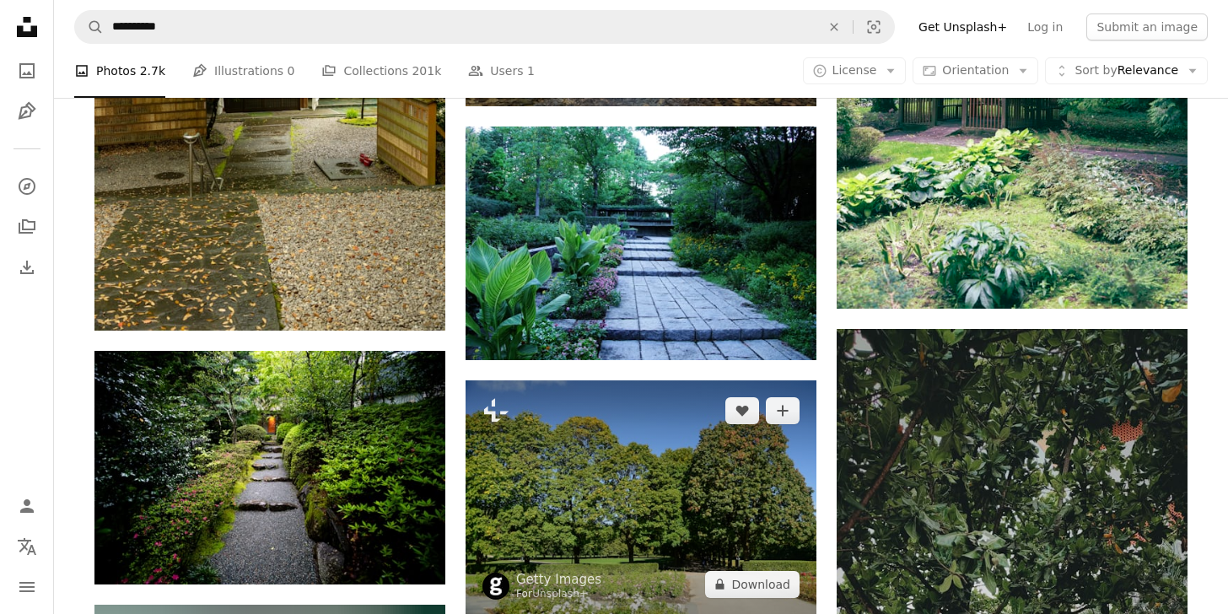
scroll to position [69660, 0]
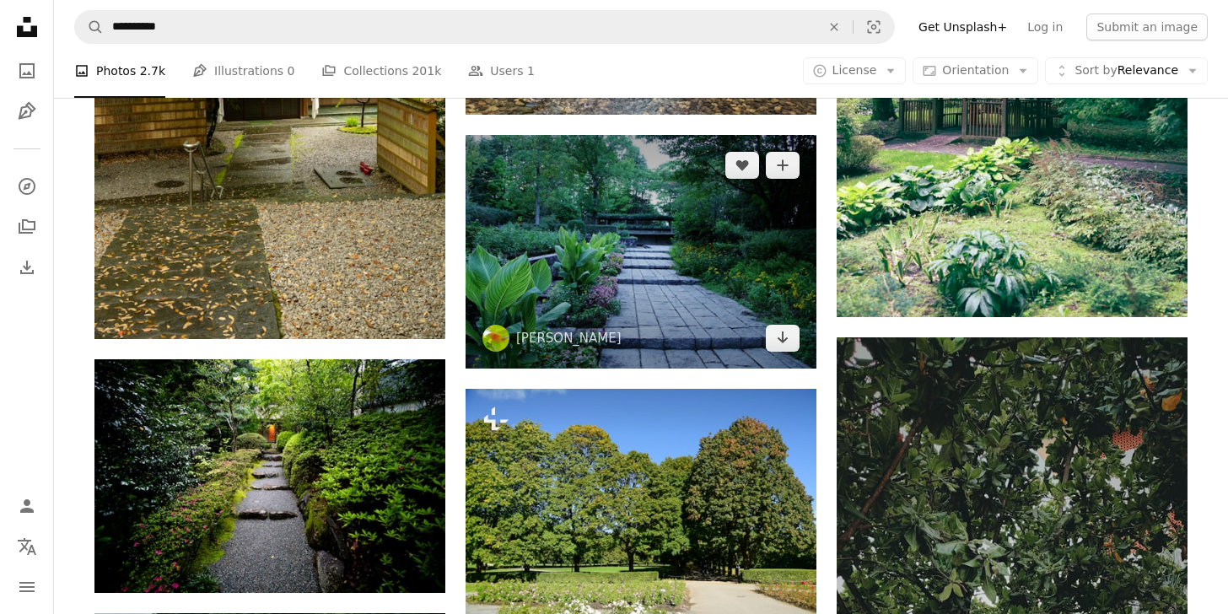
click at [678, 344] on img at bounding box center [641, 252] width 351 height 234
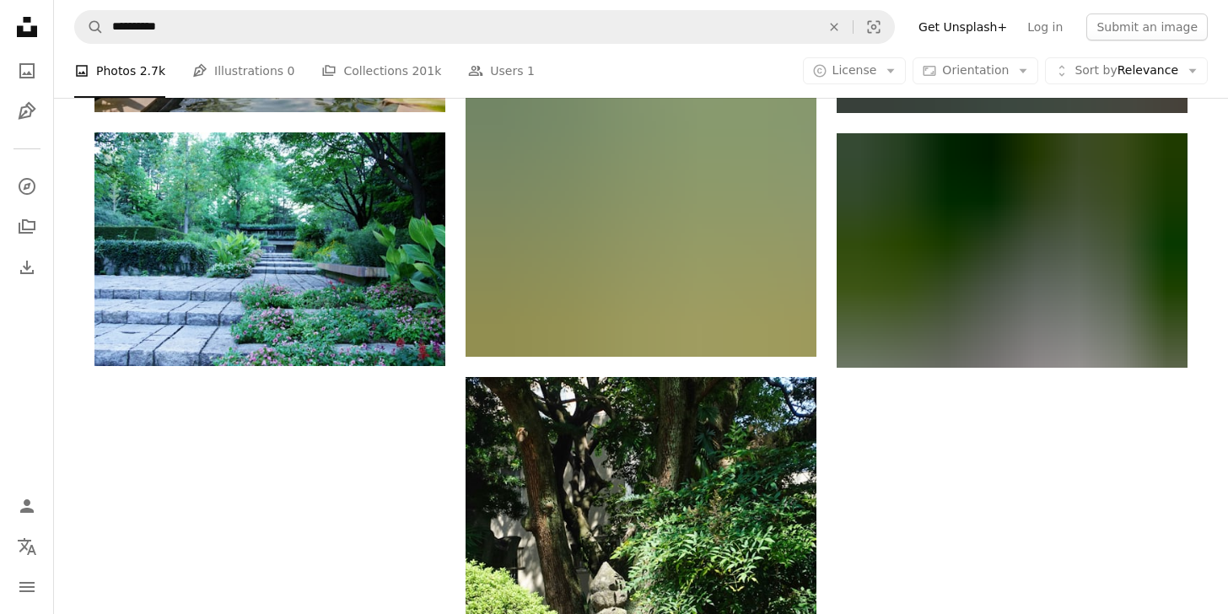
scroll to position [72499, 0]
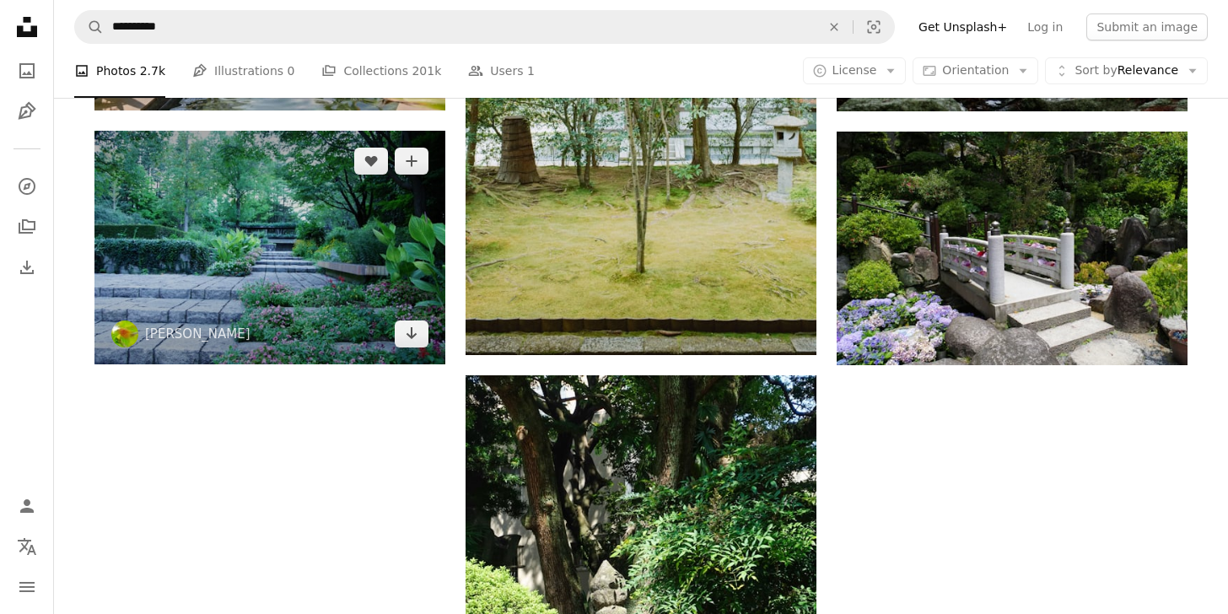
click at [194, 245] on img at bounding box center [269, 248] width 351 height 234
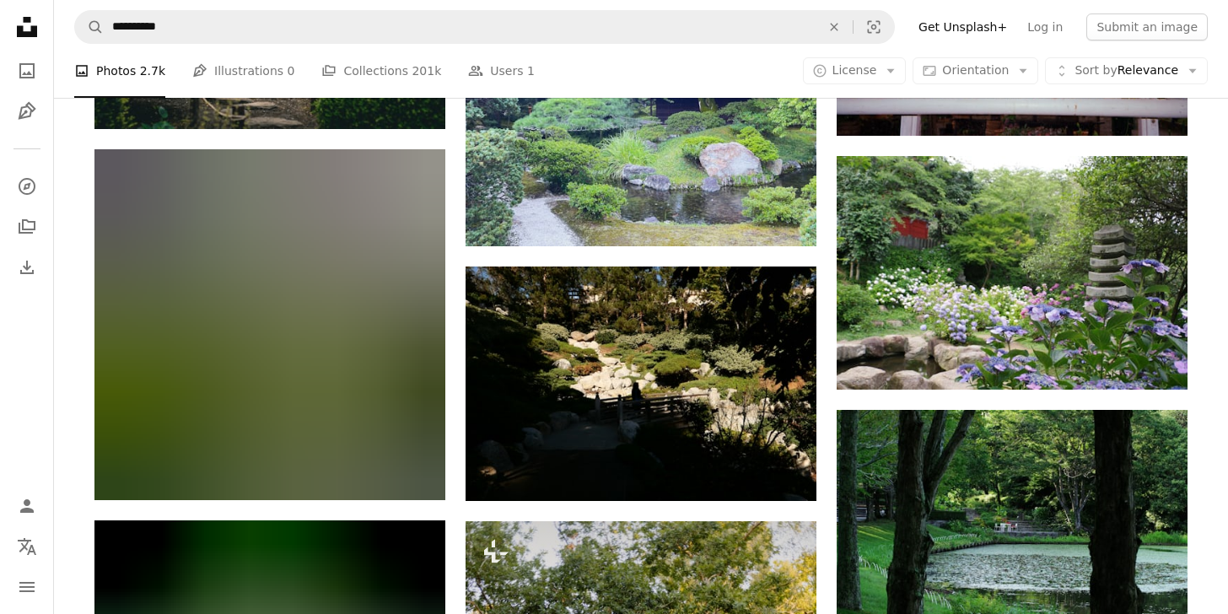
scroll to position [73470, 0]
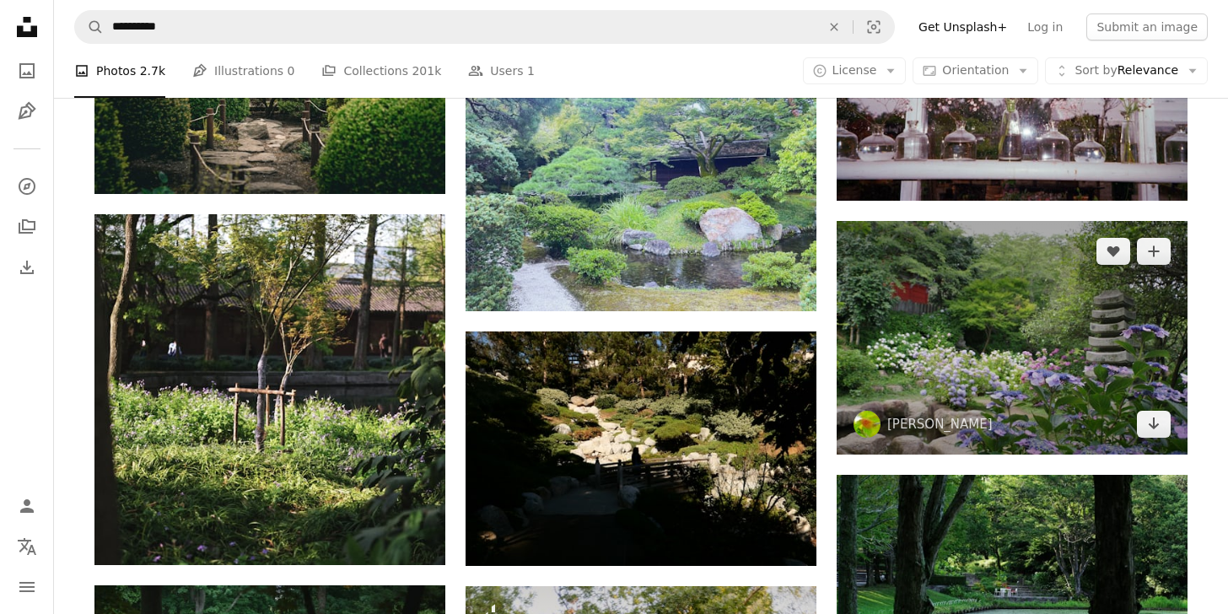
click at [983, 322] on img at bounding box center [1012, 338] width 351 height 234
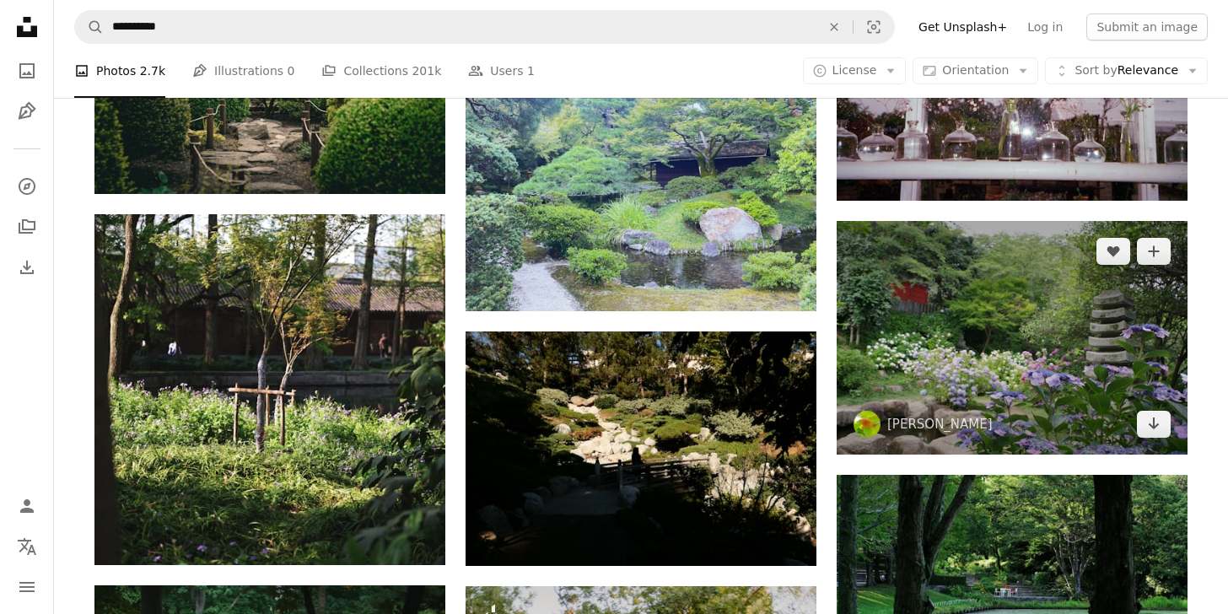
click at [1063, 391] on img at bounding box center [1012, 338] width 351 height 234
click at [1061, 347] on img at bounding box center [1012, 338] width 351 height 234
click at [1159, 251] on icon "A plus sign" at bounding box center [1153, 251] width 13 height 13
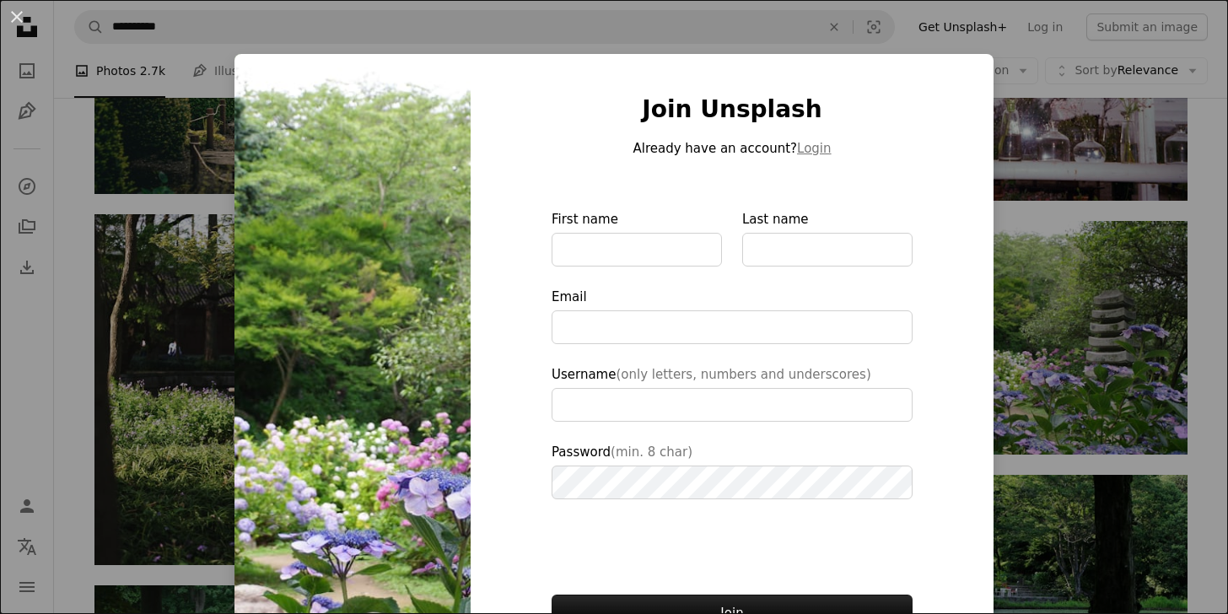
type input "**********"
click at [12, 20] on button "An X shape" at bounding box center [17, 17] width 20 height 20
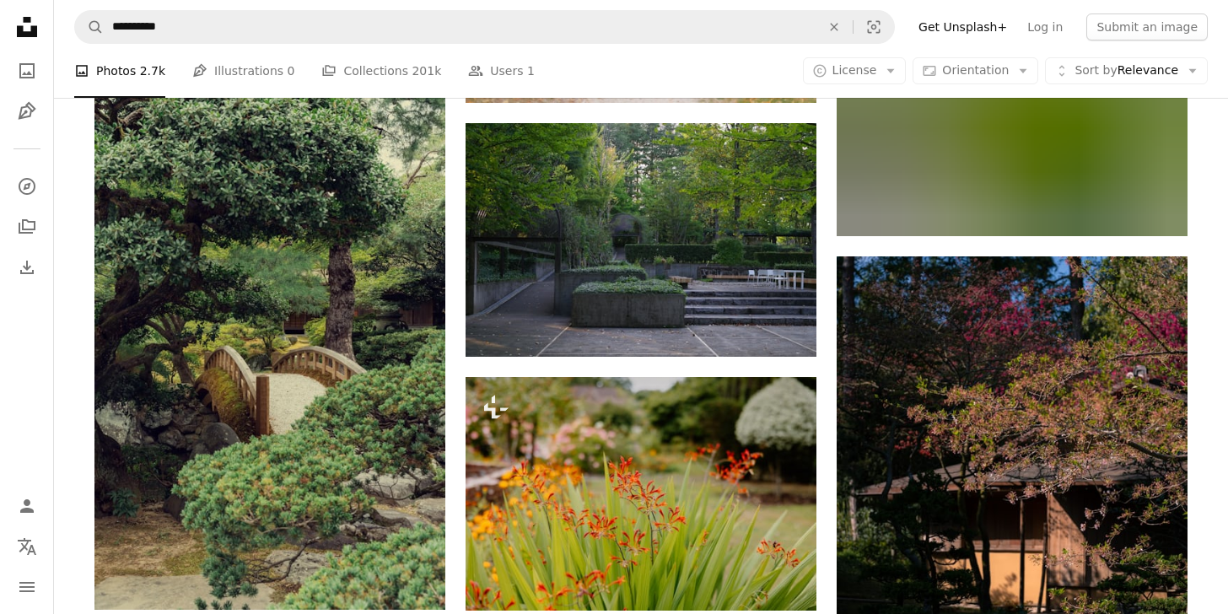
scroll to position [74477, 0]
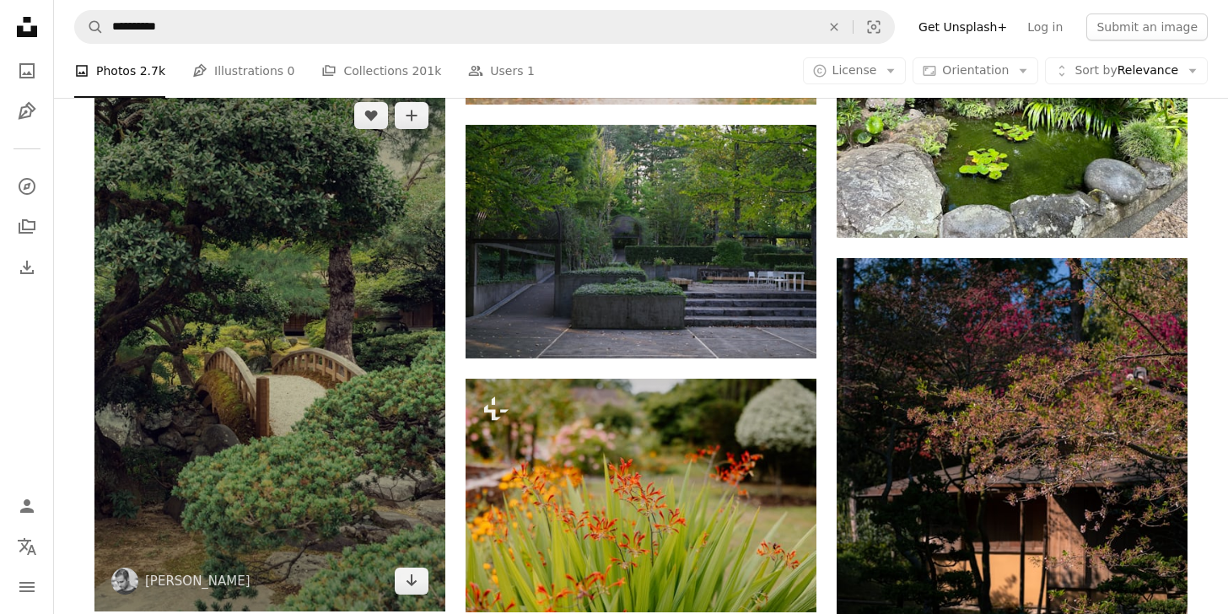
click at [292, 370] on img at bounding box center [269, 348] width 351 height 526
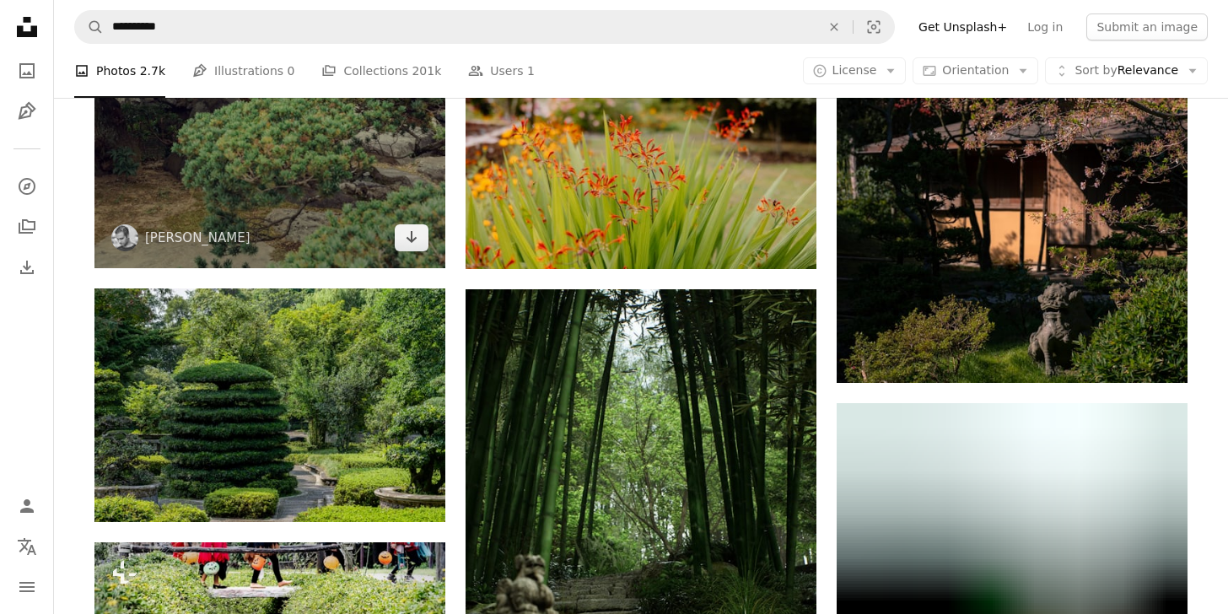
scroll to position [74656, 0]
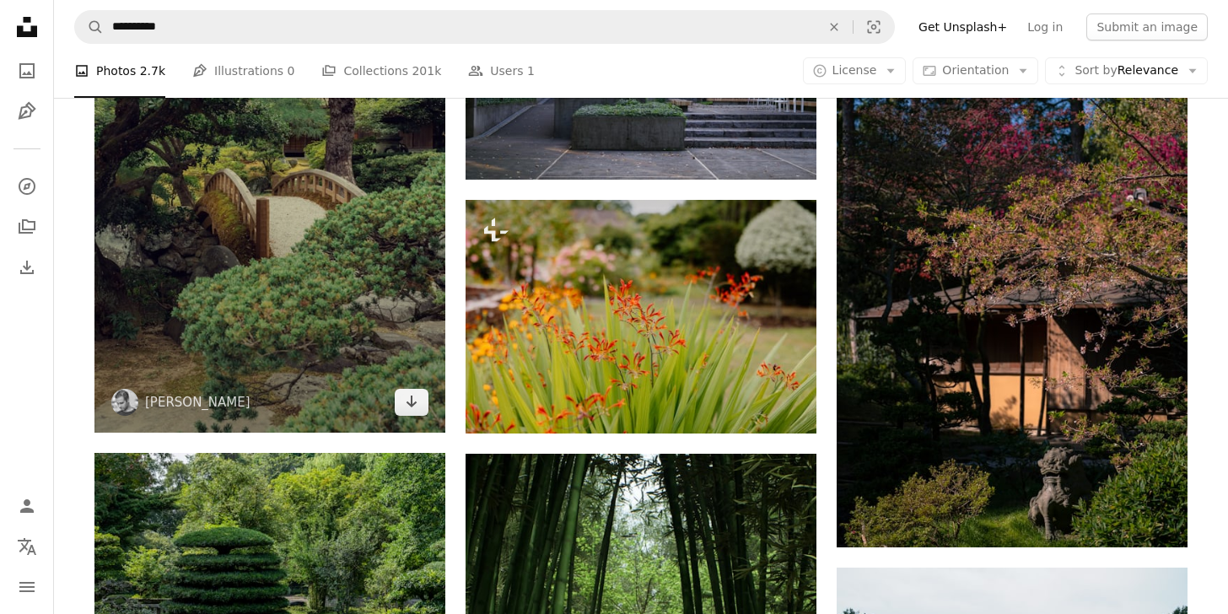
click at [320, 346] on img at bounding box center [269, 169] width 351 height 526
click at [412, 407] on icon "Download" at bounding box center [411, 402] width 11 height 12
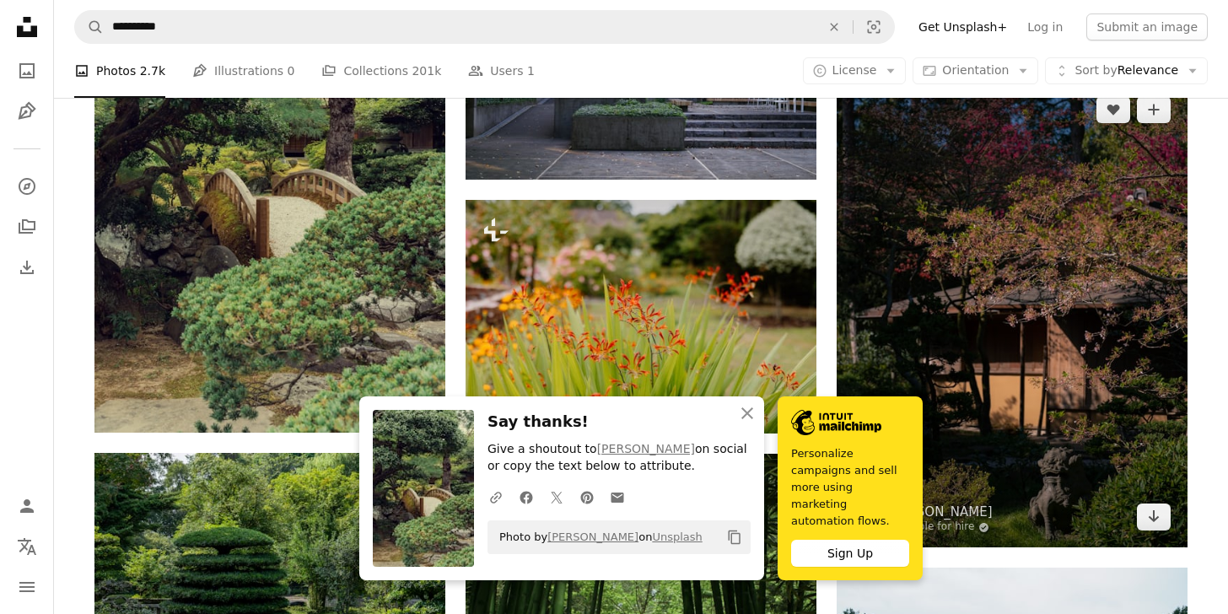
click at [1090, 396] on img at bounding box center [1012, 313] width 351 height 468
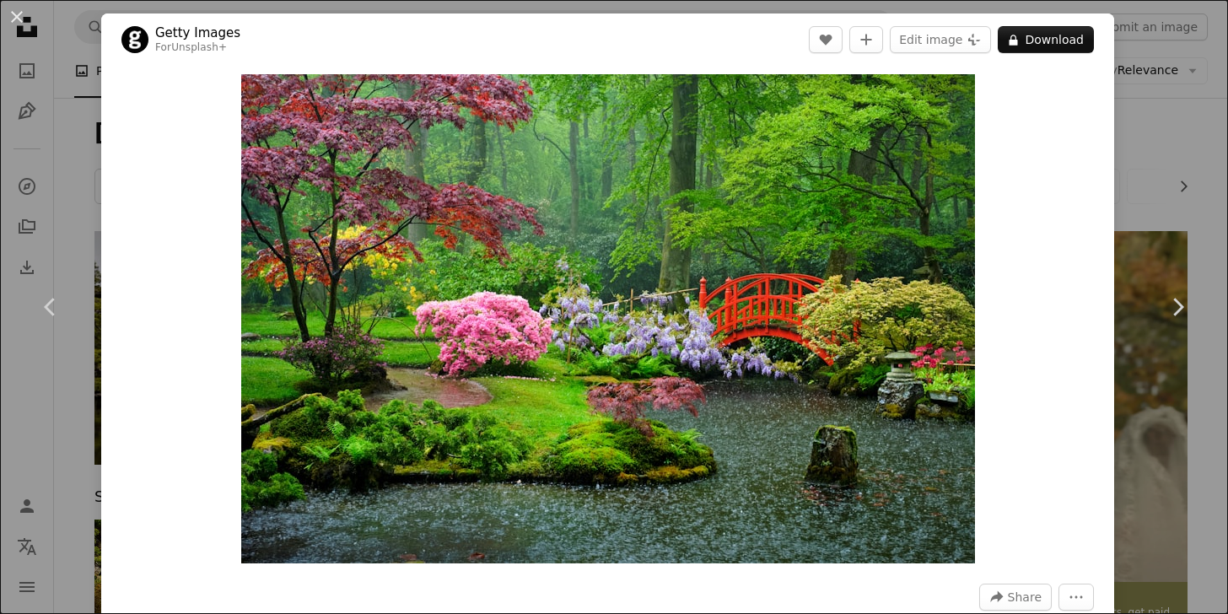
scroll to position [1038, 0]
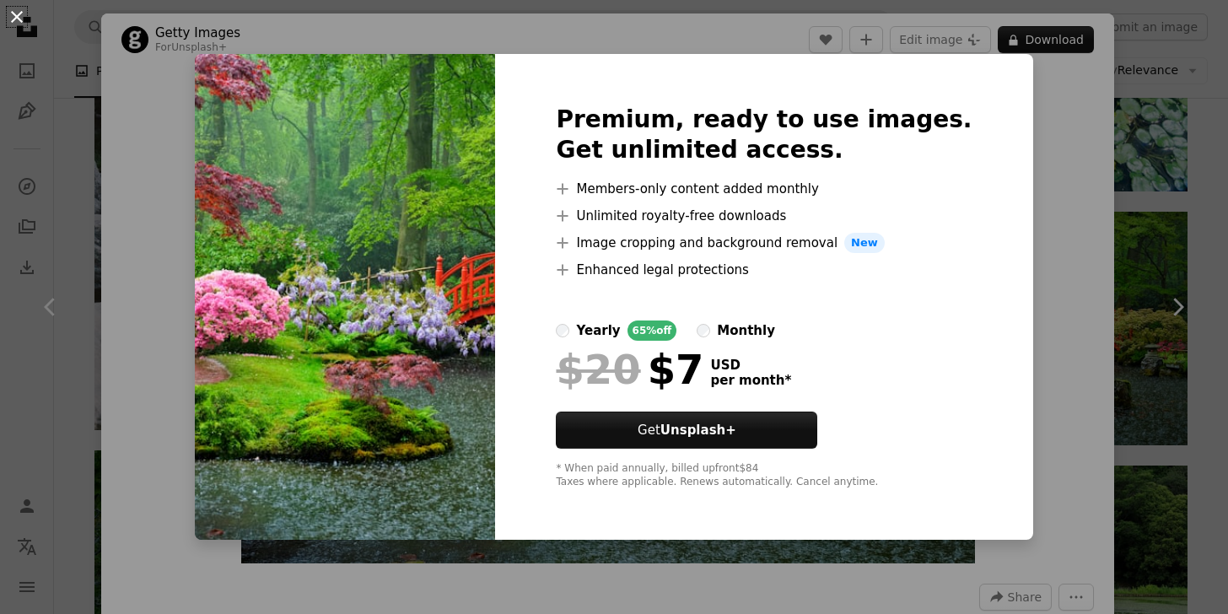
click at [13, 14] on button "An X shape" at bounding box center [17, 17] width 20 height 20
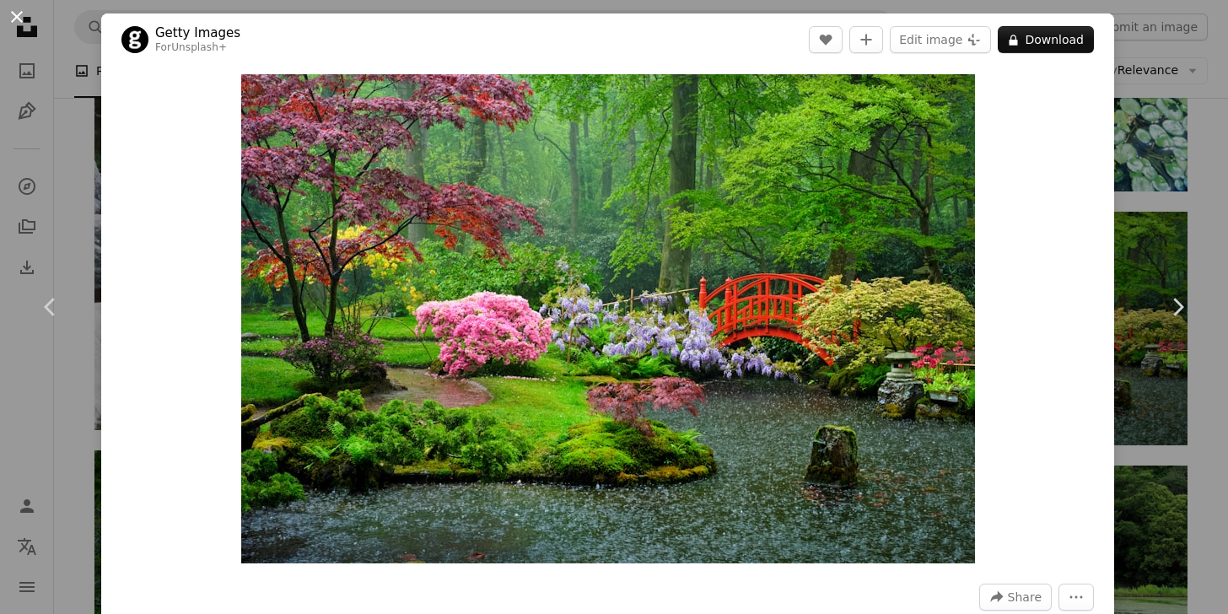
click at [15, 16] on button "An X shape" at bounding box center [17, 17] width 20 height 20
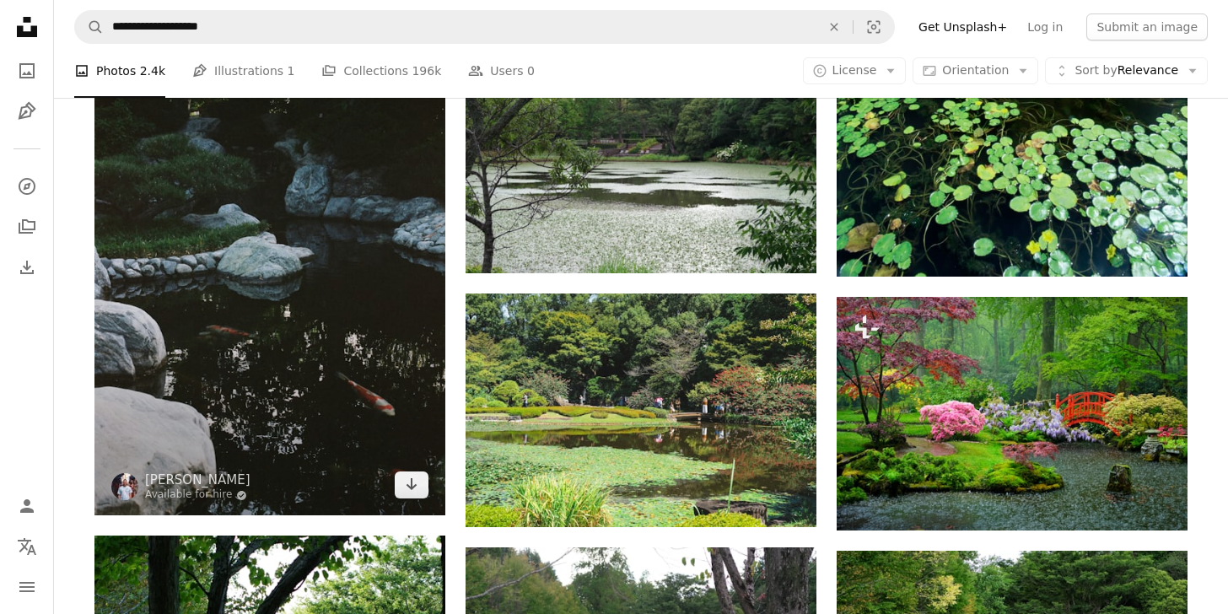
scroll to position [944, 0]
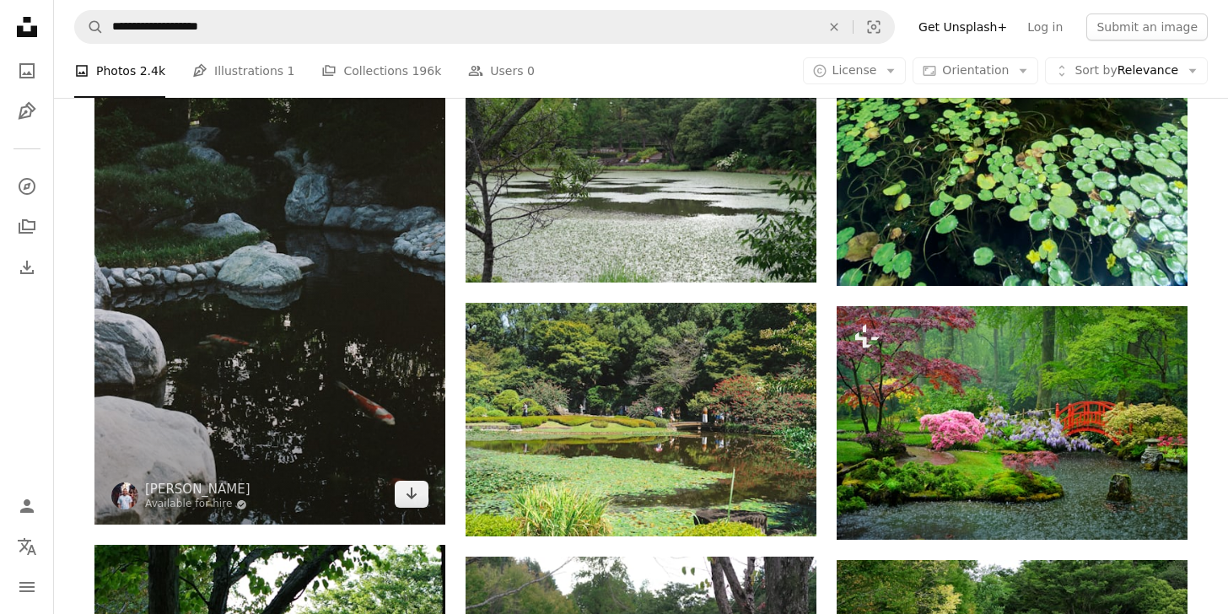
click at [383, 318] on img at bounding box center [269, 260] width 351 height 529
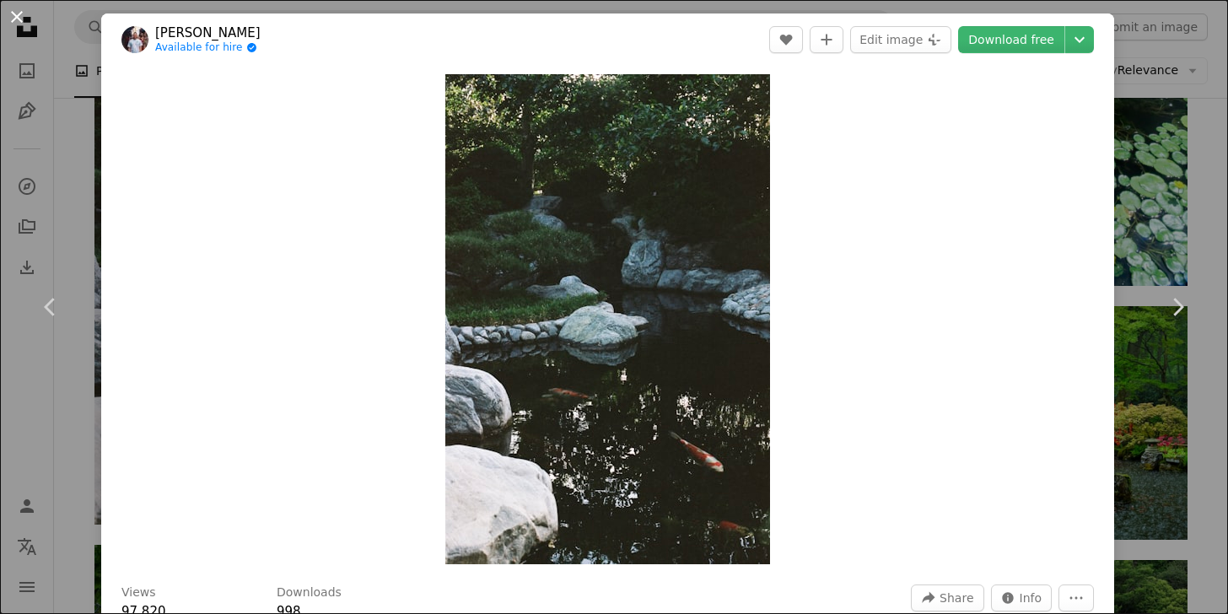
click at [18, 19] on button "An X shape" at bounding box center [17, 17] width 20 height 20
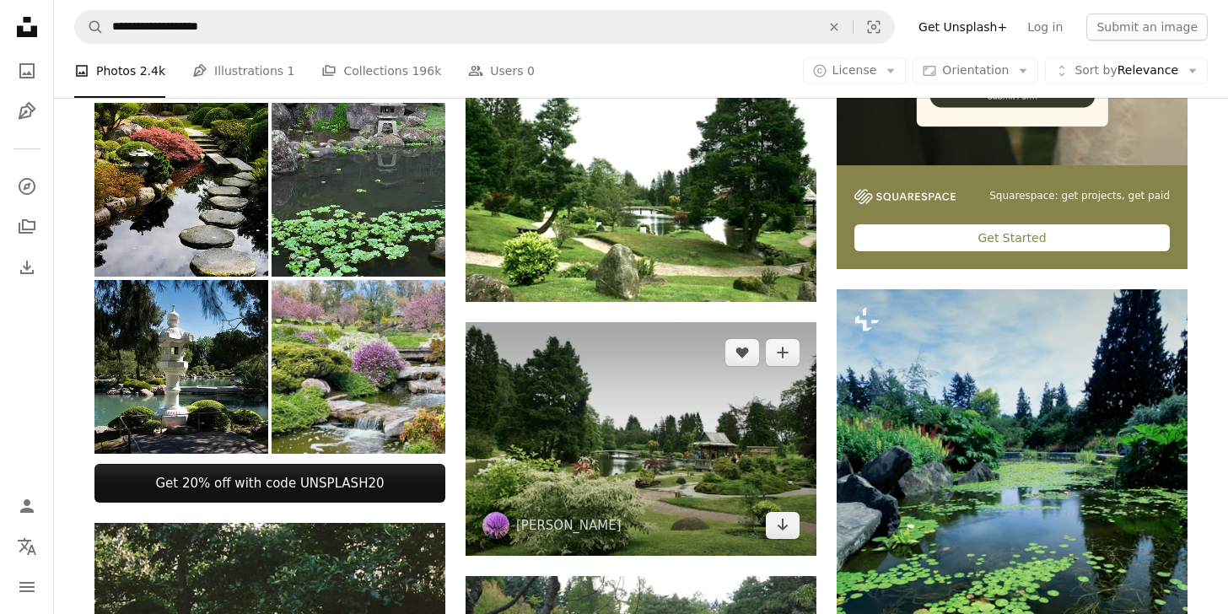
scroll to position [416, 0]
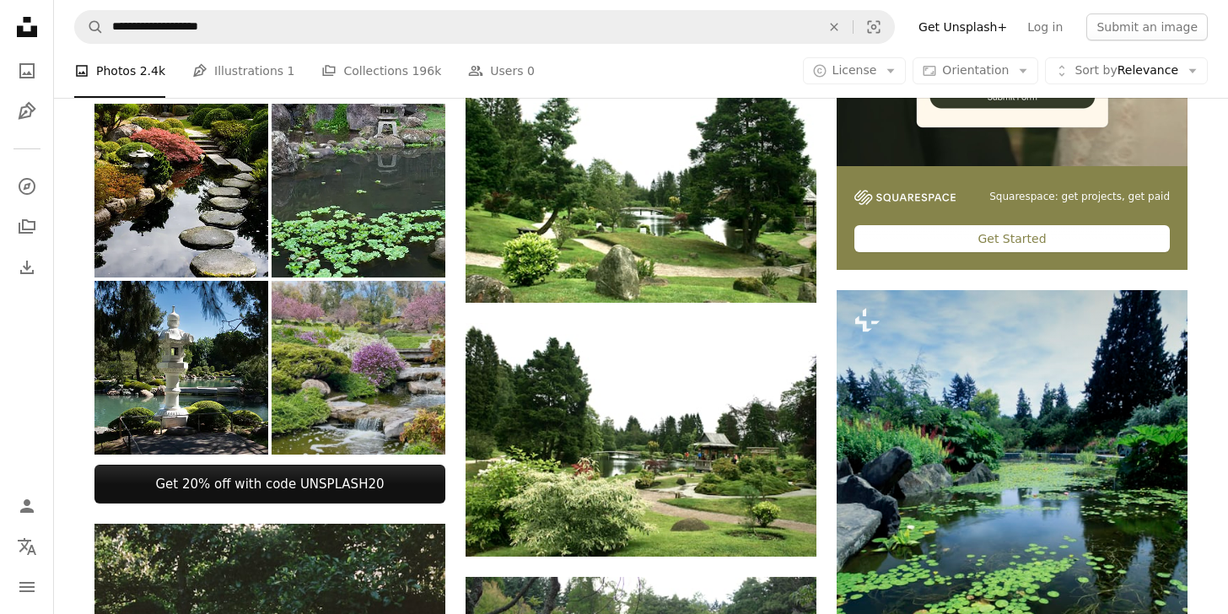
click at [384, 356] on img at bounding box center [359, 368] width 174 height 174
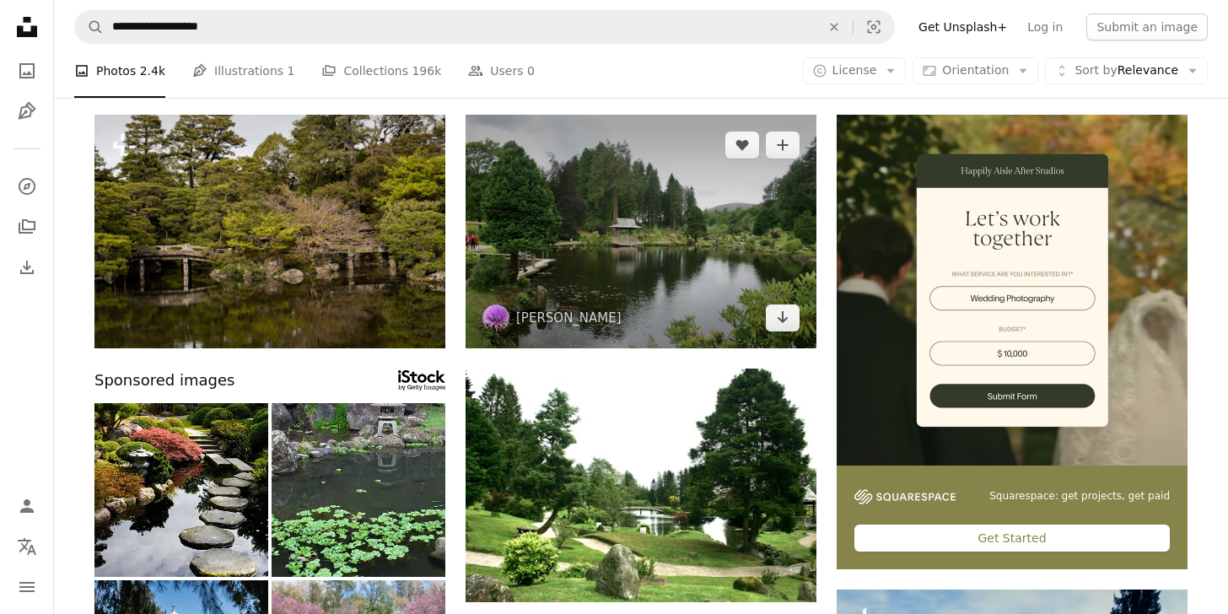
scroll to position [0, 0]
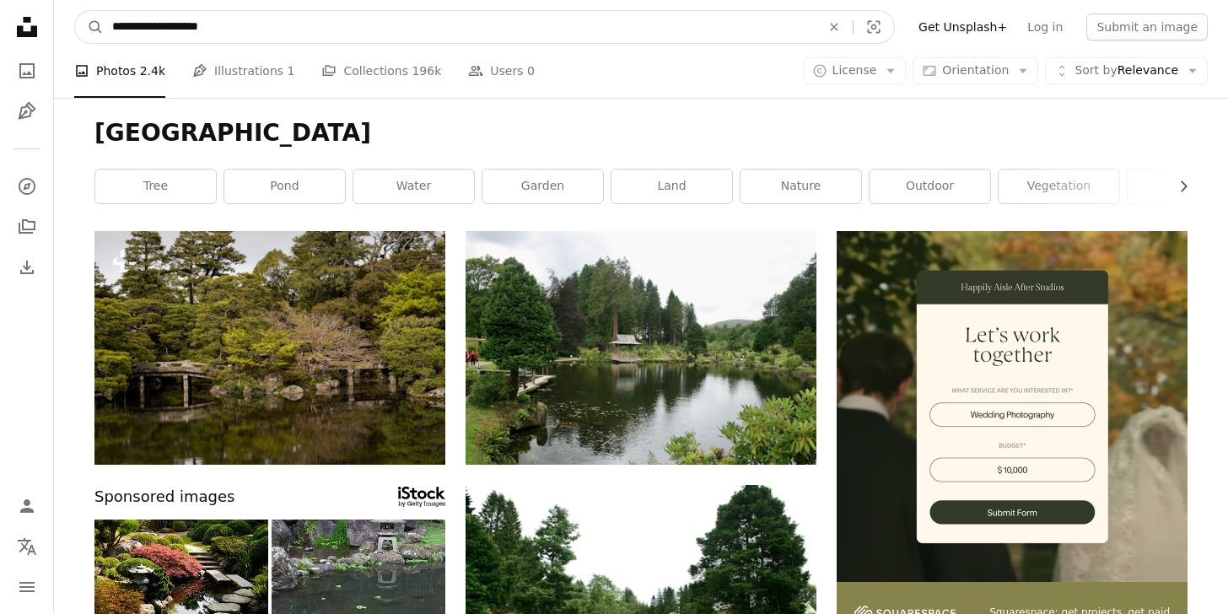
click at [380, 13] on input "**********" at bounding box center [460, 27] width 712 height 32
type input "*"
type input "******"
click at [75, 11] on button "A magnifying glass" at bounding box center [89, 27] width 29 height 32
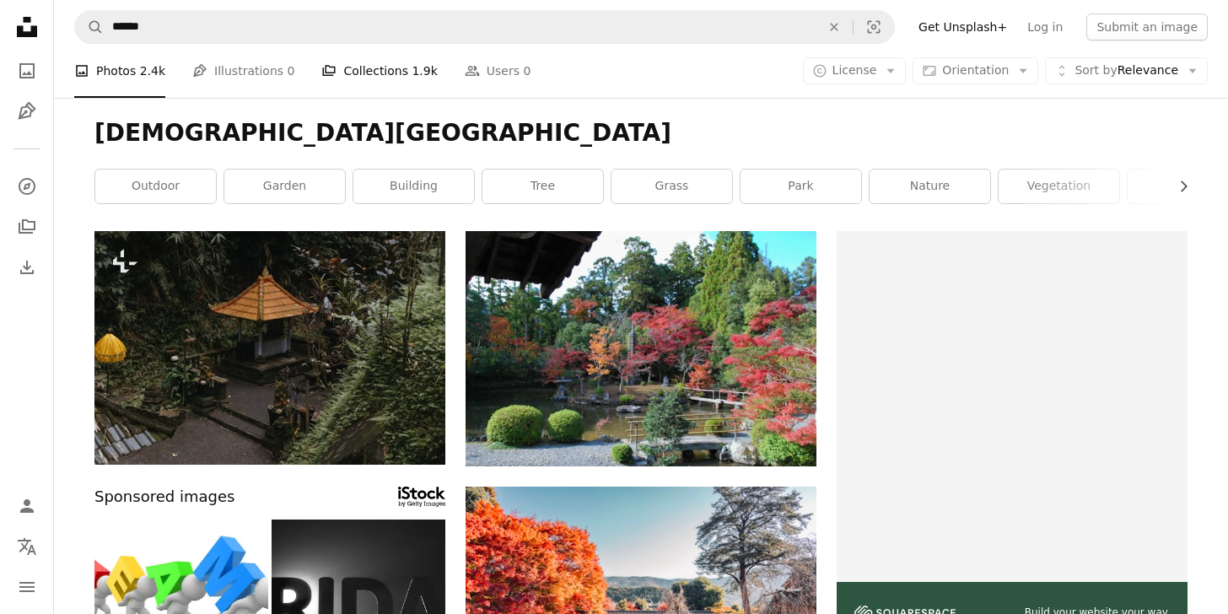
scroll to position [109, 0]
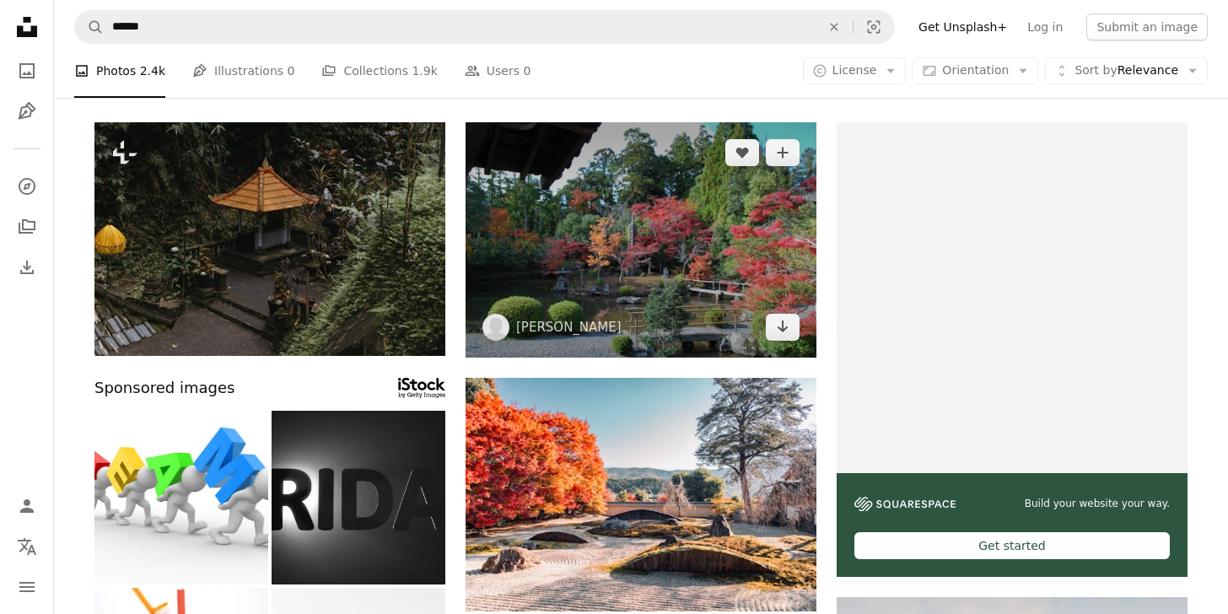
click at [597, 245] on img at bounding box center [641, 239] width 351 height 235
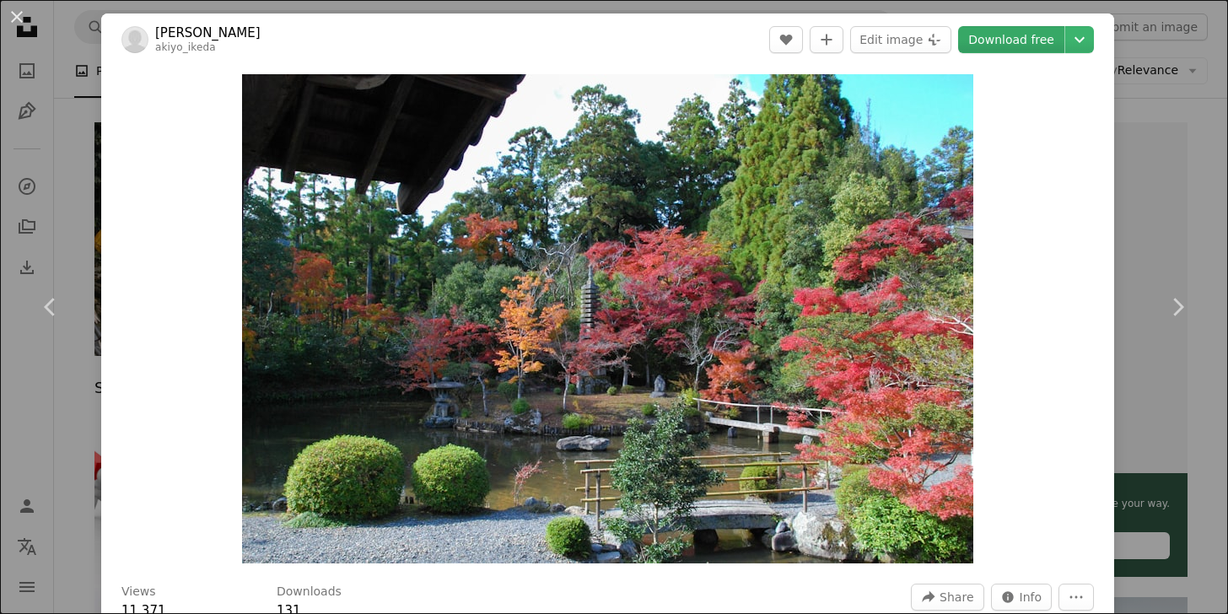
click at [1020, 43] on link "Download free" at bounding box center [1011, 39] width 106 height 27
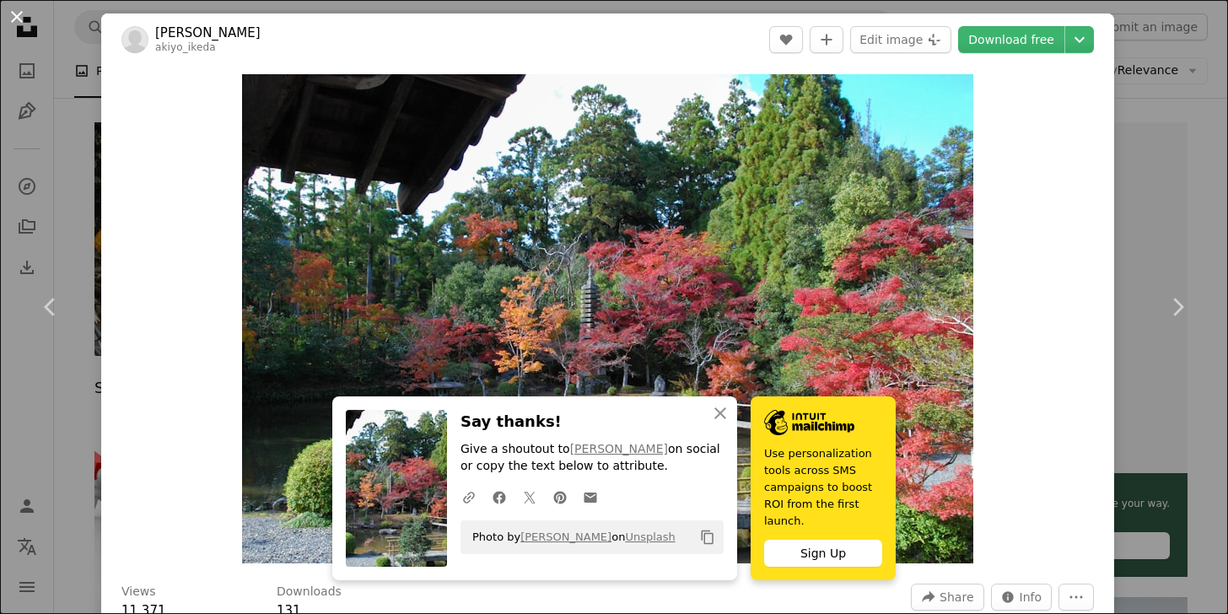
click at [18, 18] on button "An X shape" at bounding box center [17, 17] width 20 height 20
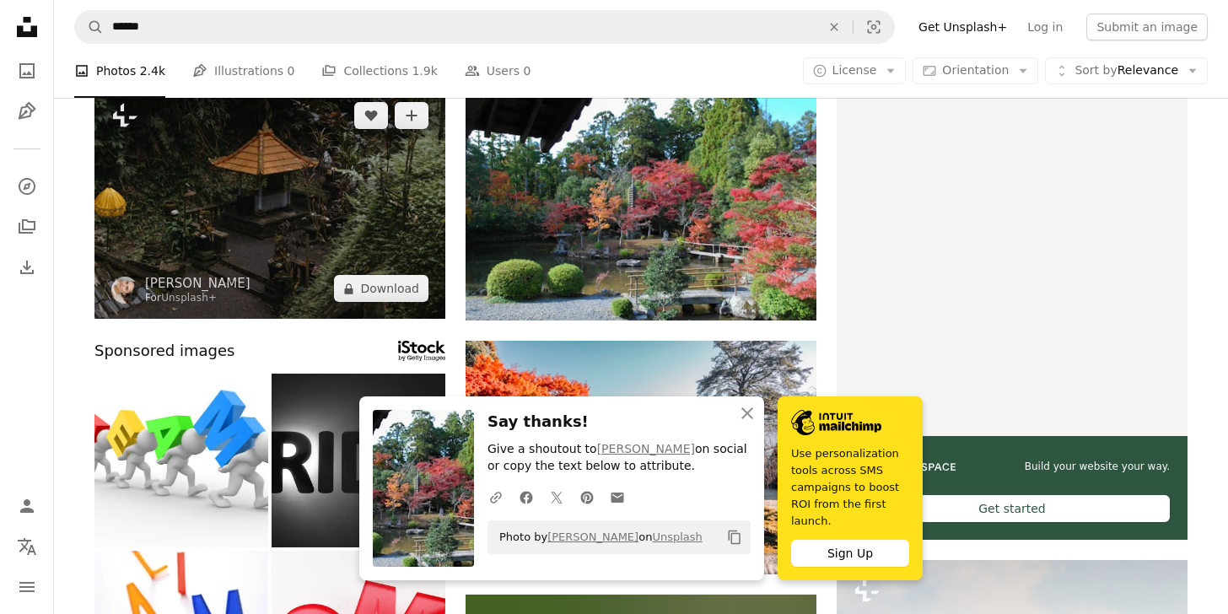
scroll to position [149, 0]
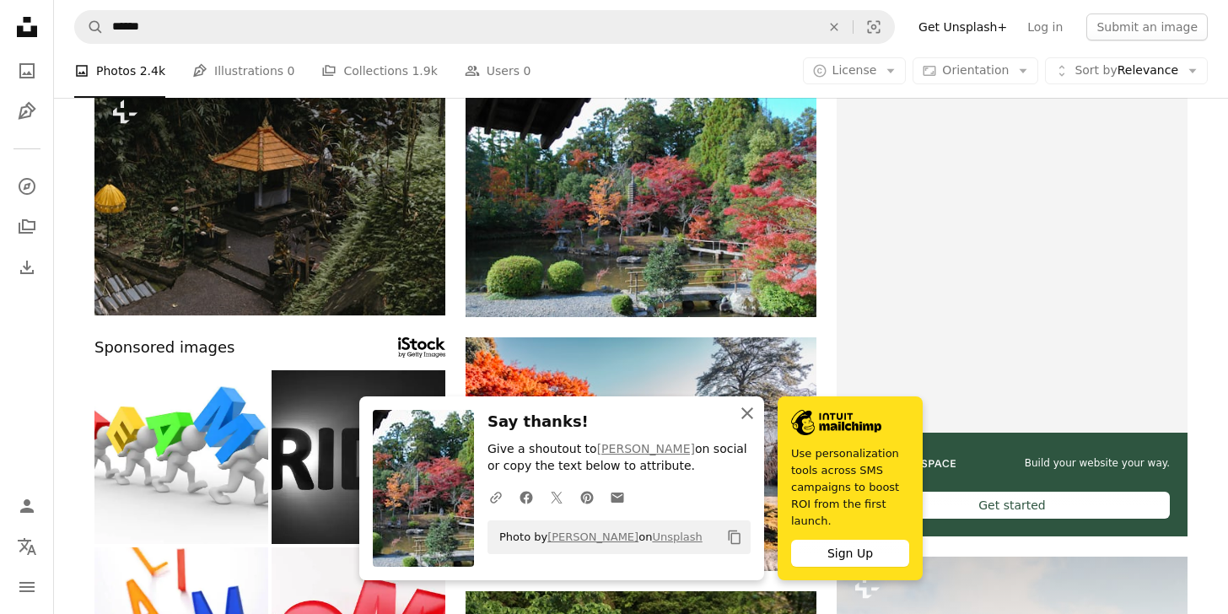
click at [749, 417] on icon "An X shape" at bounding box center [747, 413] width 20 height 20
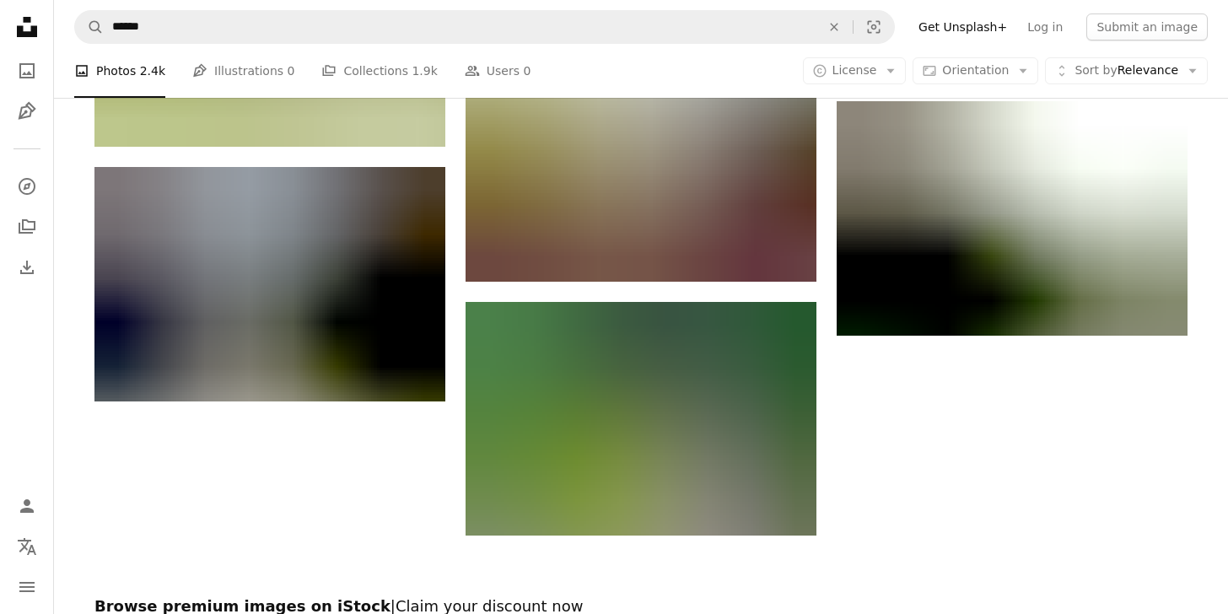
scroll to position [2657, 0]
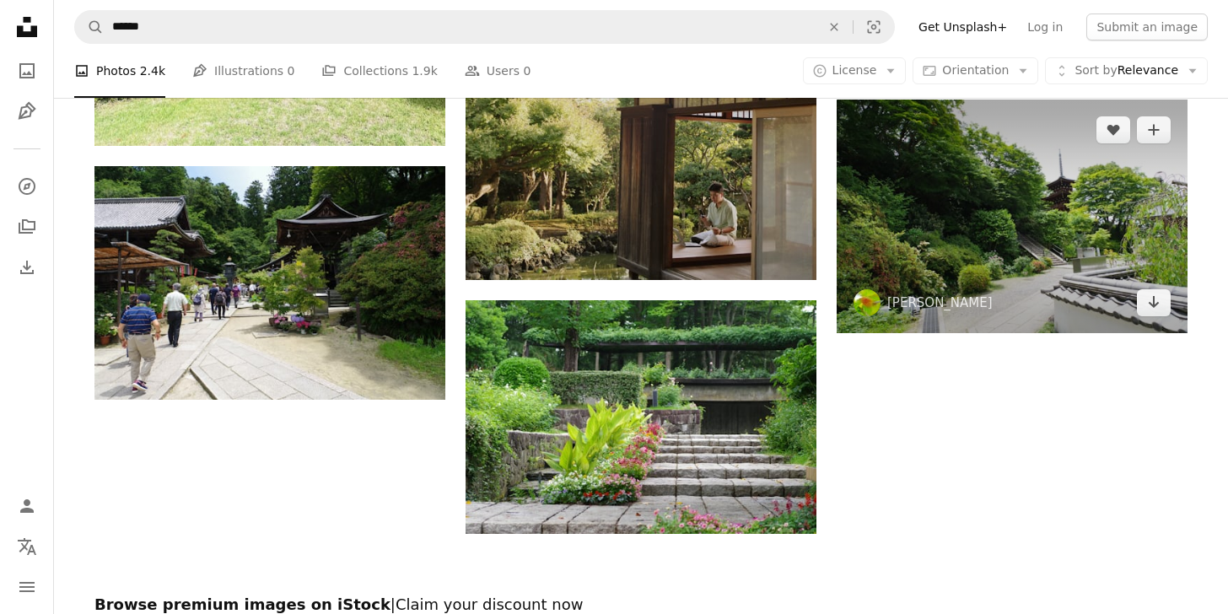
click at [1045, 218] on img at bounding box center [1012, 217] width 351 height 234
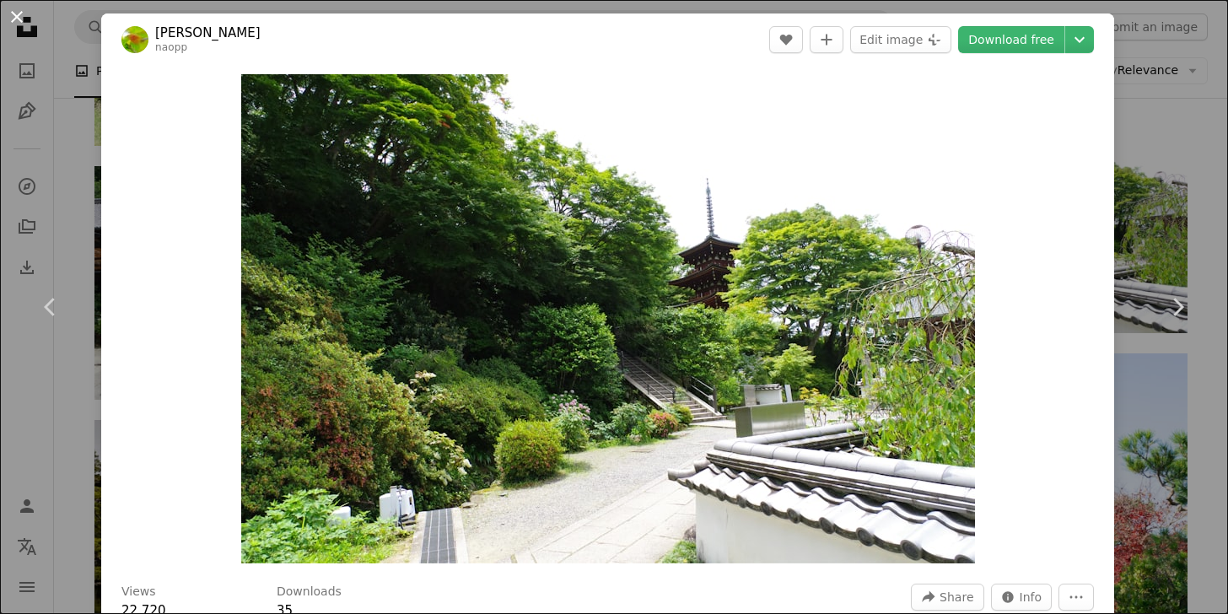
click at [13, 17] on button "An X shape" at bounding box center [17, 17] width 20 height 20
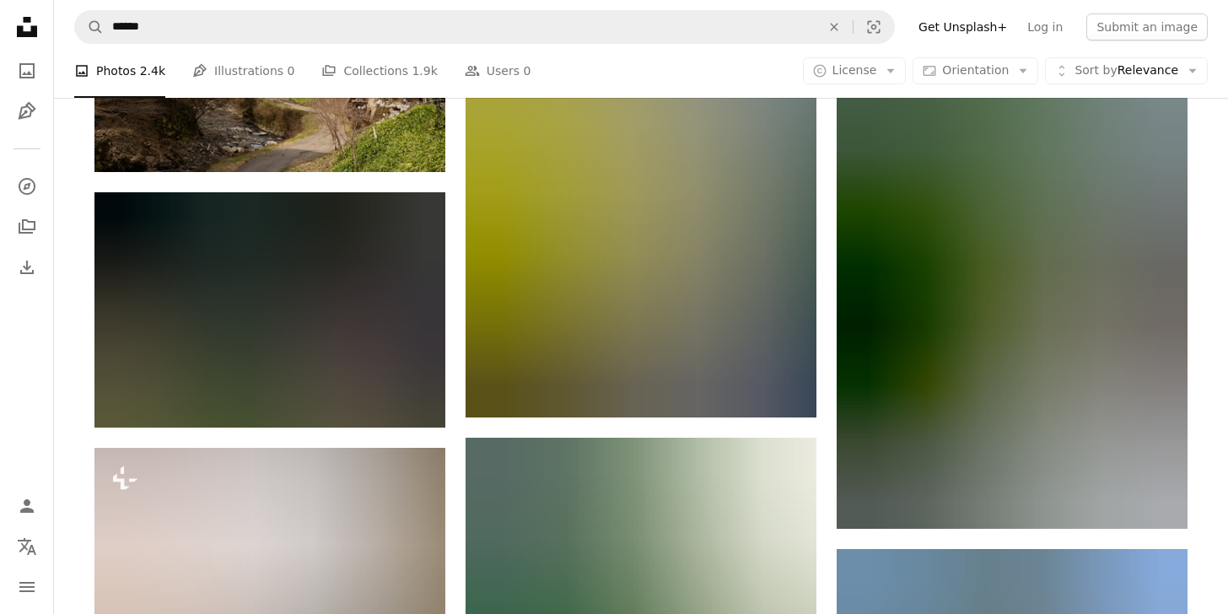
scroll to position [4410, 0]
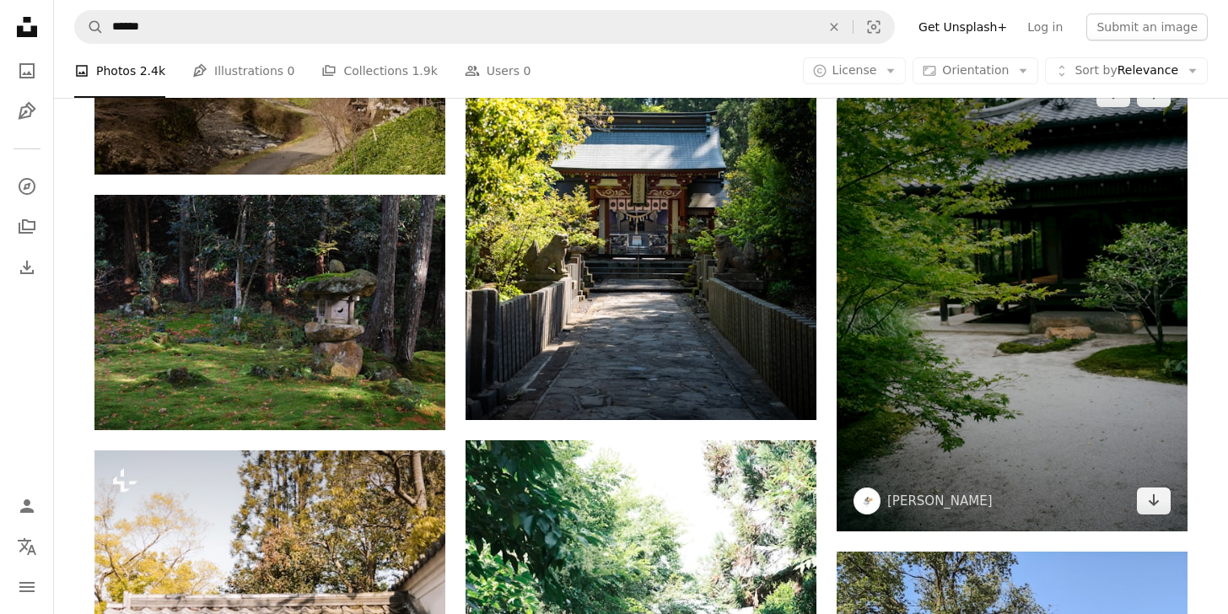
click at [1024, 260] on img at bounding box center [1012, 297] width 351 height 468
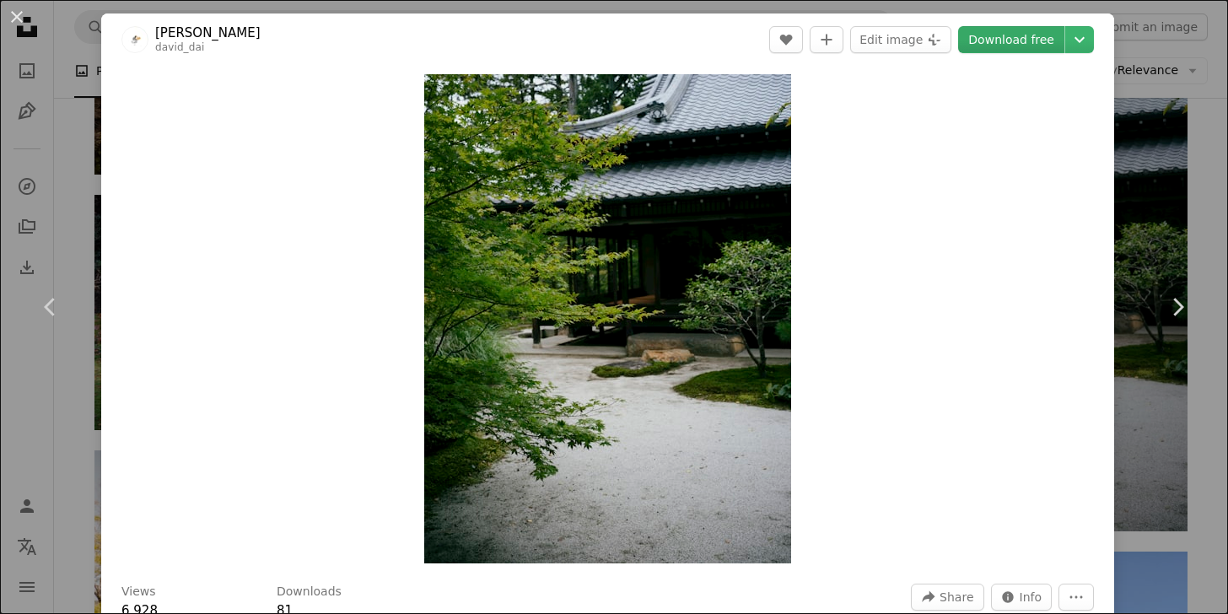
click at [1033, 39] on link "Download free" at bounding box center [1011, 39] width 106 height 27
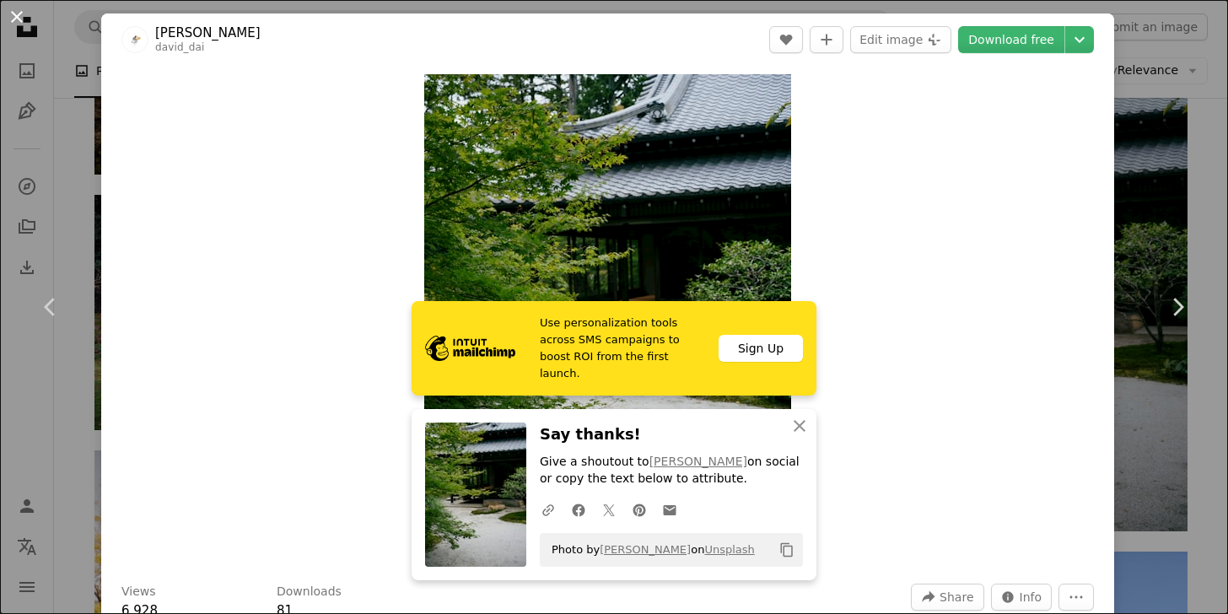
click at [17, 16] on button "An X shape" at bounding box center [17, 17] width 20 height 20
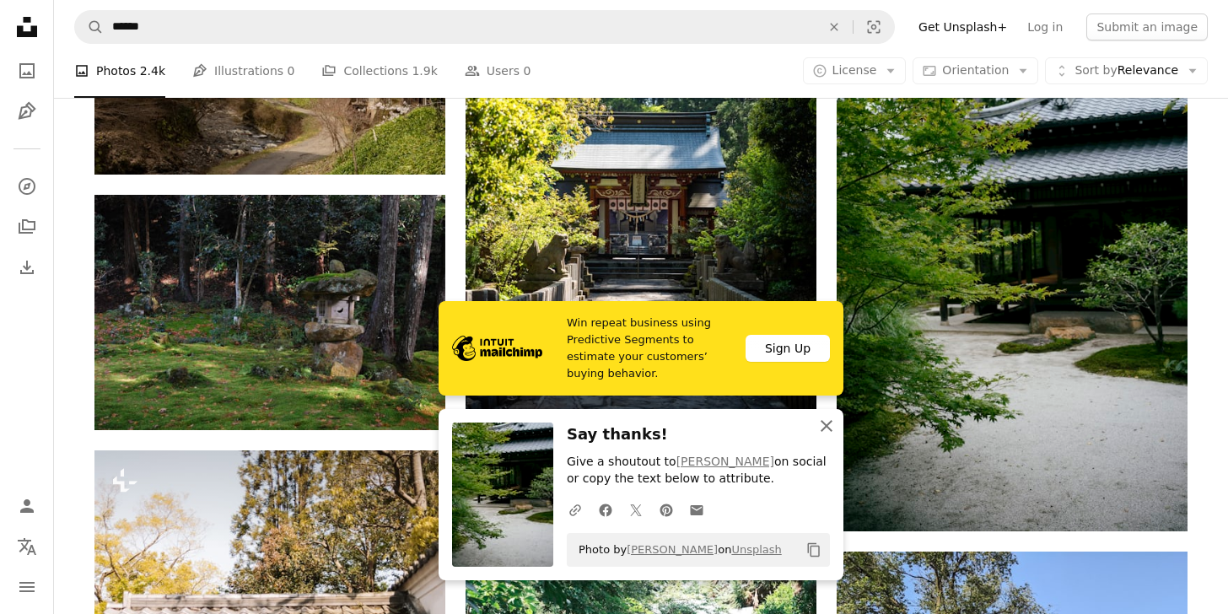
click at [826, 425] on icon "button" at bounding box center [827, 426] width 12 height 12
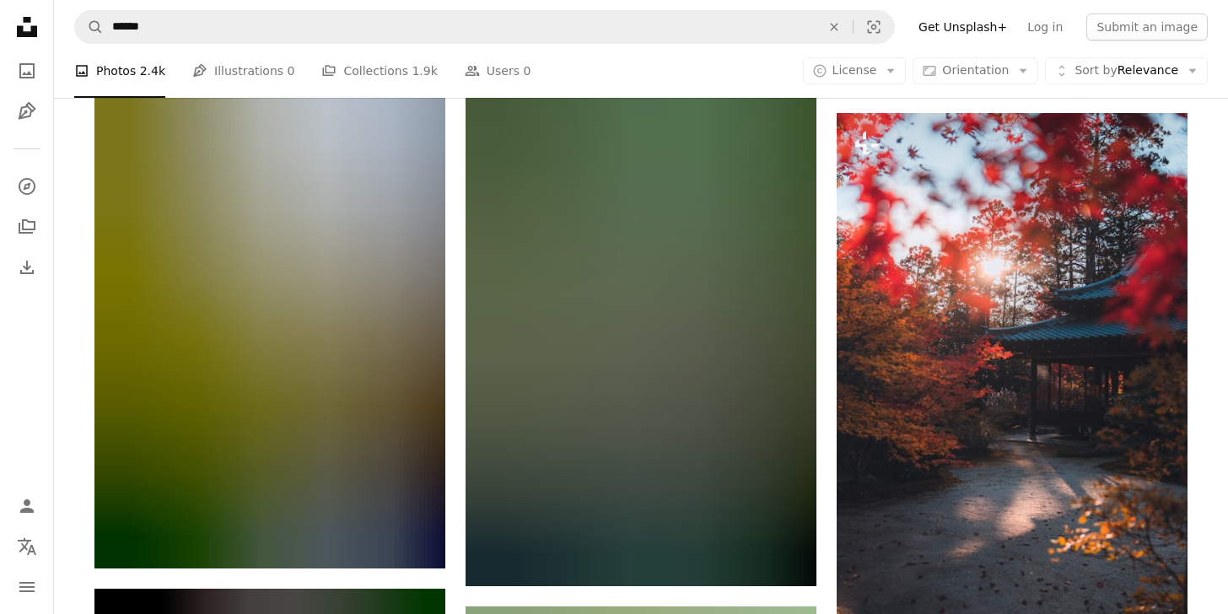
scroll to position [5324, 0]
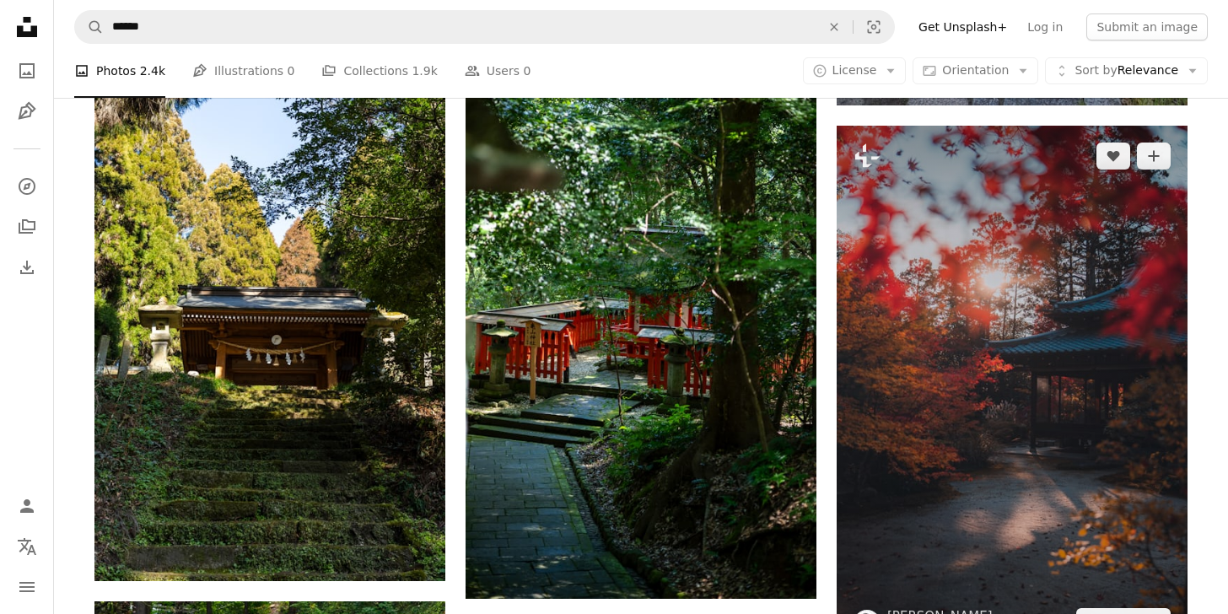
click at [1060, 398] on img at bounding box center [1012, 389] width 351 height 526
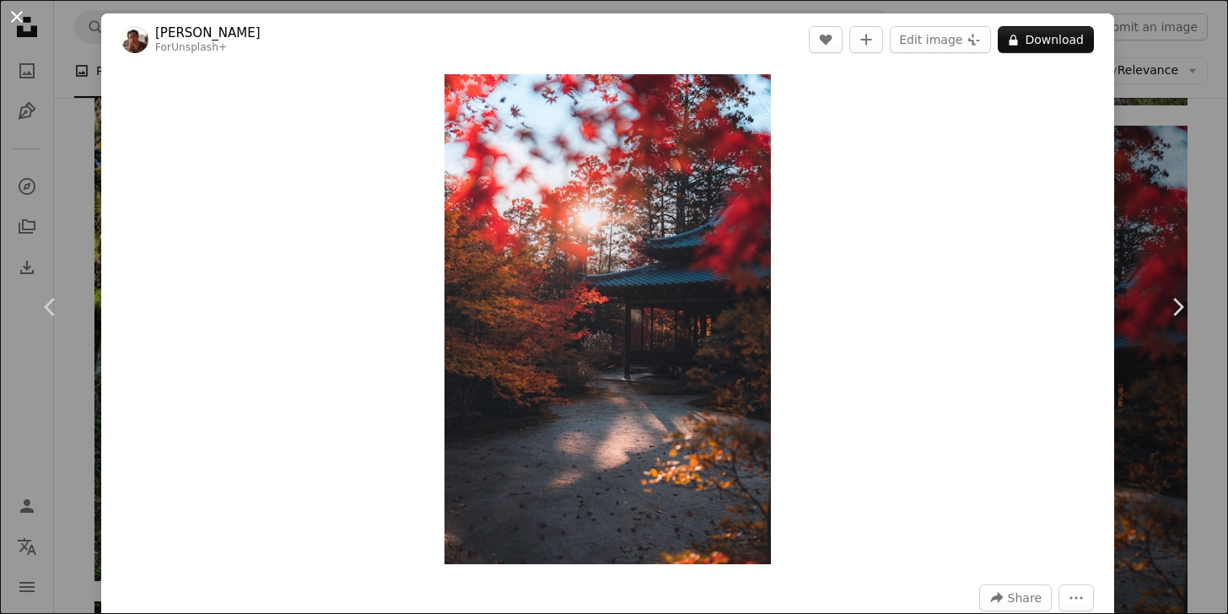
click at [20, 19] on button "An X shape" at bounding box center [17, 17] width 20 height 20
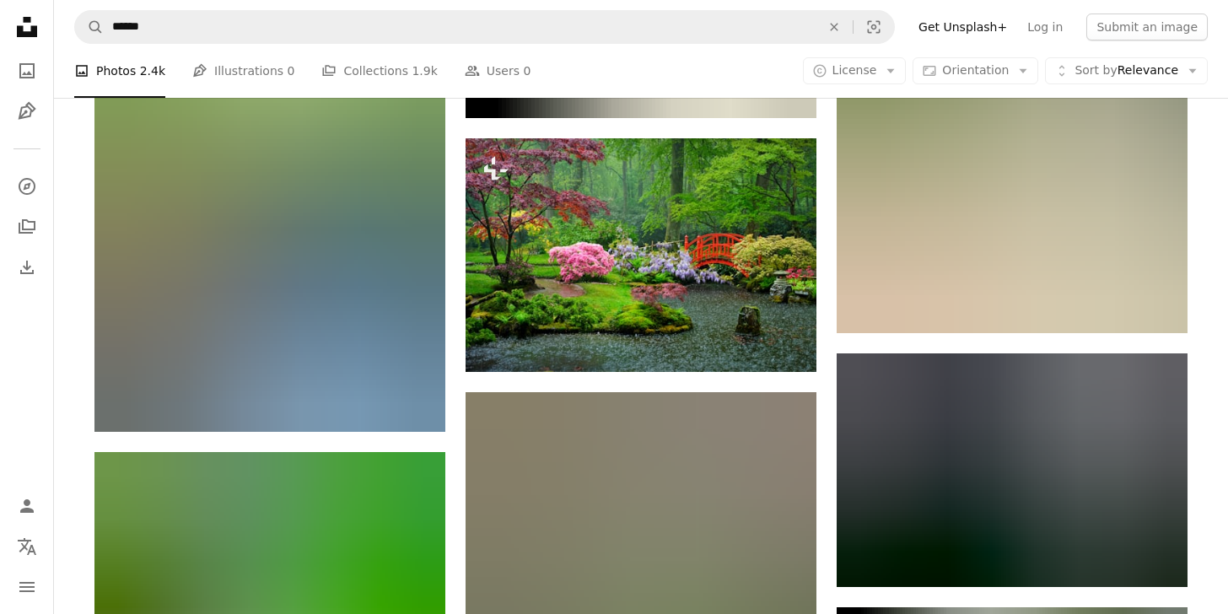
scroll to position [8114, 0]
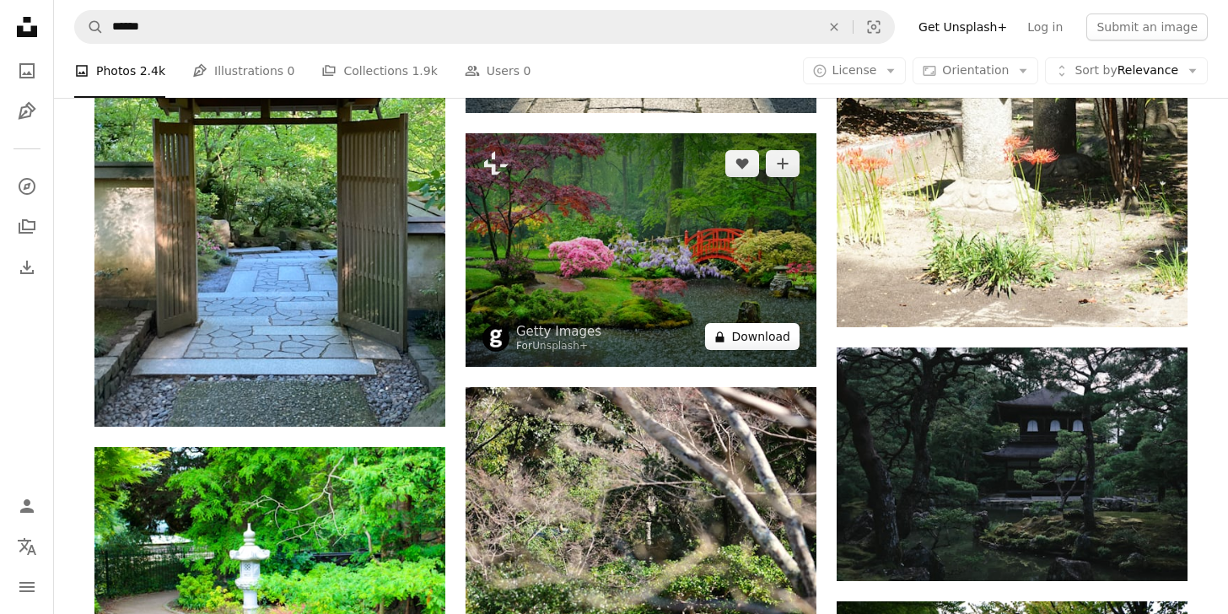
click at [762, 344] on button "A lock Download" at bounding box center [752, 336] width 94 height 27
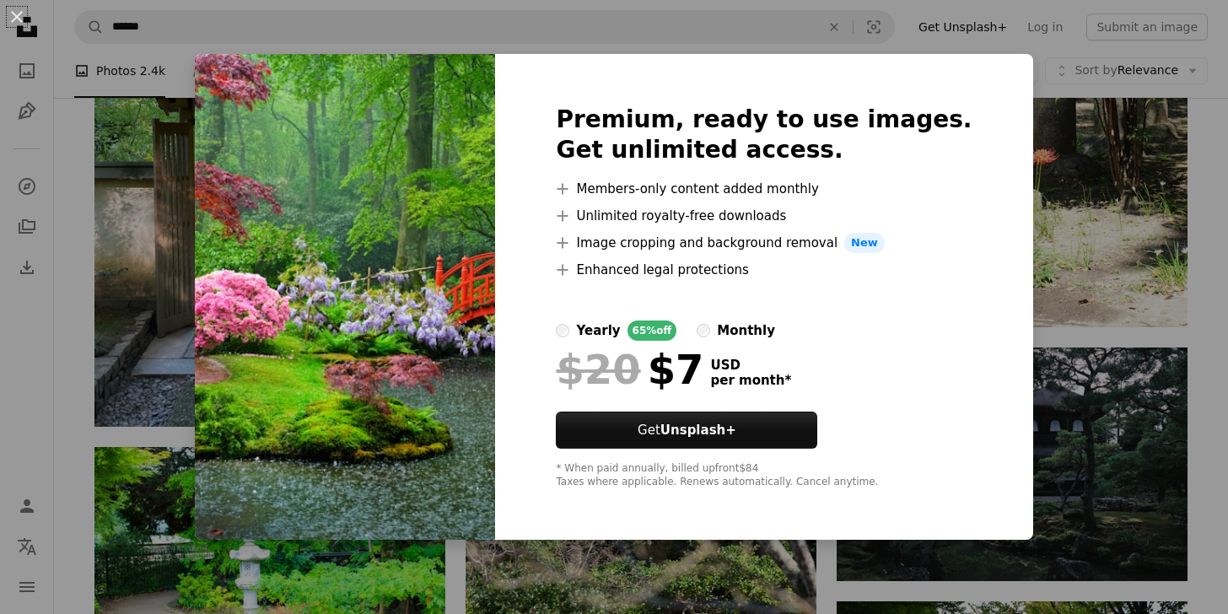
click at [474, 433] on img at bounding box center [345, 297] width 300 height 486
click at [14, 17] on button "An X shape" at bounding box center [17, 17] width 20 height 20
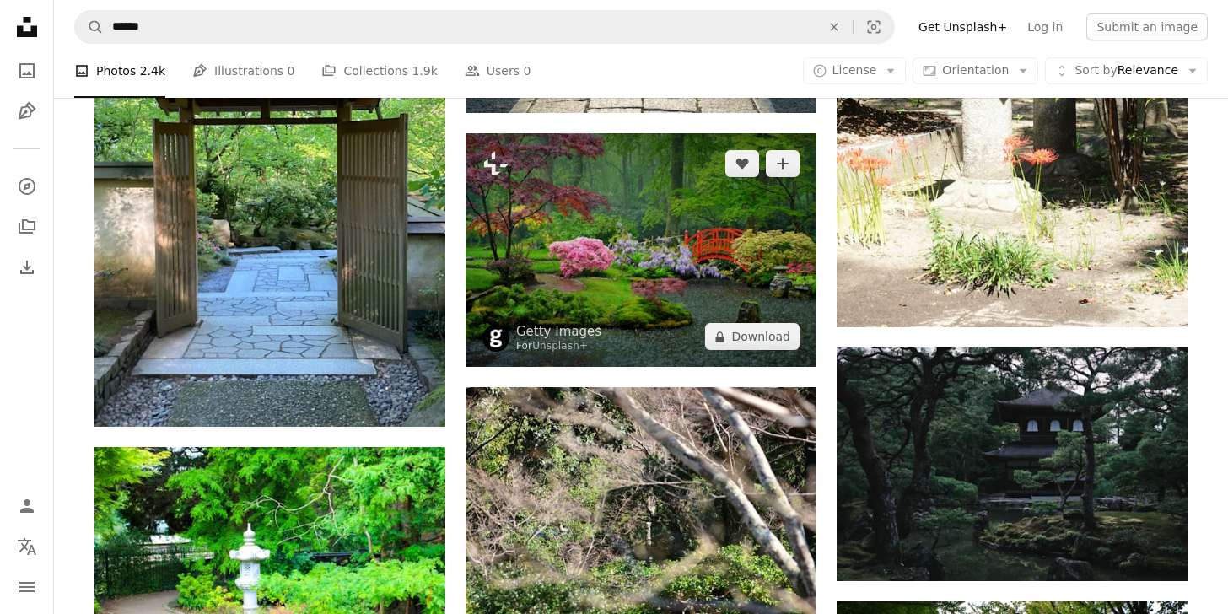
click at [578, 310] on img at bounding box center [641, 250] width 351 height 234
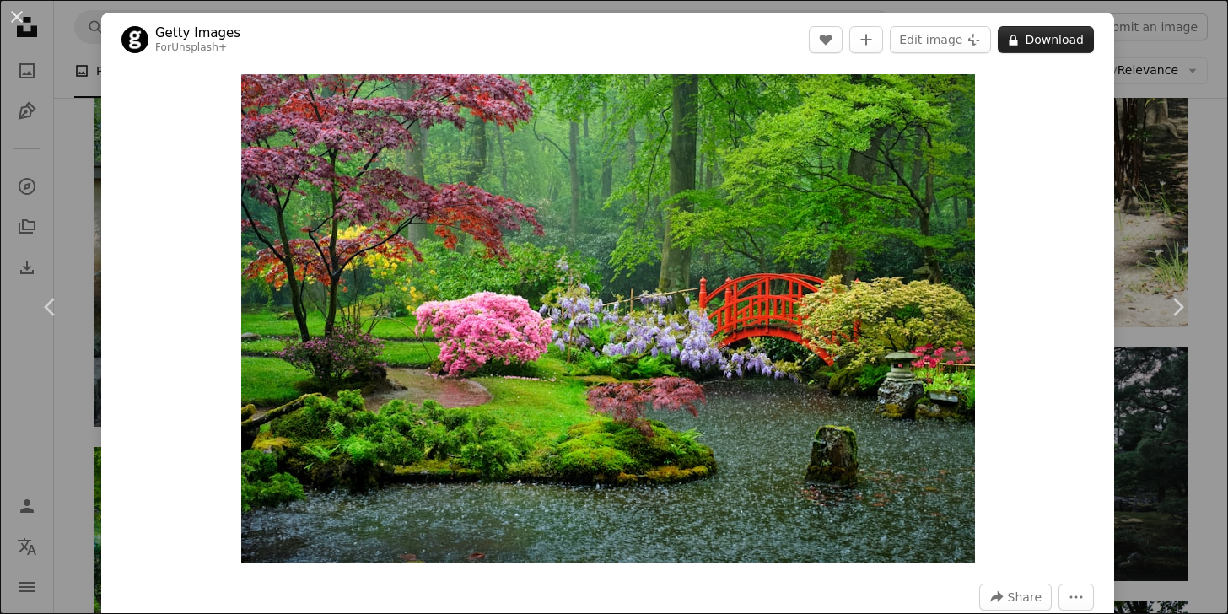
click at [1066, 39] on button "A lock Download" at bounding box center [1046, 39] width 96 height 27
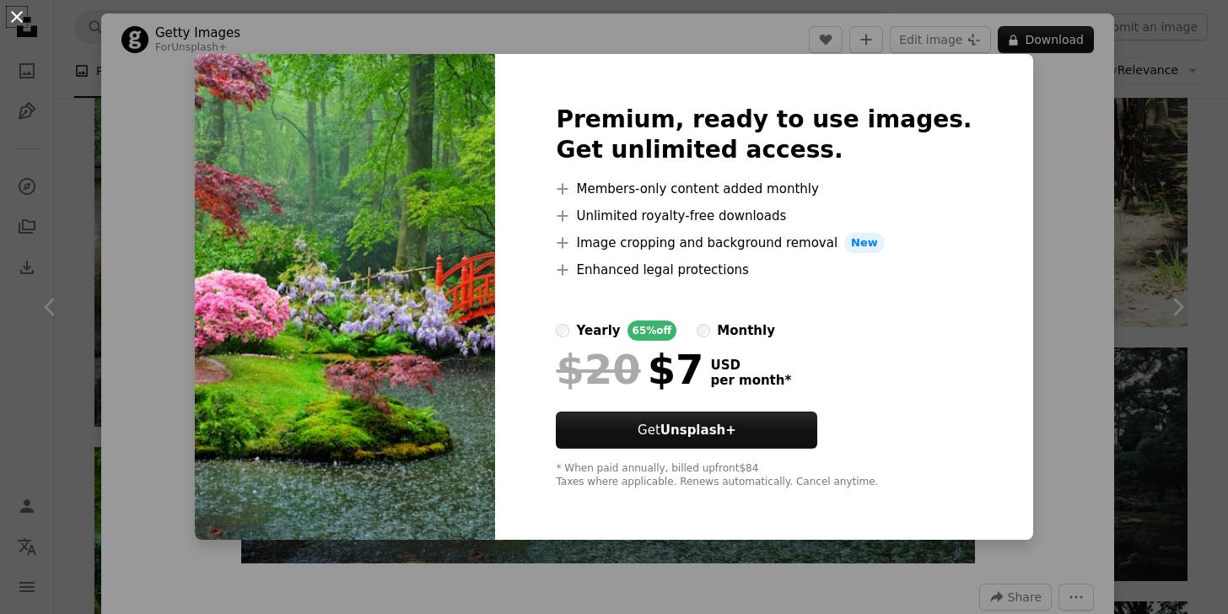
click at [13, 17] on button "An X shape" at bounding box center [17, 17] width 20 height 20
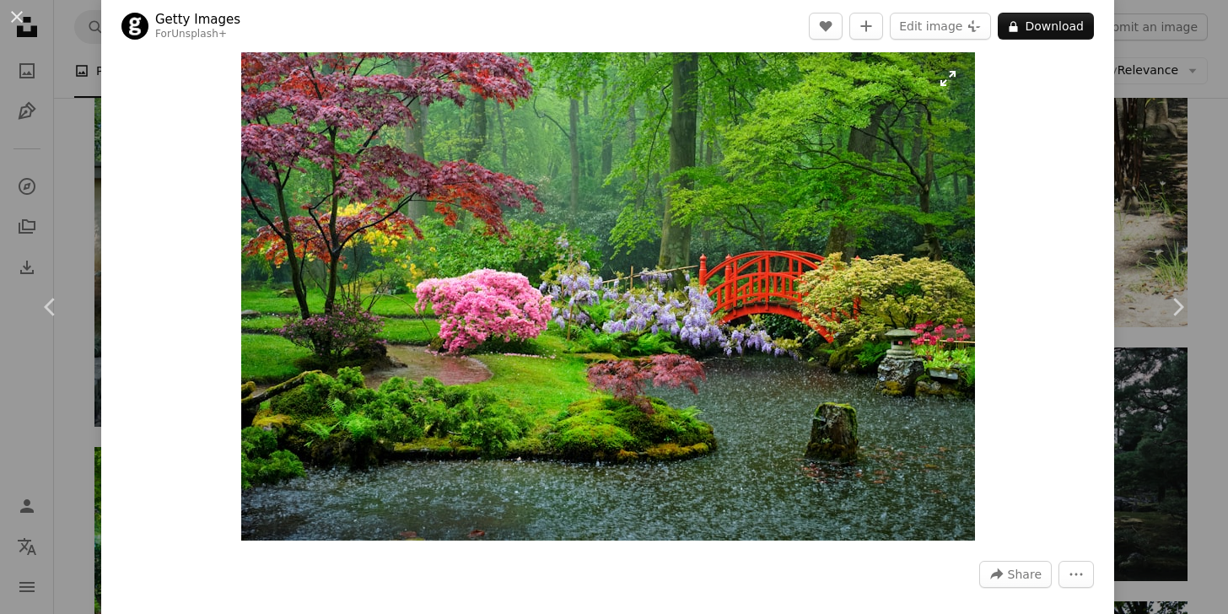
scroll to position [24, 0]
click at [19, 18] on button "An X shape" at bounding box center [17, 17] width 20 height 20
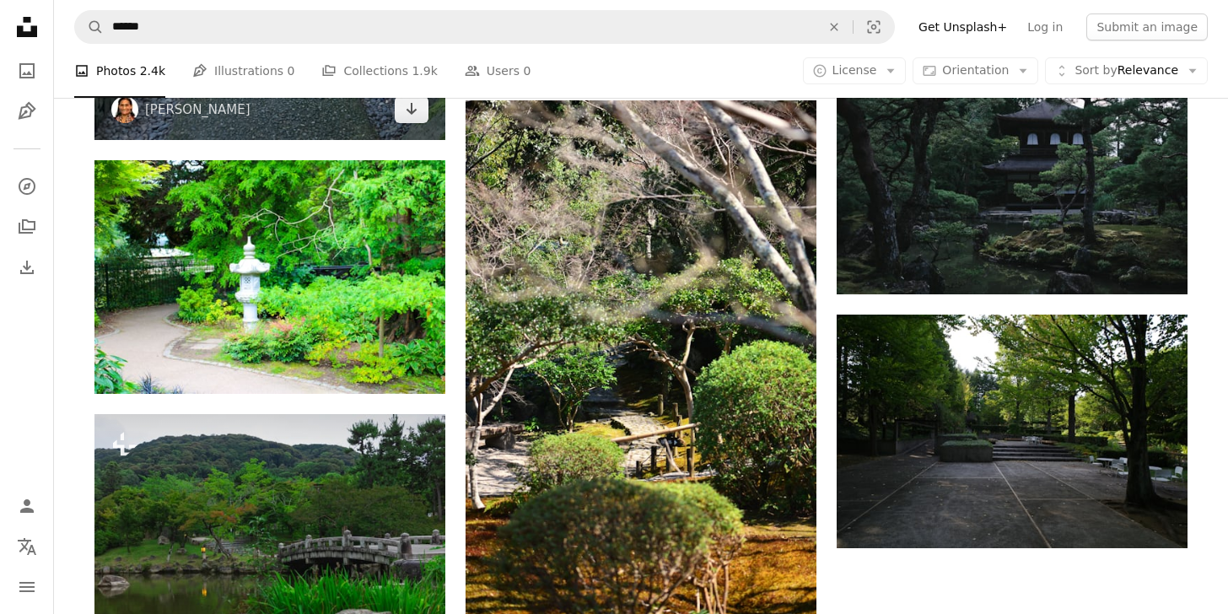
scroll to position [8392, 0]
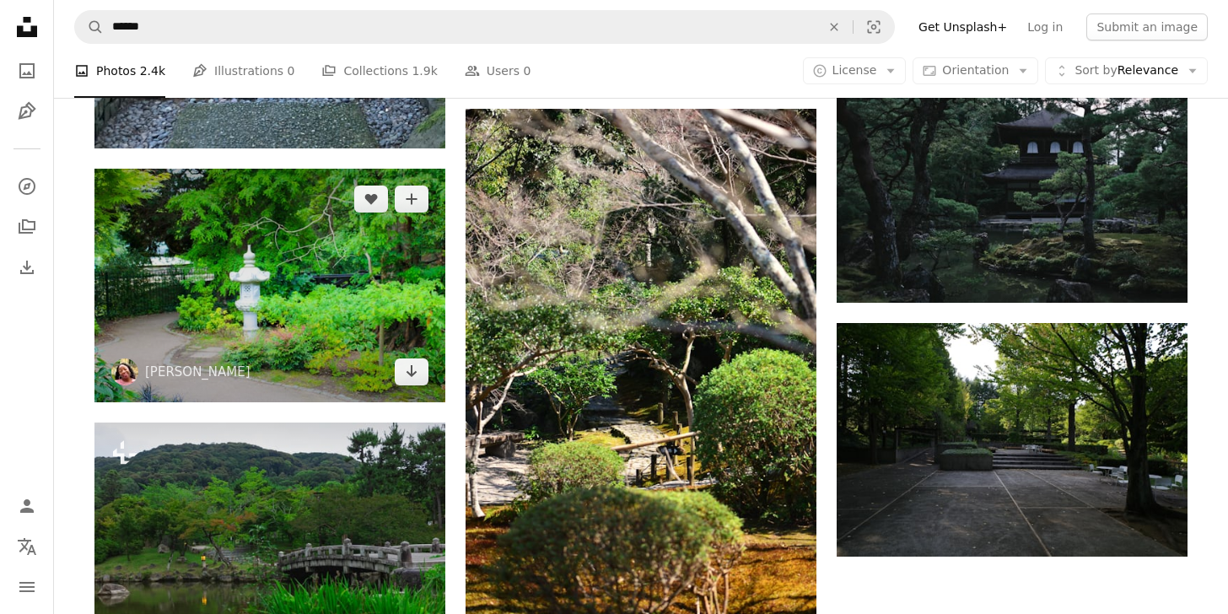
click at [339, 272] on img at bounding box center [269, 286] width 351 height 234
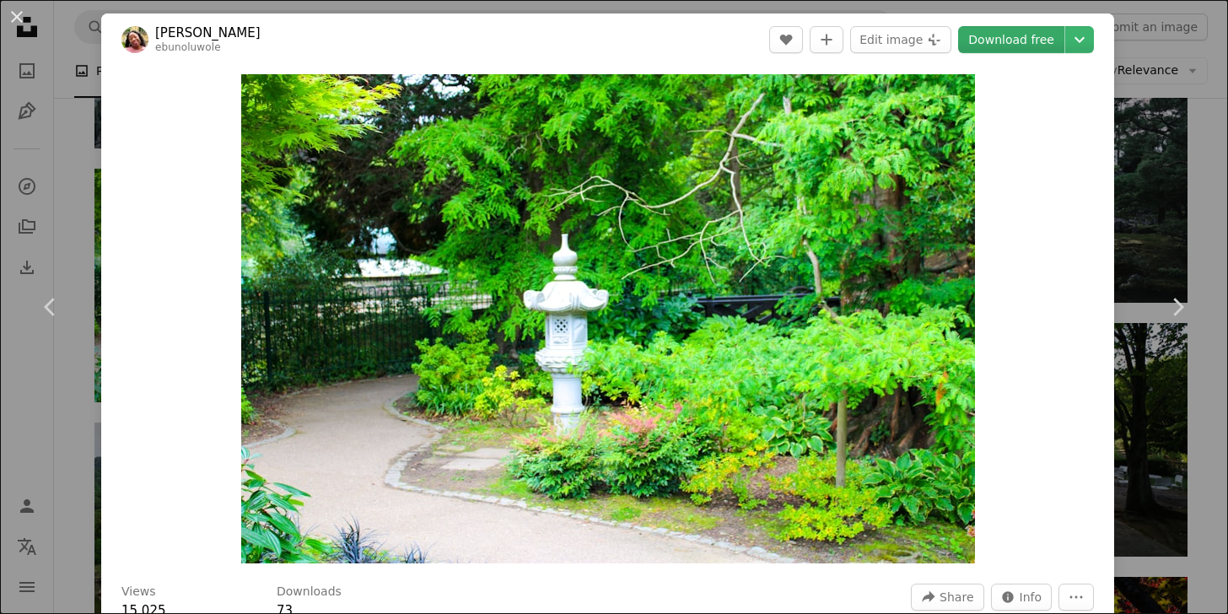
click at [1039, 35] on link "Download free" at bounding box center [1011, 39] width 106 height 27
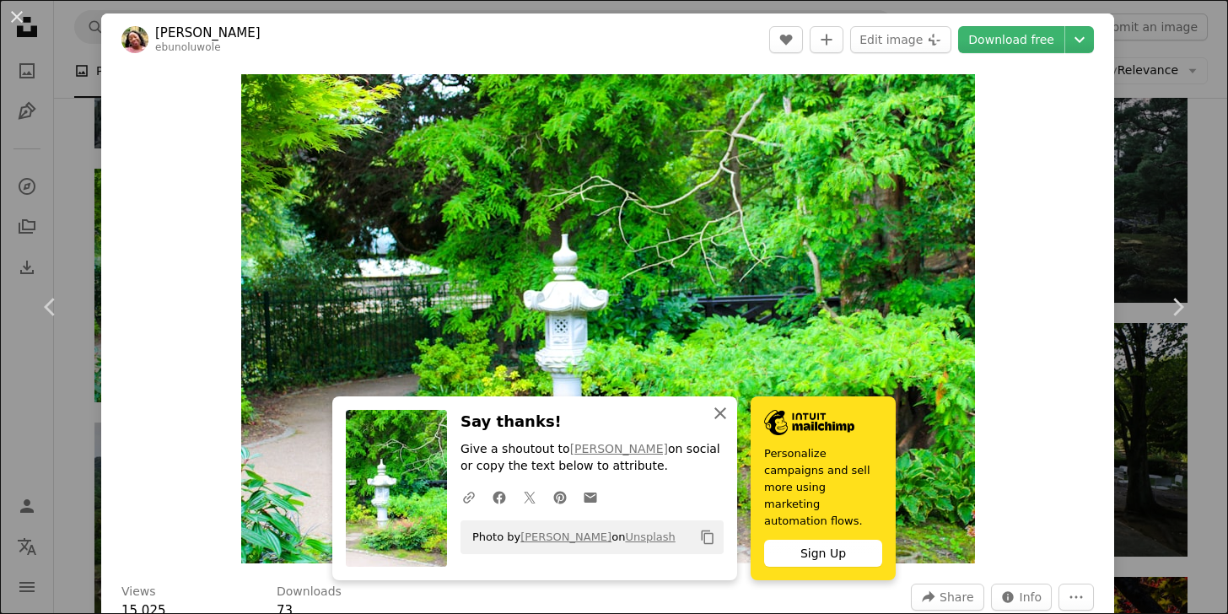
click at [717, 423] on icon "An X shape" at bounding box center [720, 413] width 20 height 20
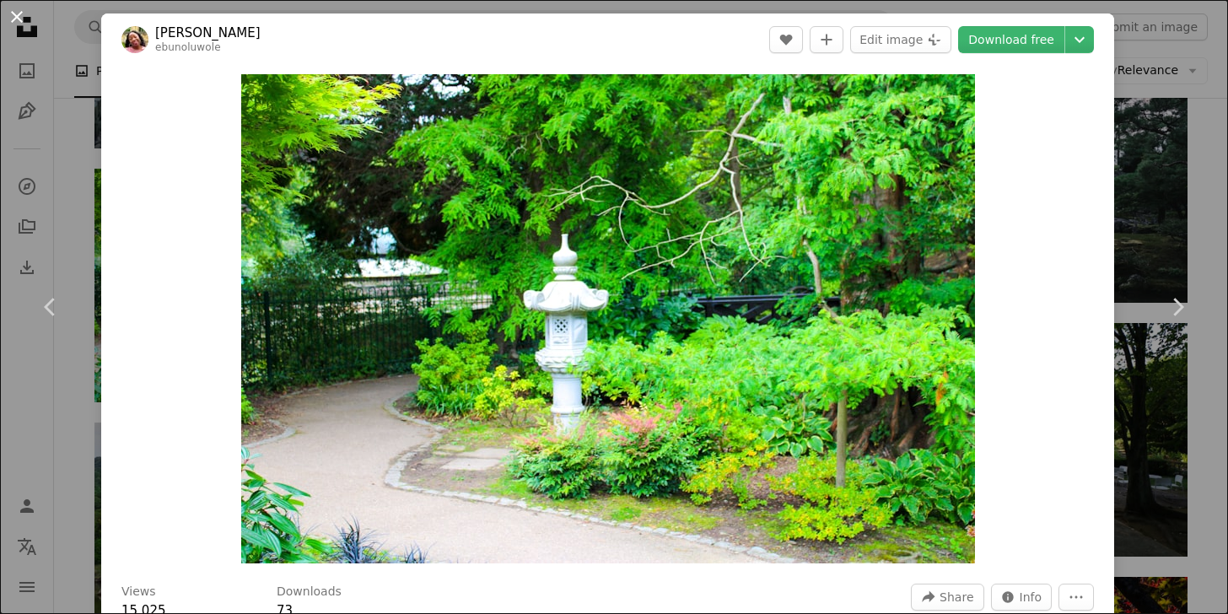
click at [19, 15] on button "An X shape" at bounding box center [17, 17] width 20 height 20
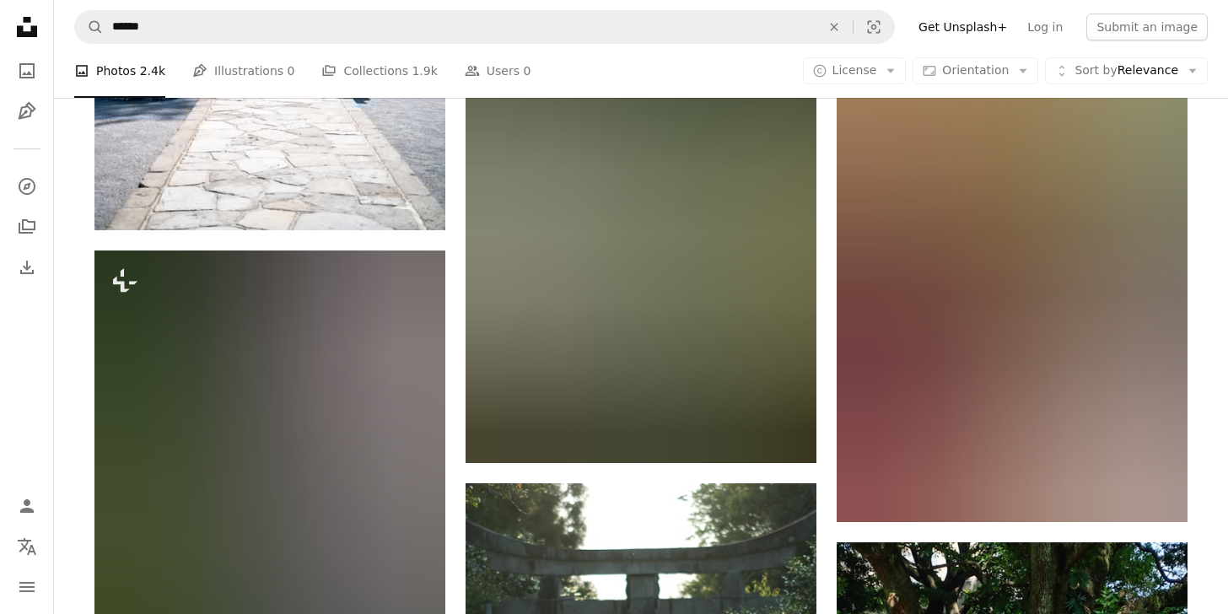
scroll to position [6748, 0]
